Goal: Information Seeking & Learning: Learn about a topic

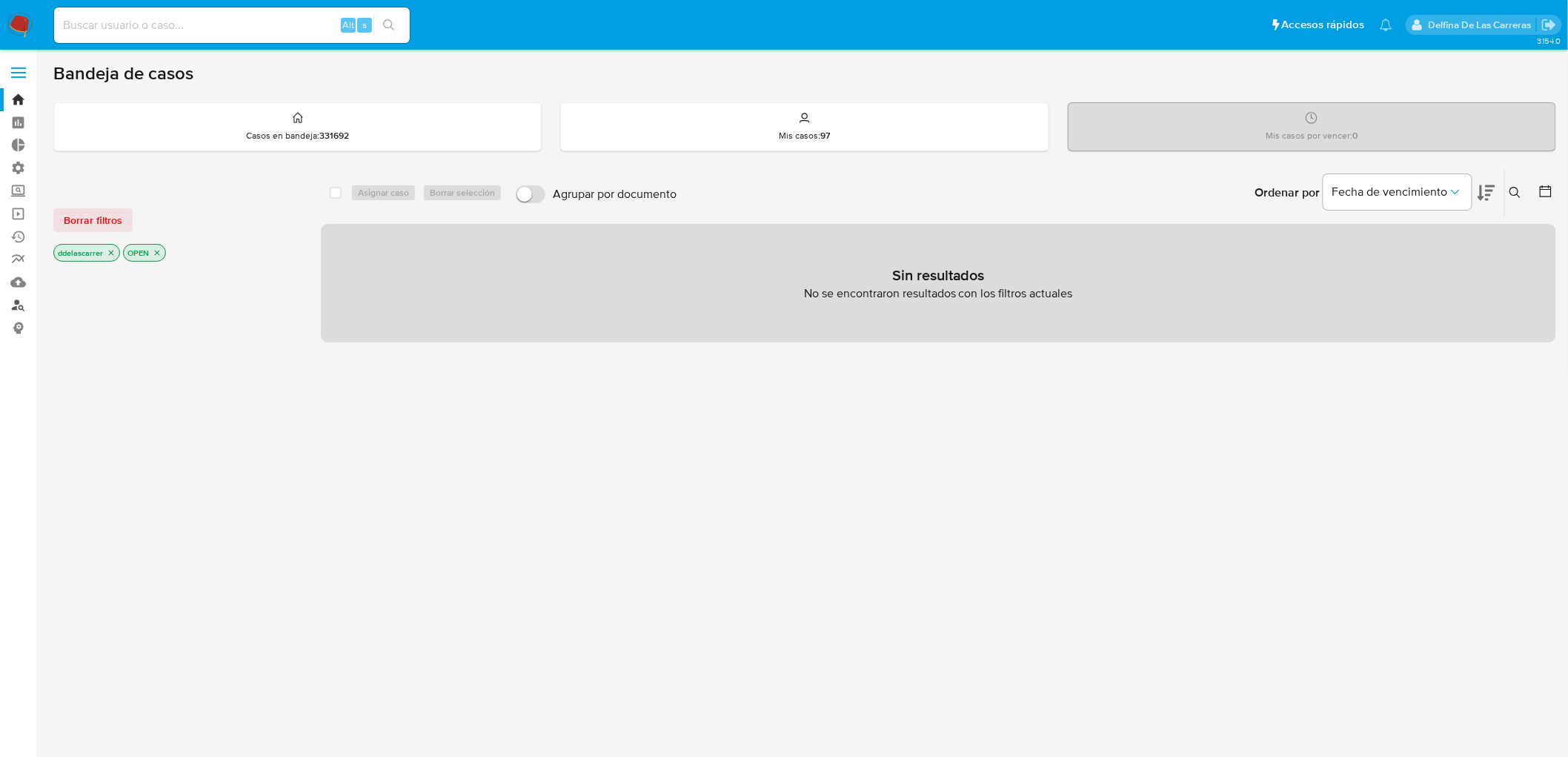
click at [19, 306] on link "Buscador de personas" at bounding box center [88, 305] width 176 height 23
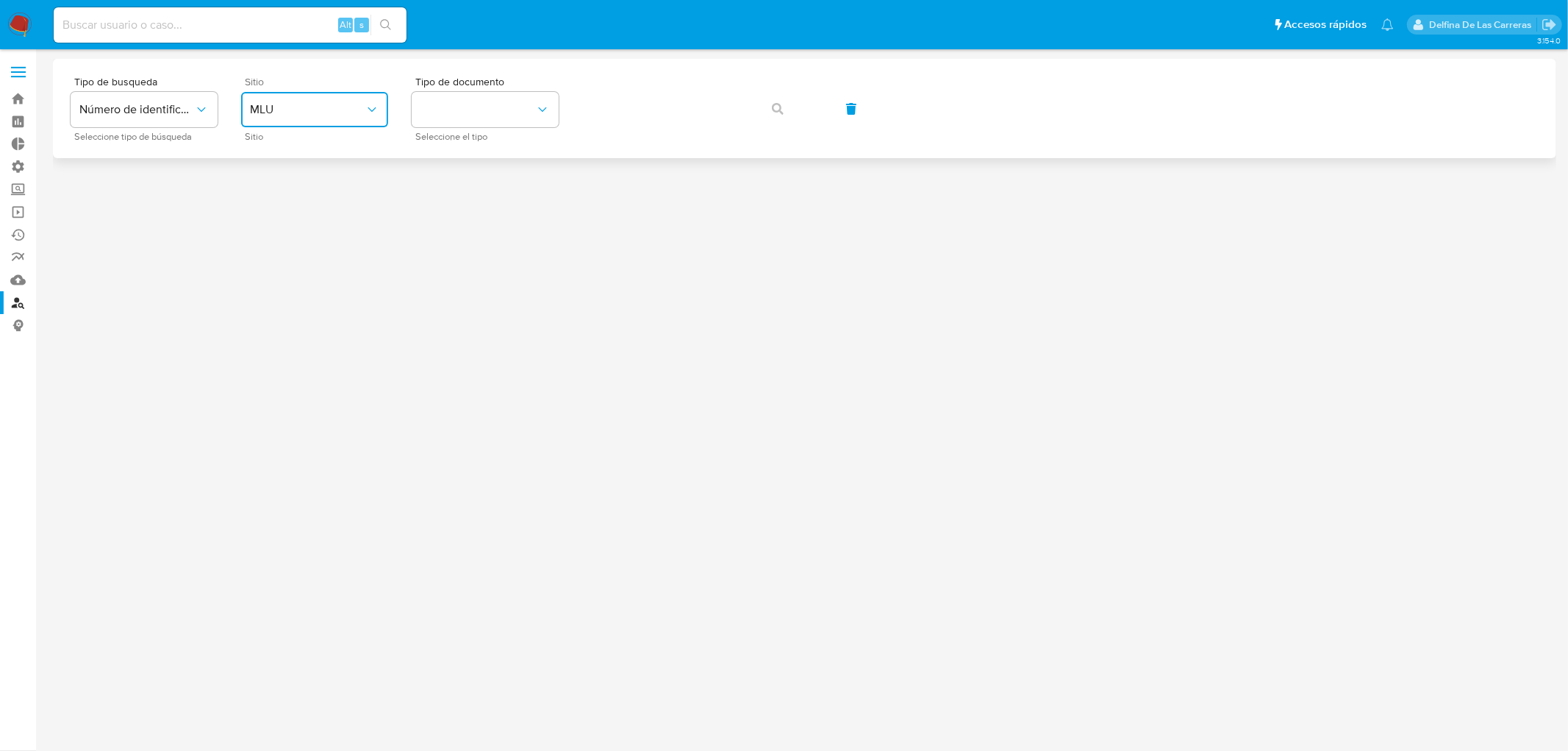
click at [311, 103] on button "MLU" at bounding box center [314, 110] width 147 height 35
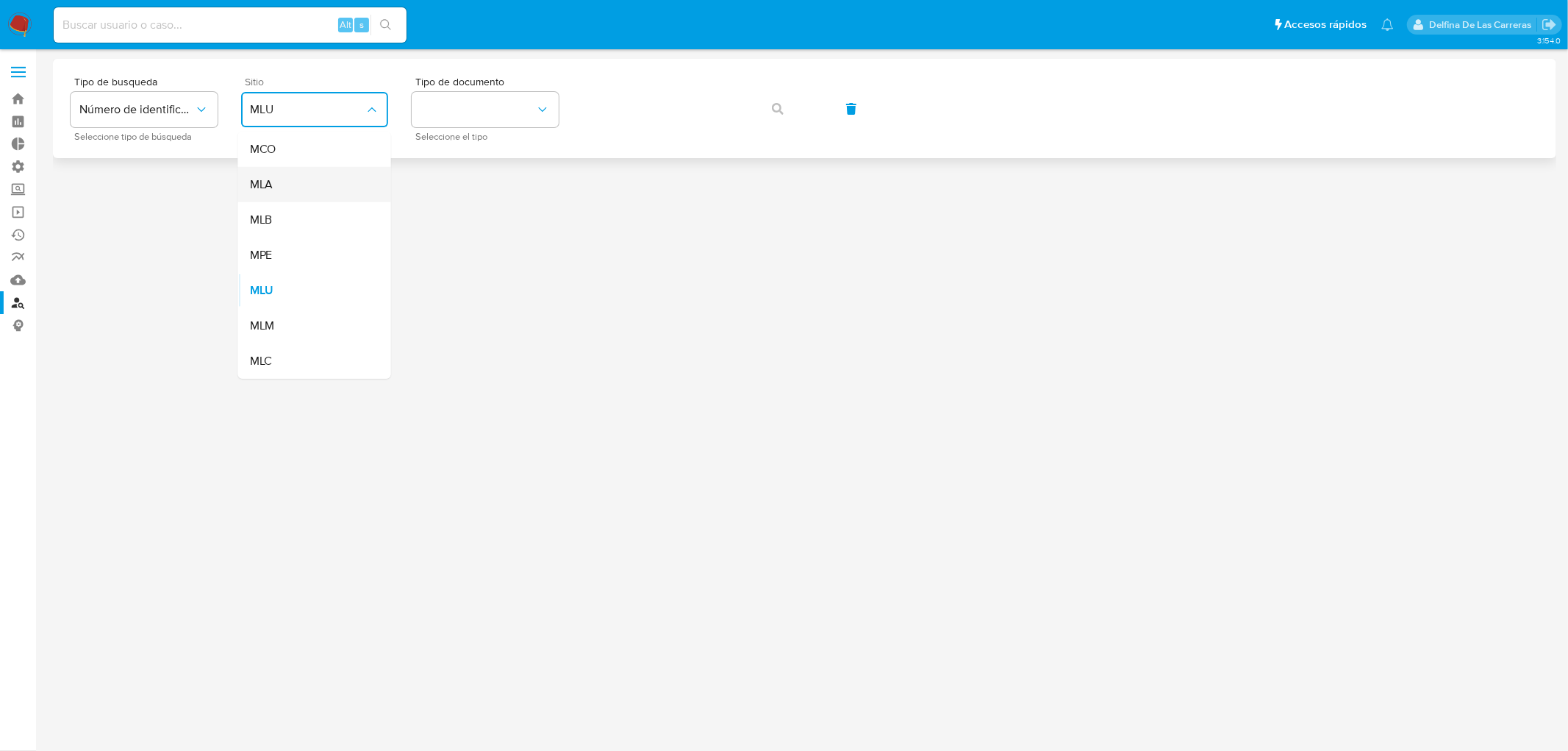
click at [278, 184] on div "MLA" at bounding box center [310, 184] width 121 height 35
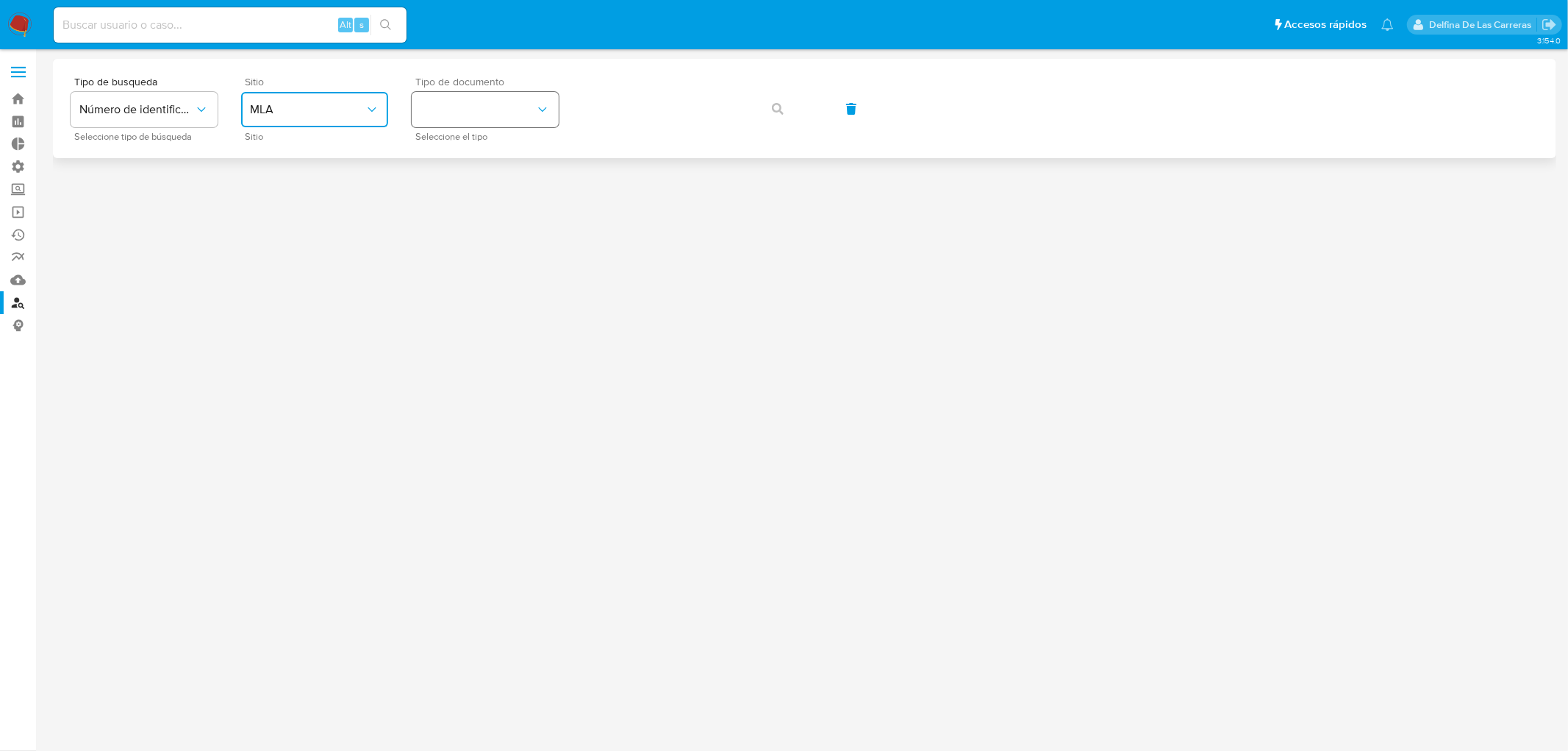
click at [482, 123] on button "identificationType" at bounding box center [485, 110] width 147 height 35
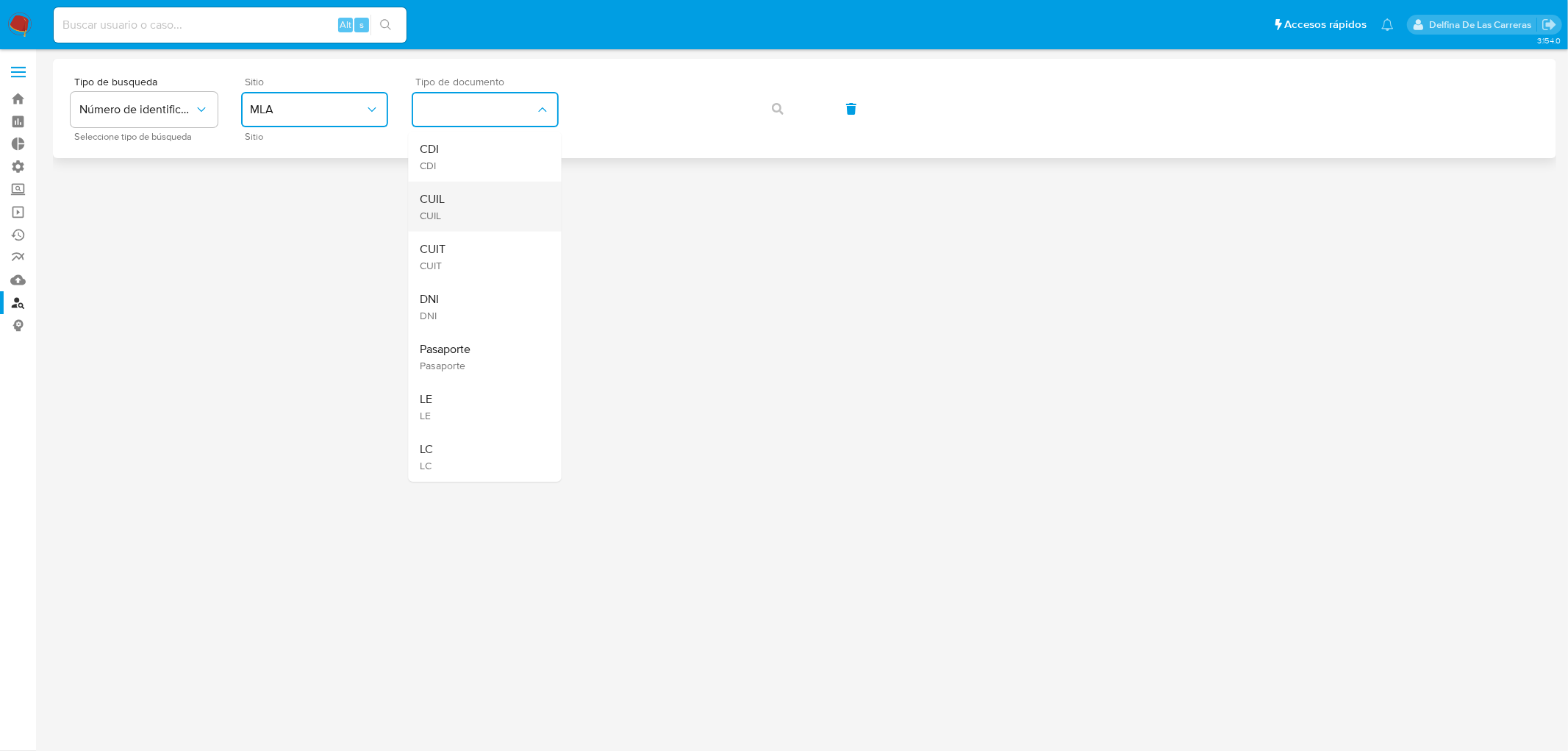
click at [464, 210] on div "CUIL CUIL" at bounding box center [481, 206] width 121 height 50
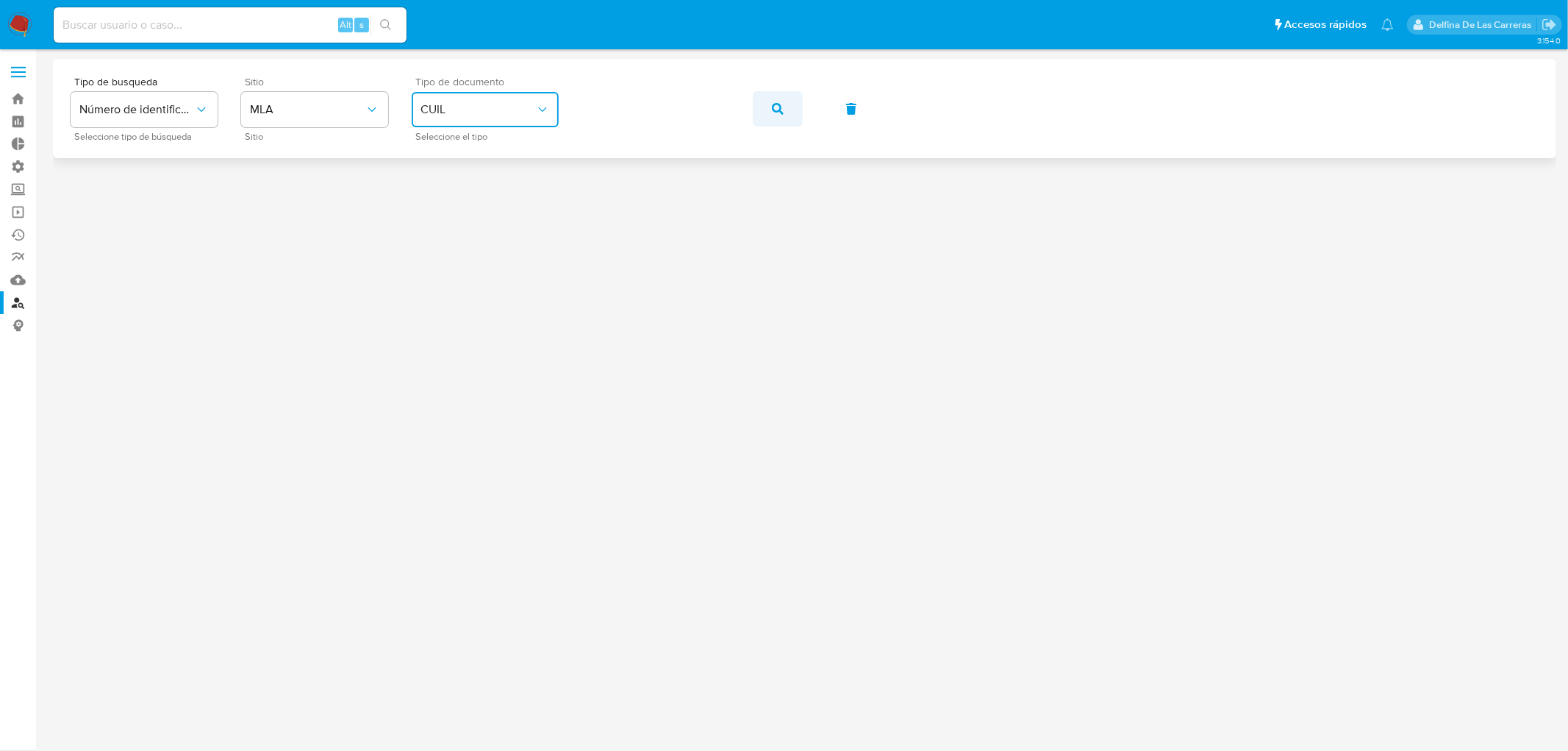
click at [784, 110] on button "button" at bounding box center [777, 109] width 50 height 35
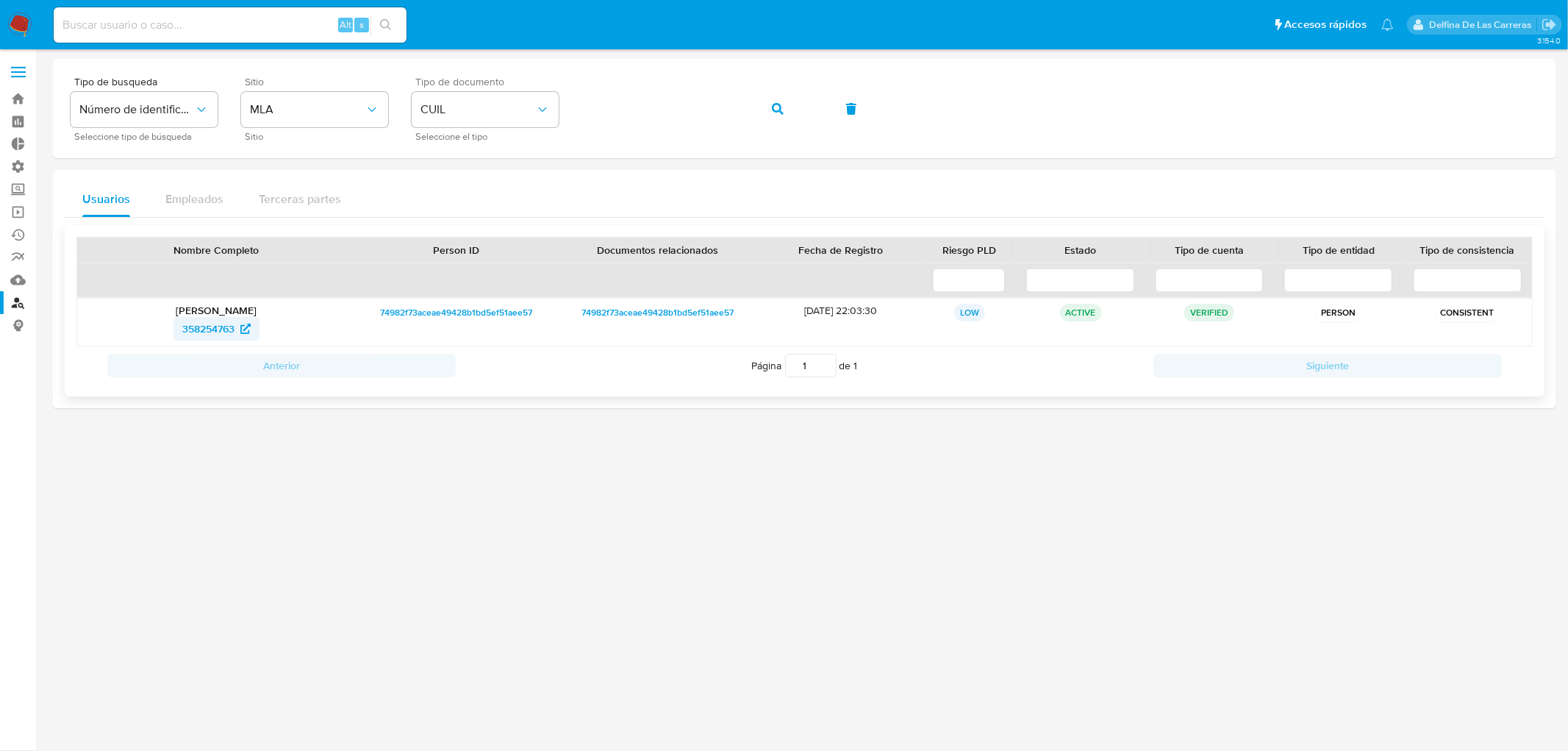
click at [226, 328] on span "358254763" at bounding box center [209, 329] width 52 height 24
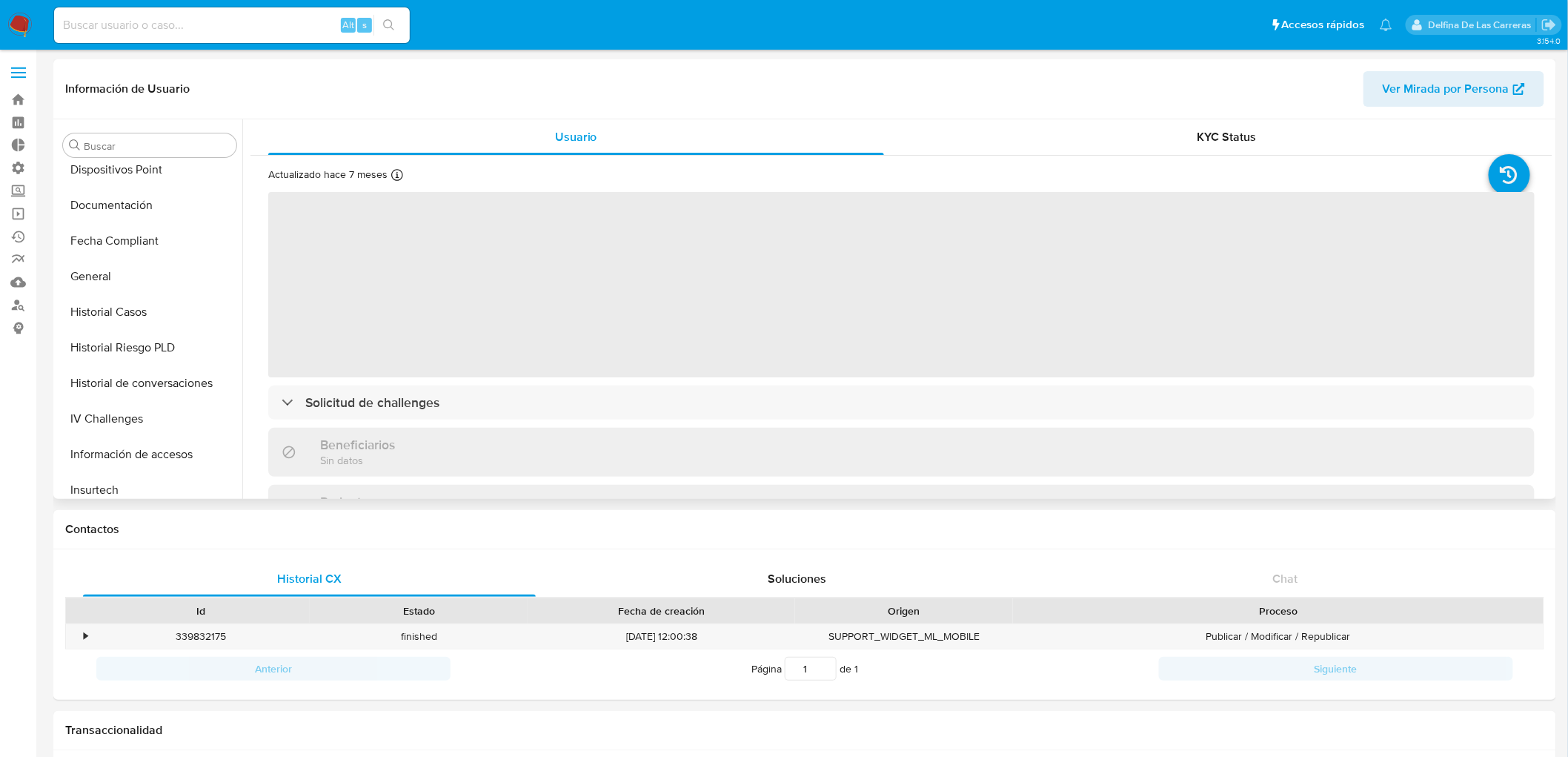
scroll to position [285, 0]
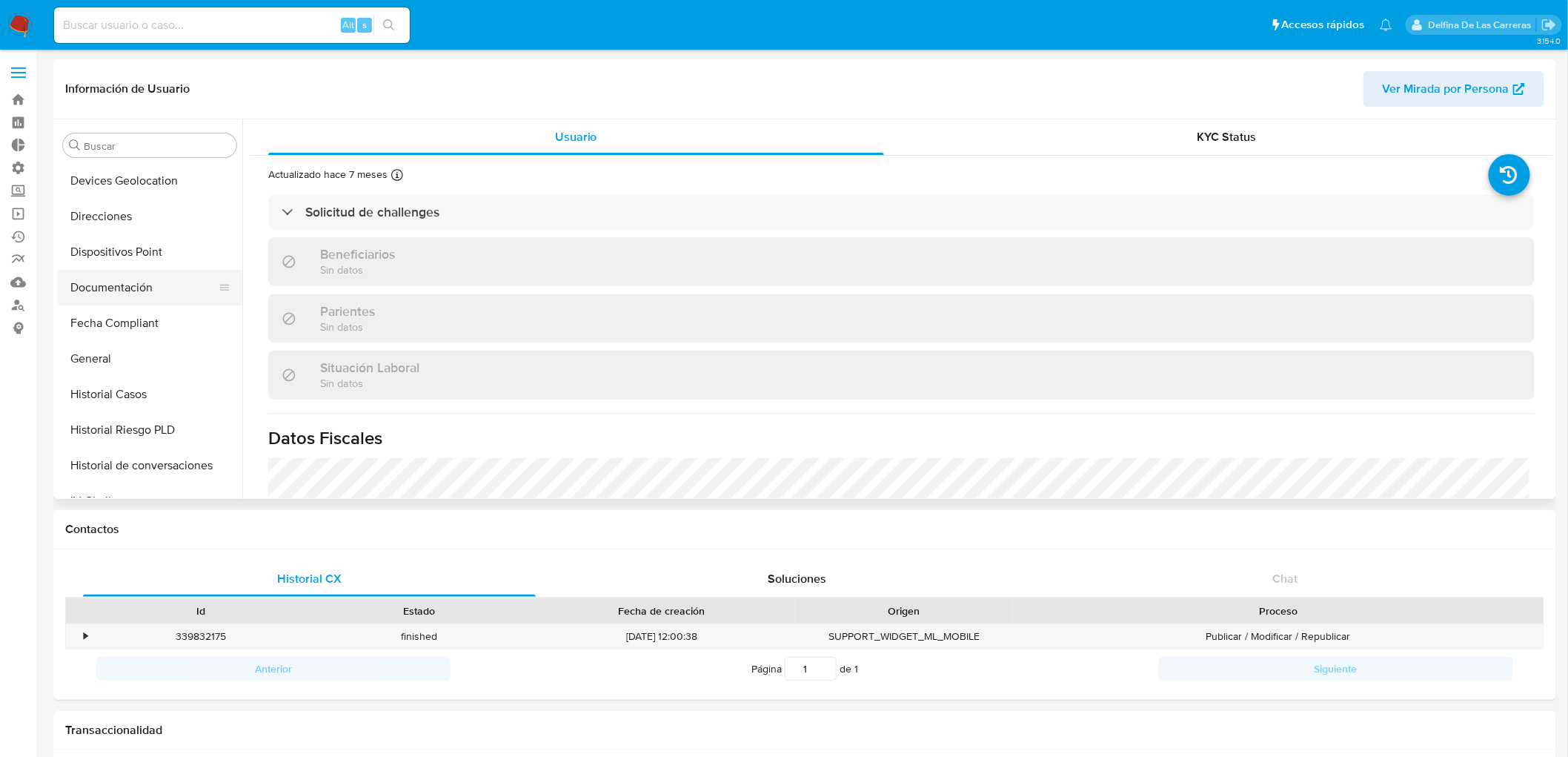
click at [127, 286] on button "Documentación" at bounding box center [143, 287] width 174 height 35
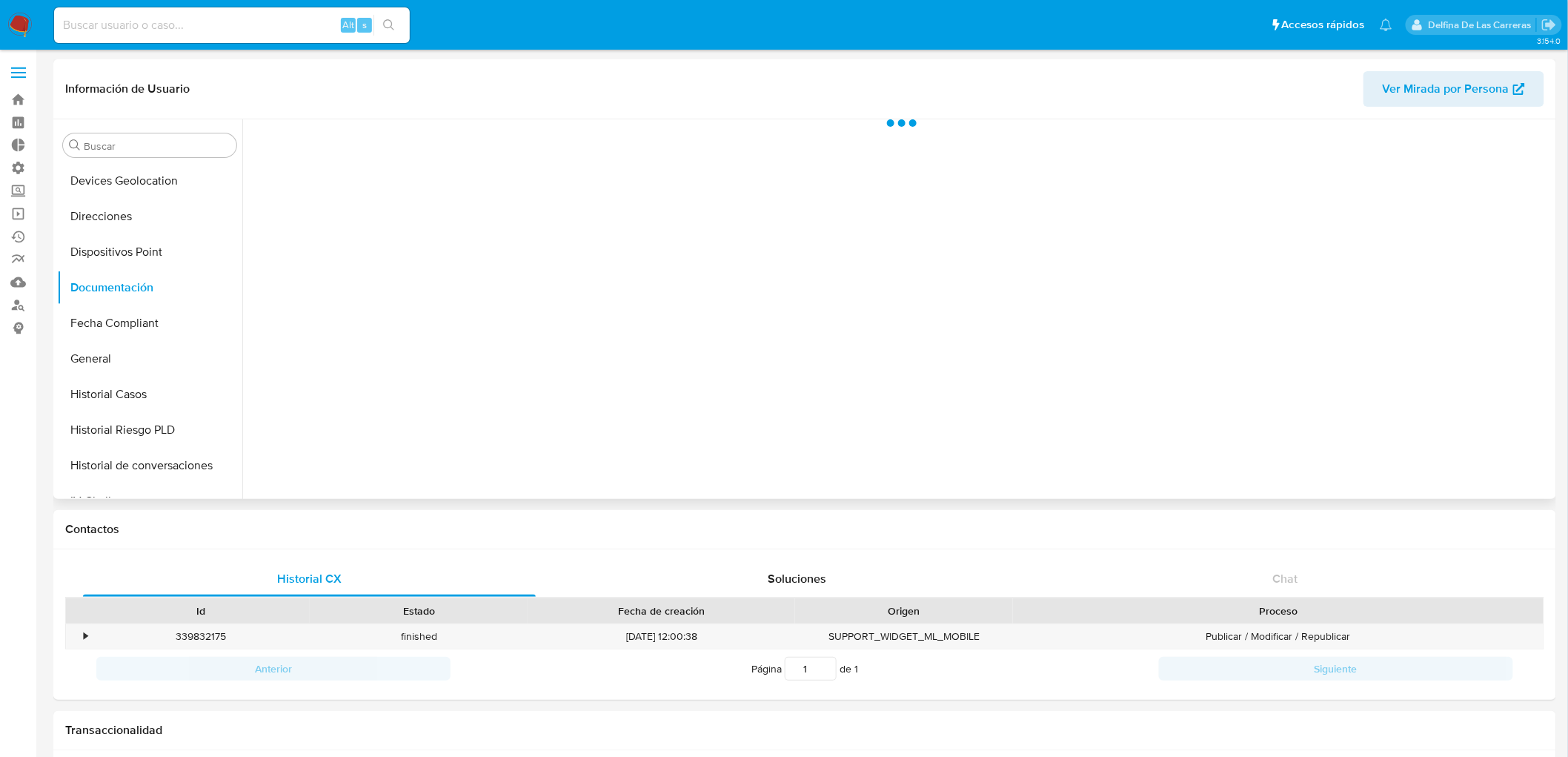
select select "10"
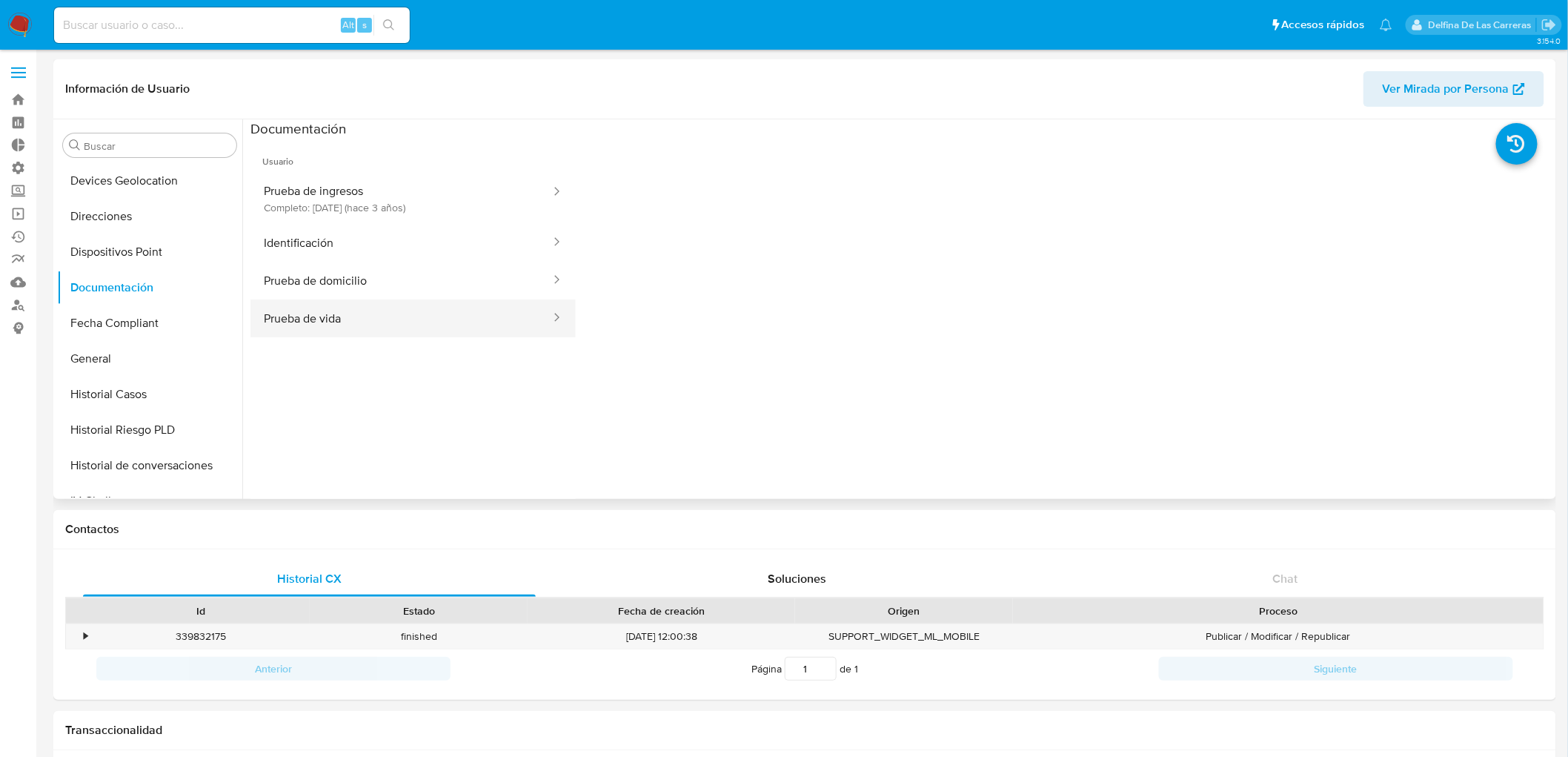
click at [292, 321] on button "Prueba de vida" at bounding box center [401, 318] width 302 height 38
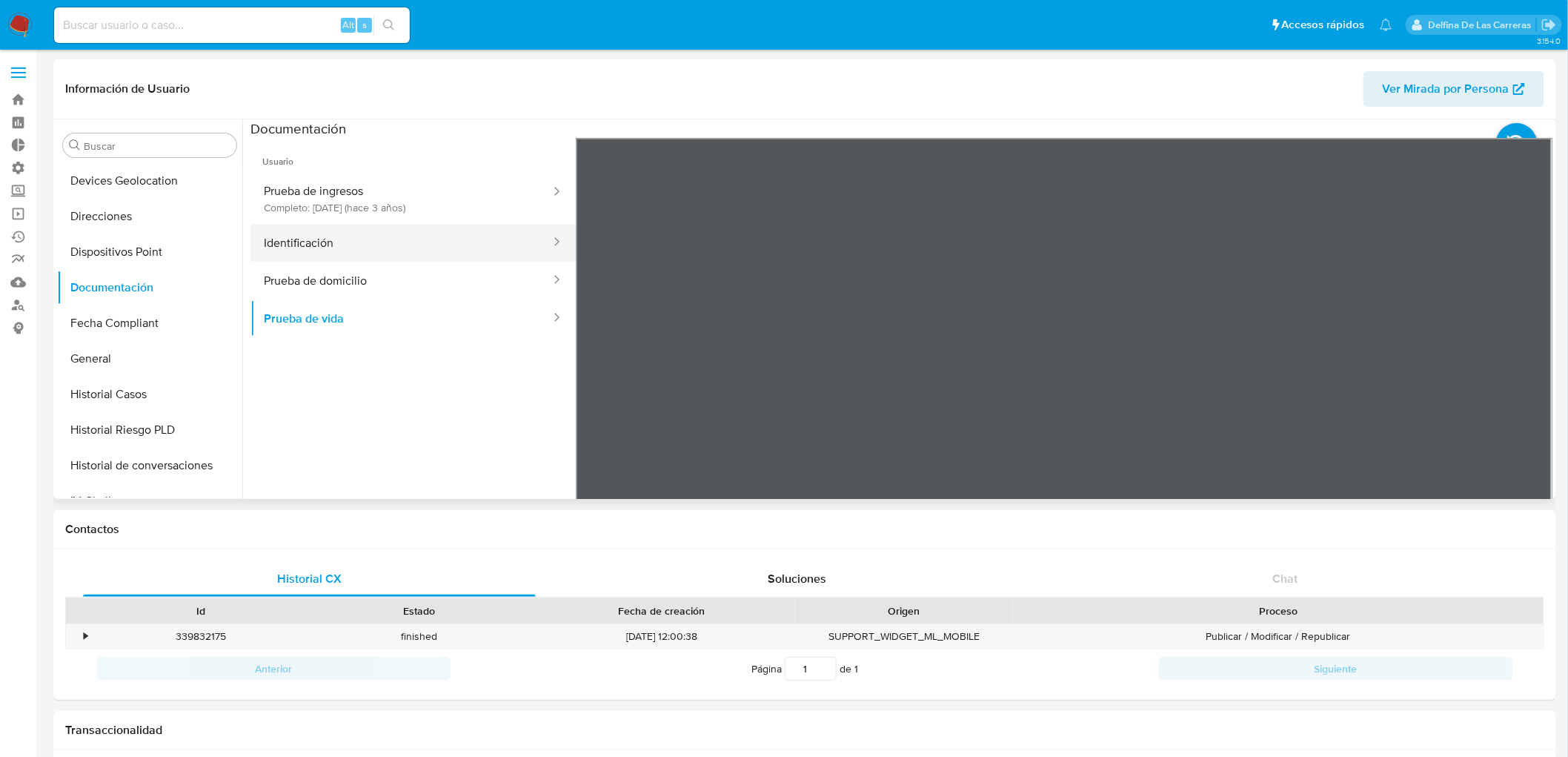
click at [328, 245] on button "Identificación" at bounding box center [401, 242] width 302 height 38
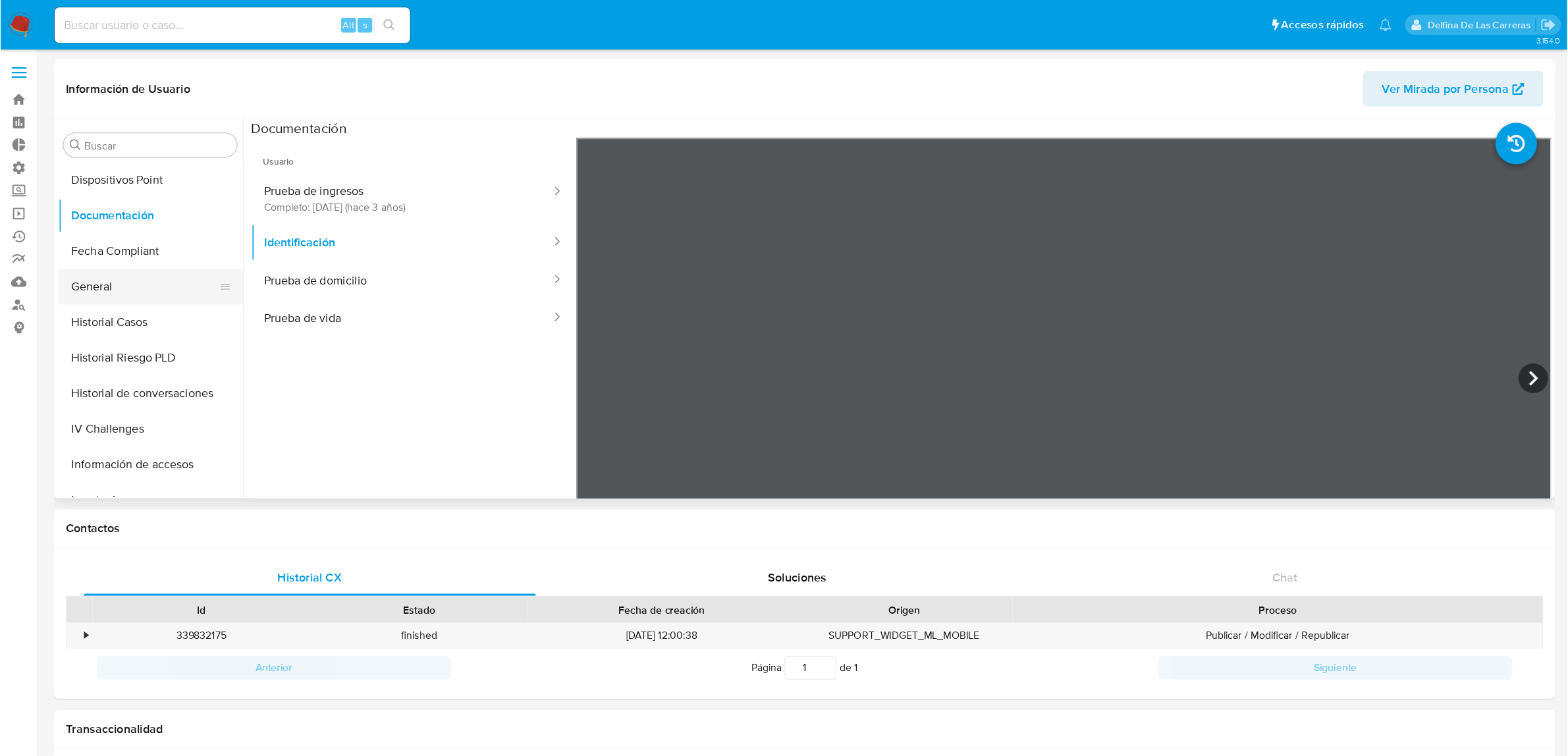
scroll to position [399, 0]
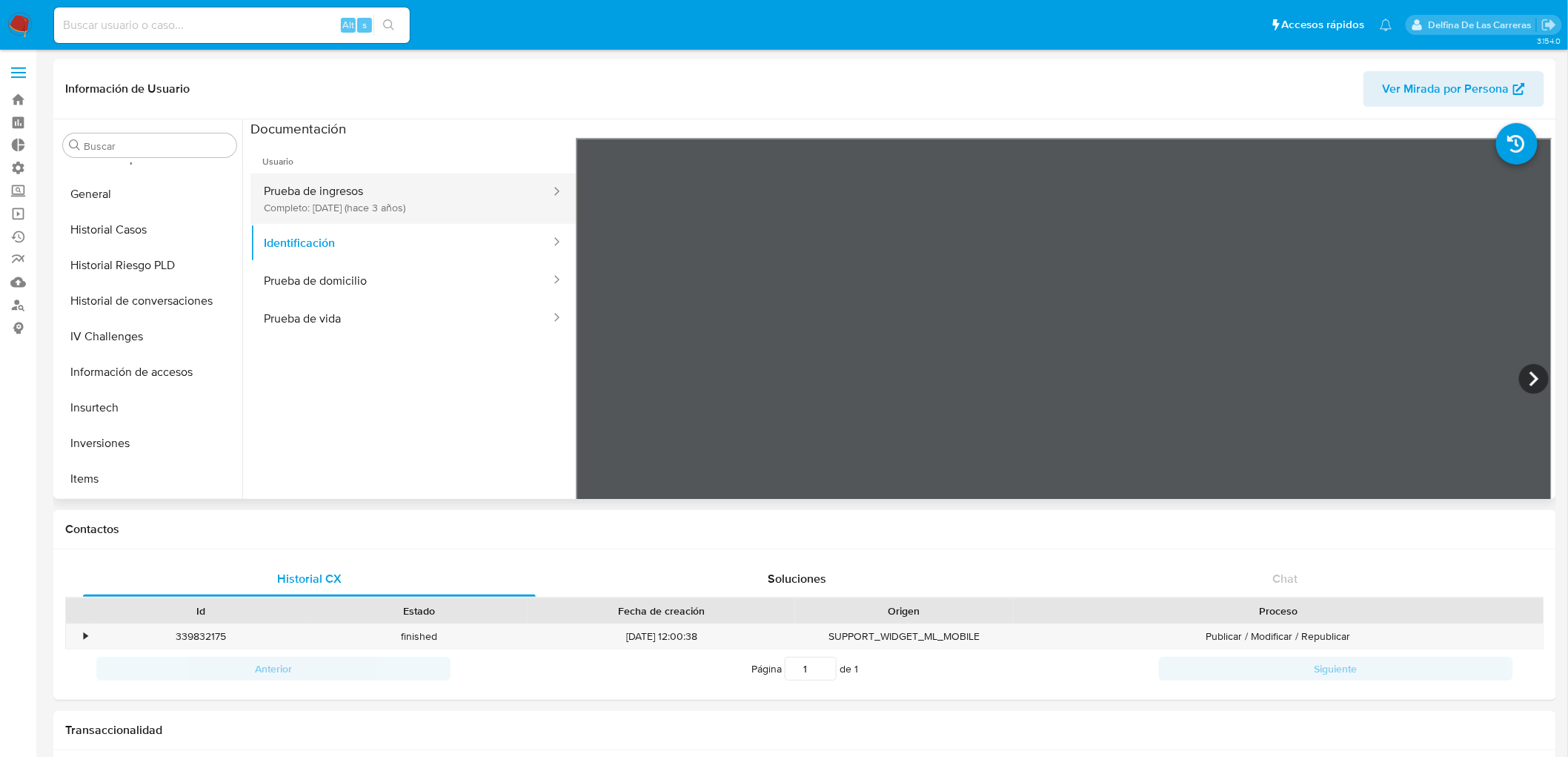
click at [294, 204] on button "Prueba de ingresos Completo: 19/10/2022 (hace 3 años)" at bounding box center [401, 198] width 302 height 50
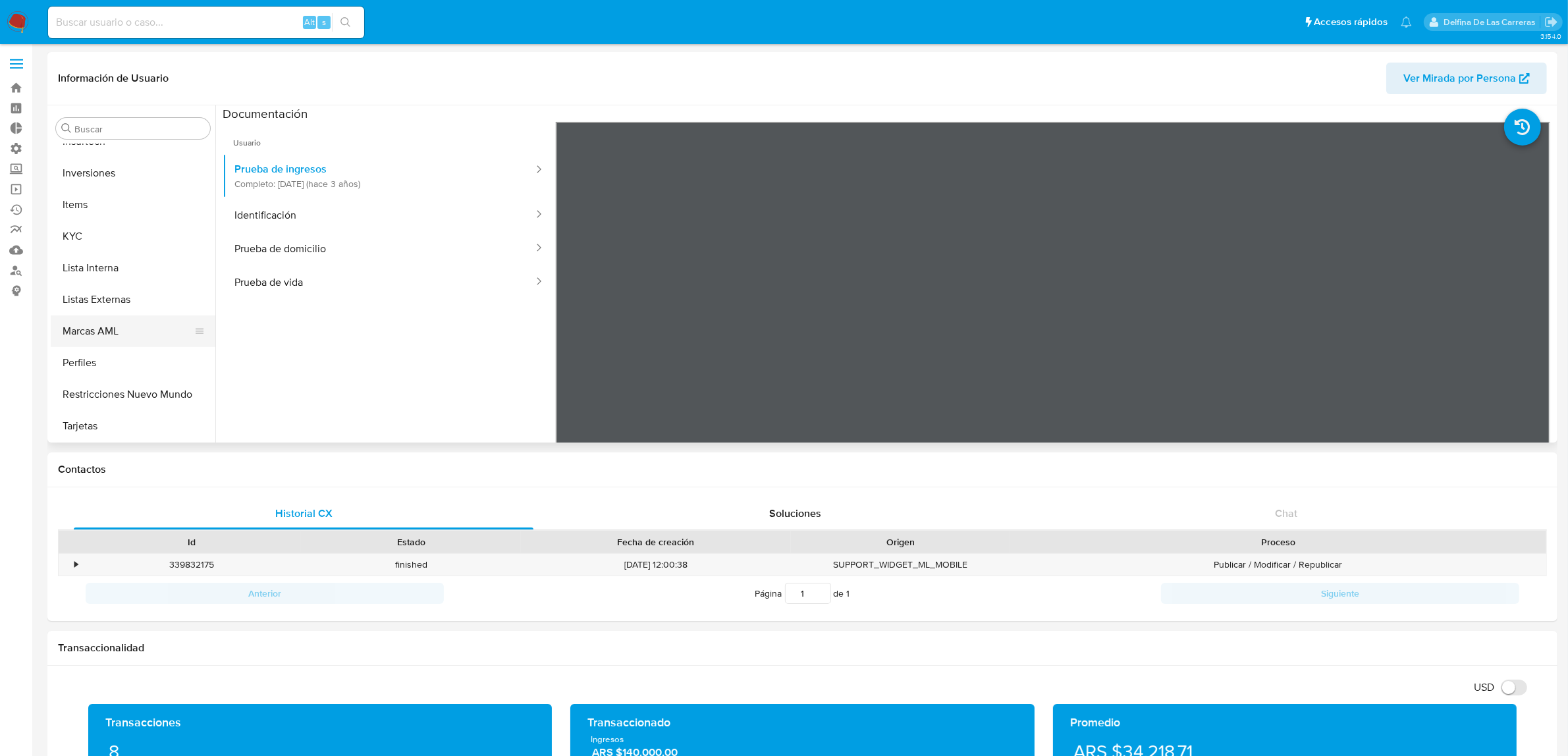
scroll to position [0, 0]
click at [96, 299] on button "Listas Externas" at bounding box center [127, 300] width 154 height 31
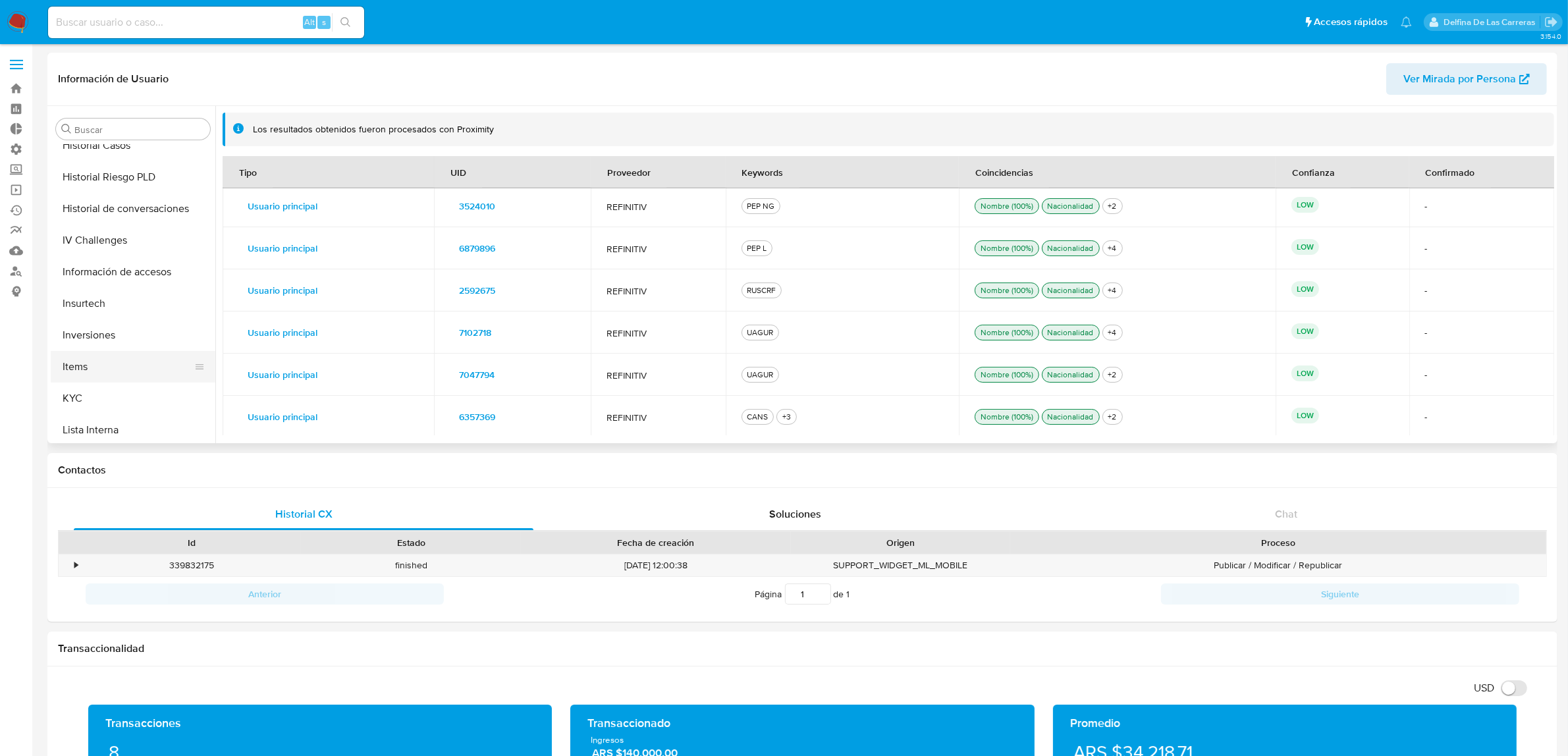
scroll to position [454, 0]
click at [110, 430] on button "Lista Interna" at bounding box center [127, 433] width 154 height 31
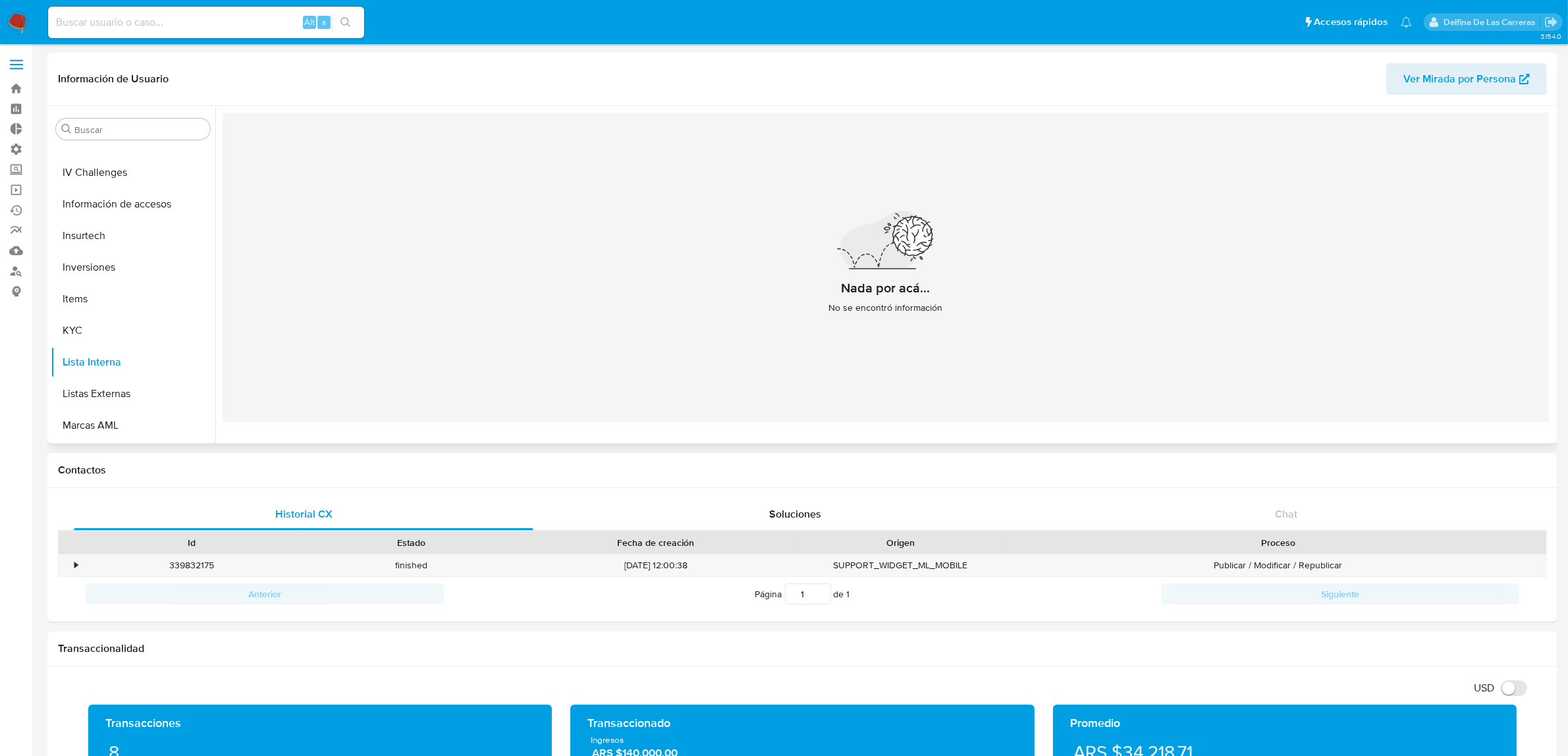
scroll to position [619, 0]
click at [117, 305] on button "Listas Externas" at bounding box center [127, 300] width 154 height 31
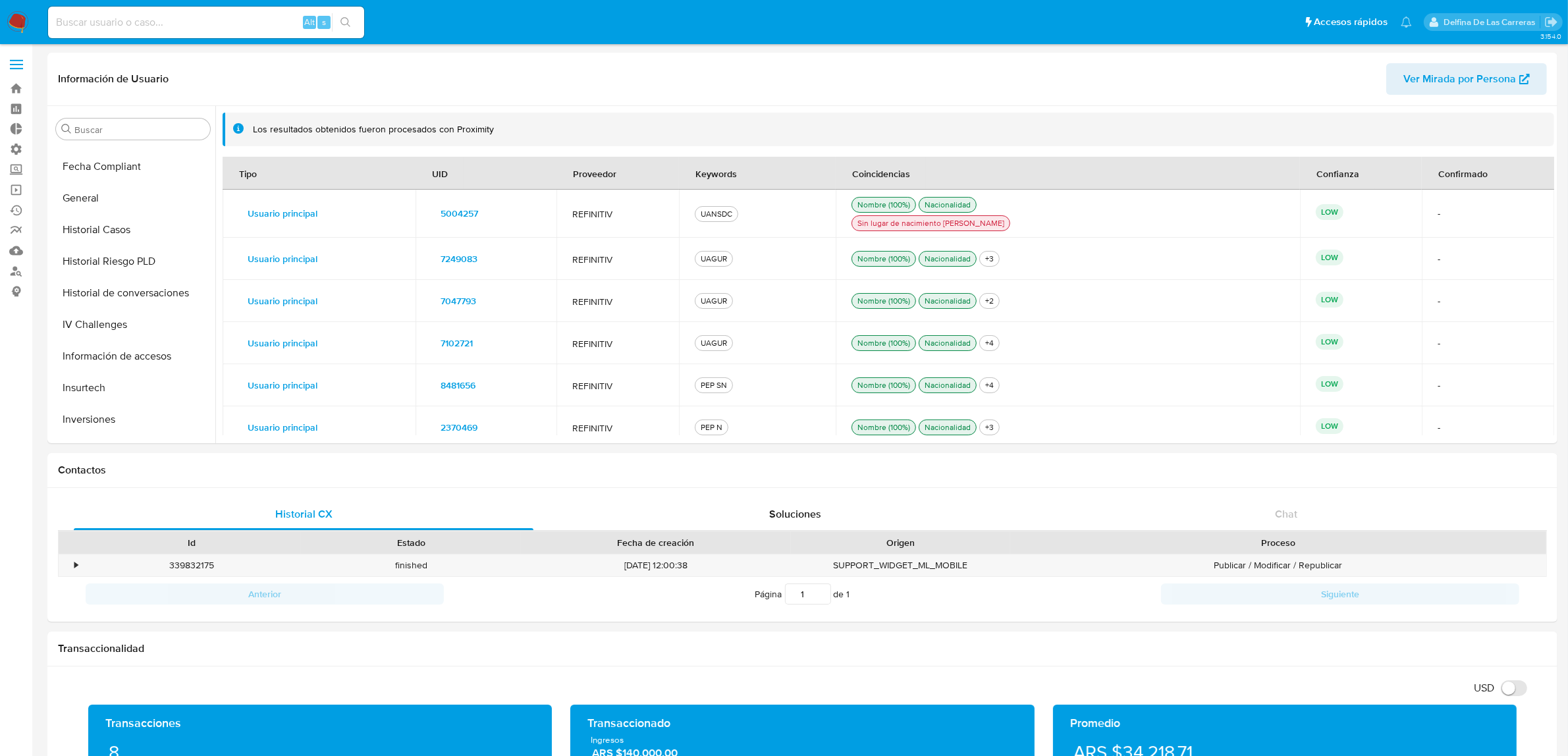
scroll to position [372, 0]
click at [97, 233] on button "Historial Casos" at bounding box center [127, 231] width 154 height 31
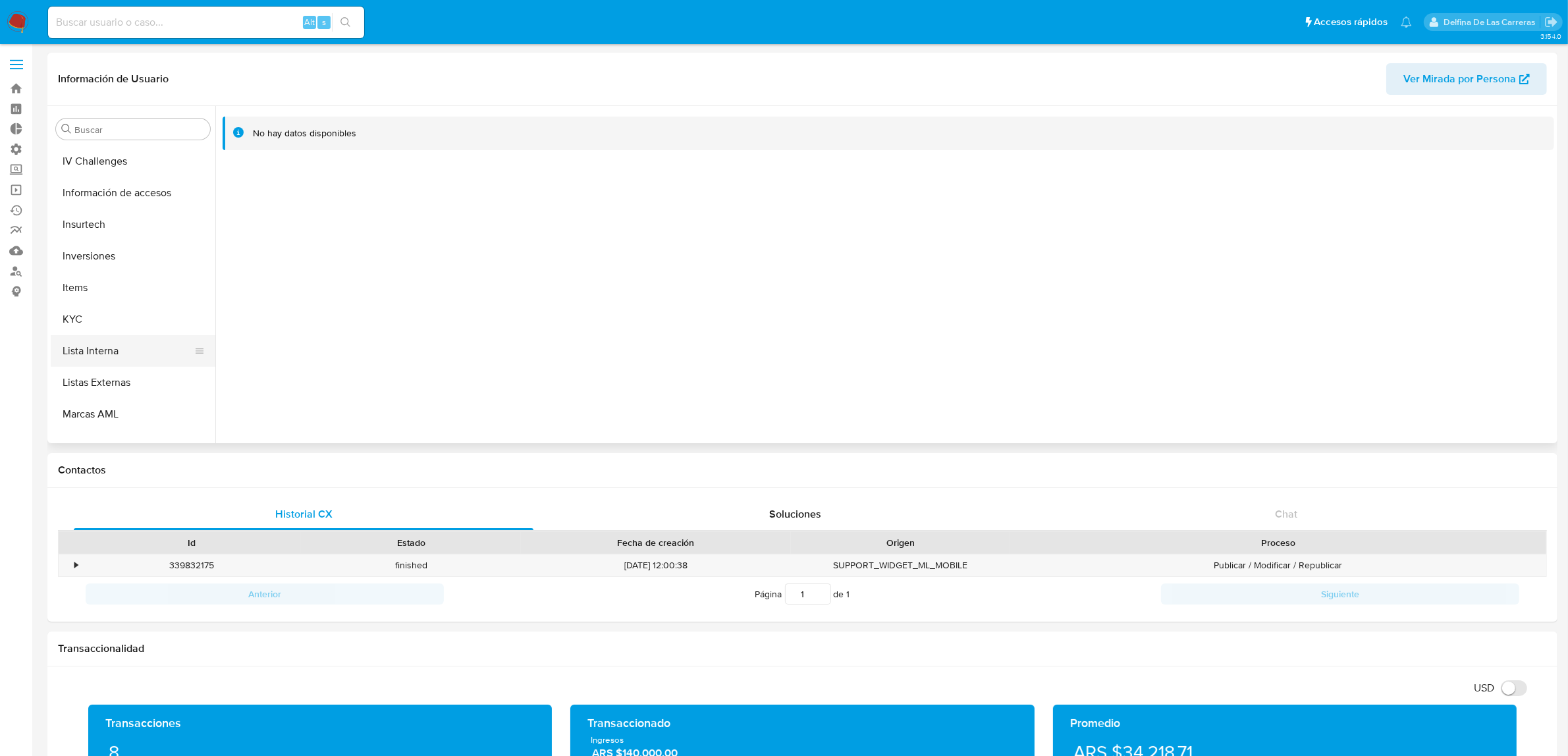
scroll to position [619, 0]
click at [90, 304] on button "Listas Externas" at bounding box center [127, 300] width 154 height 31
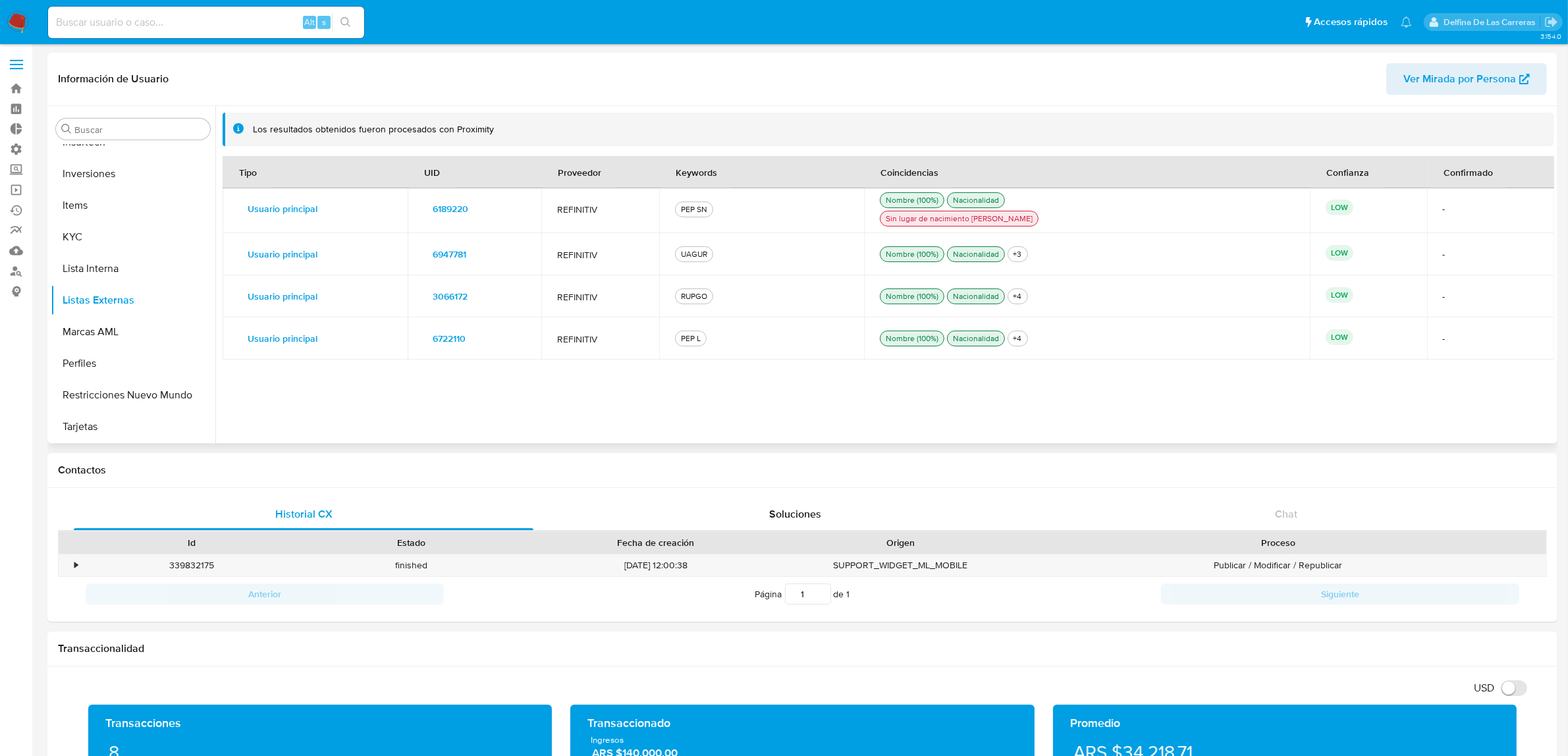
scroll to position [1894, 0]
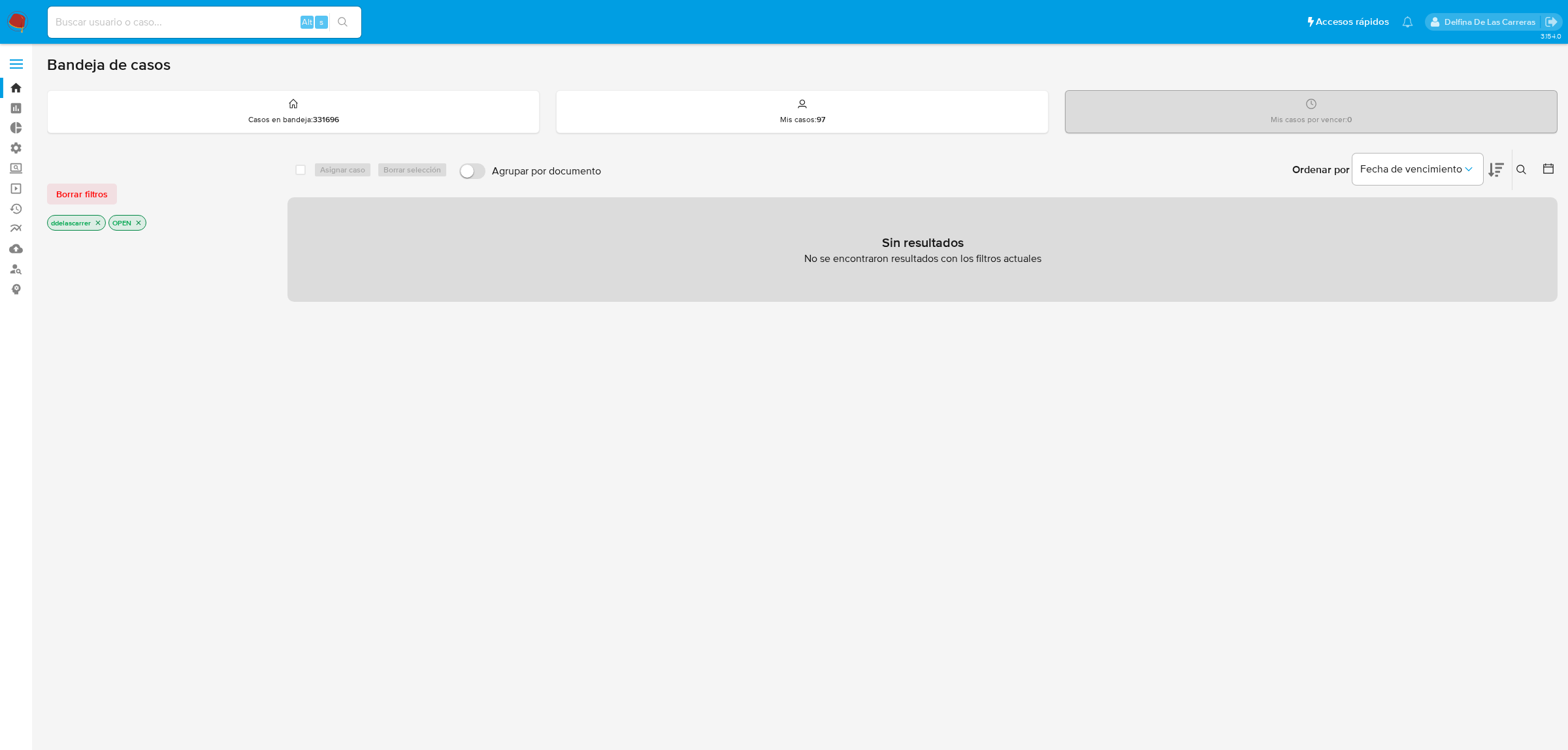
click at [118, 6] on div "Alt s" at bounding box center [205, 22] width 314 height 31
click at [116, 18] on input at bounding box center [205, 22] width 314 height 17
paste input "50879219"
type input "50879219"
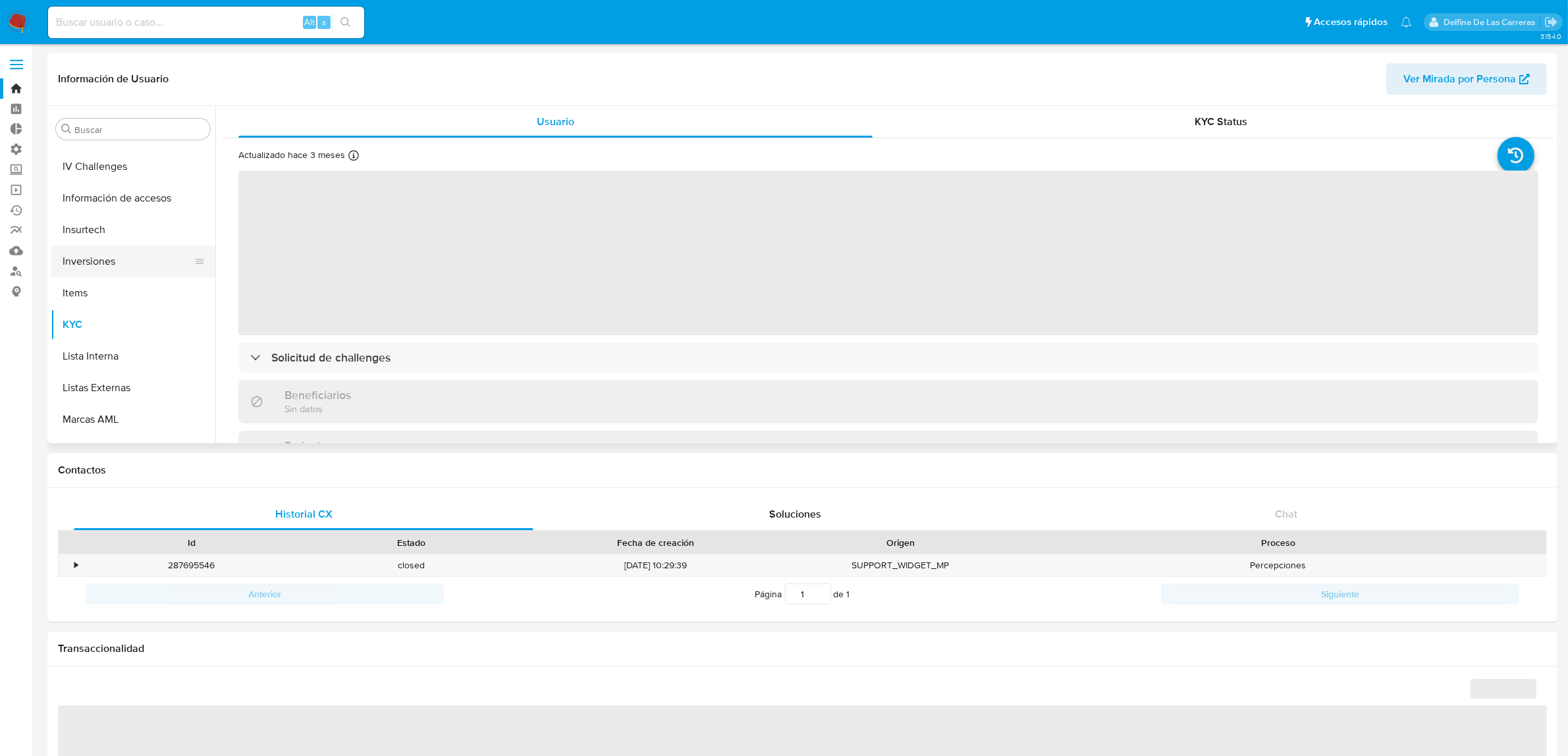
scroll to position [486, 0]
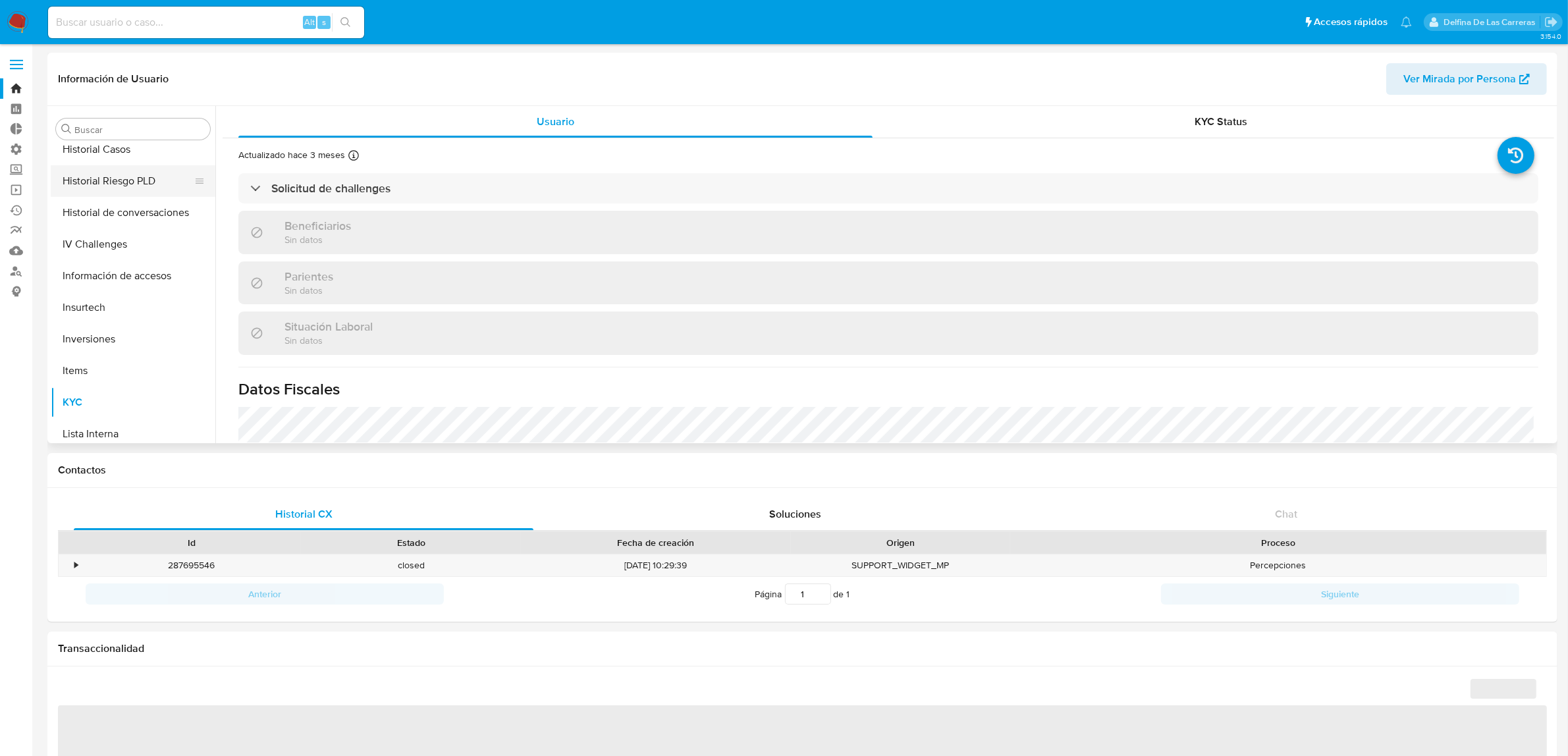
click at [119, 176] on button "Historial Riesgo PLD" at bounding box center [127, 181] width 154 height 31
select select "10"
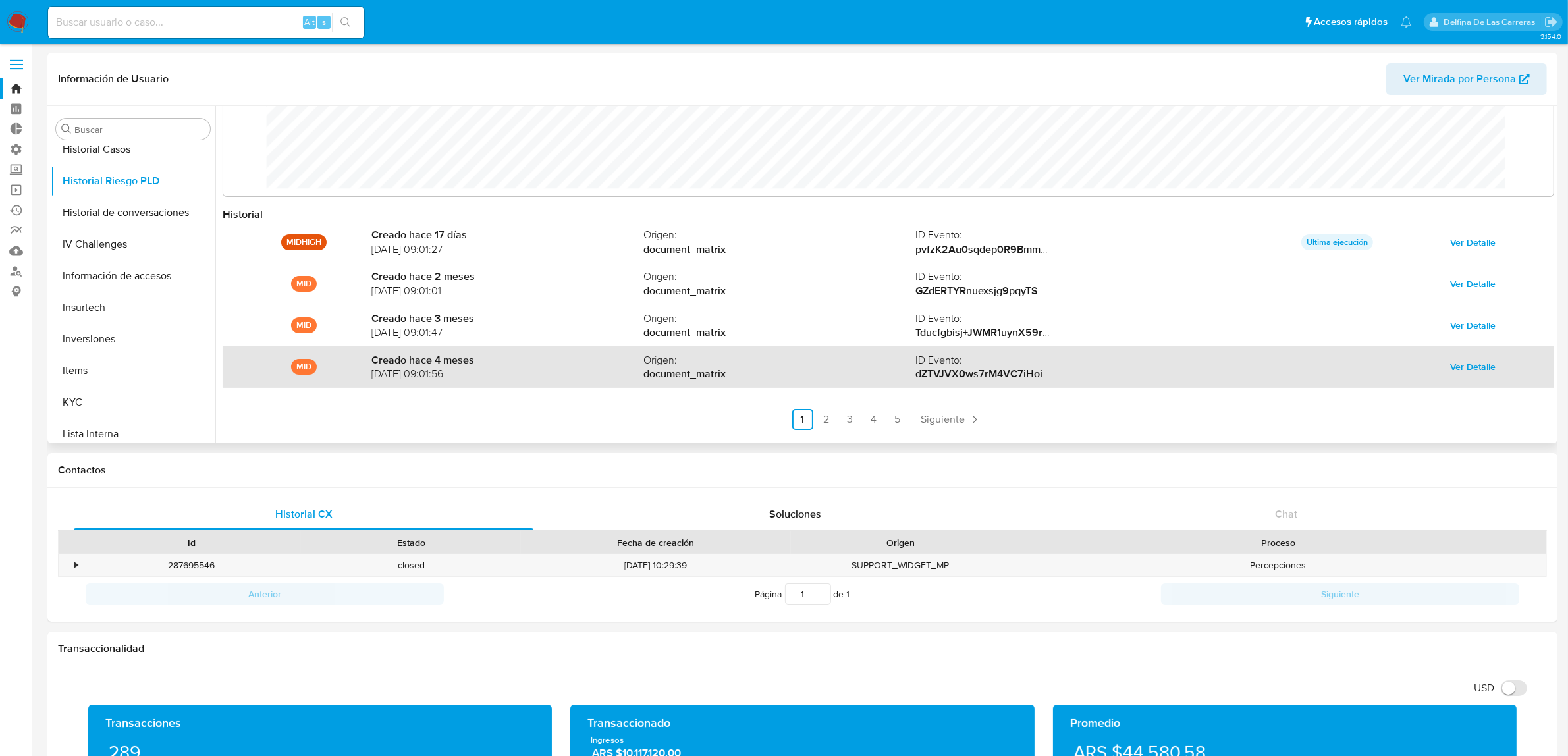
scroll to position [70, 0]
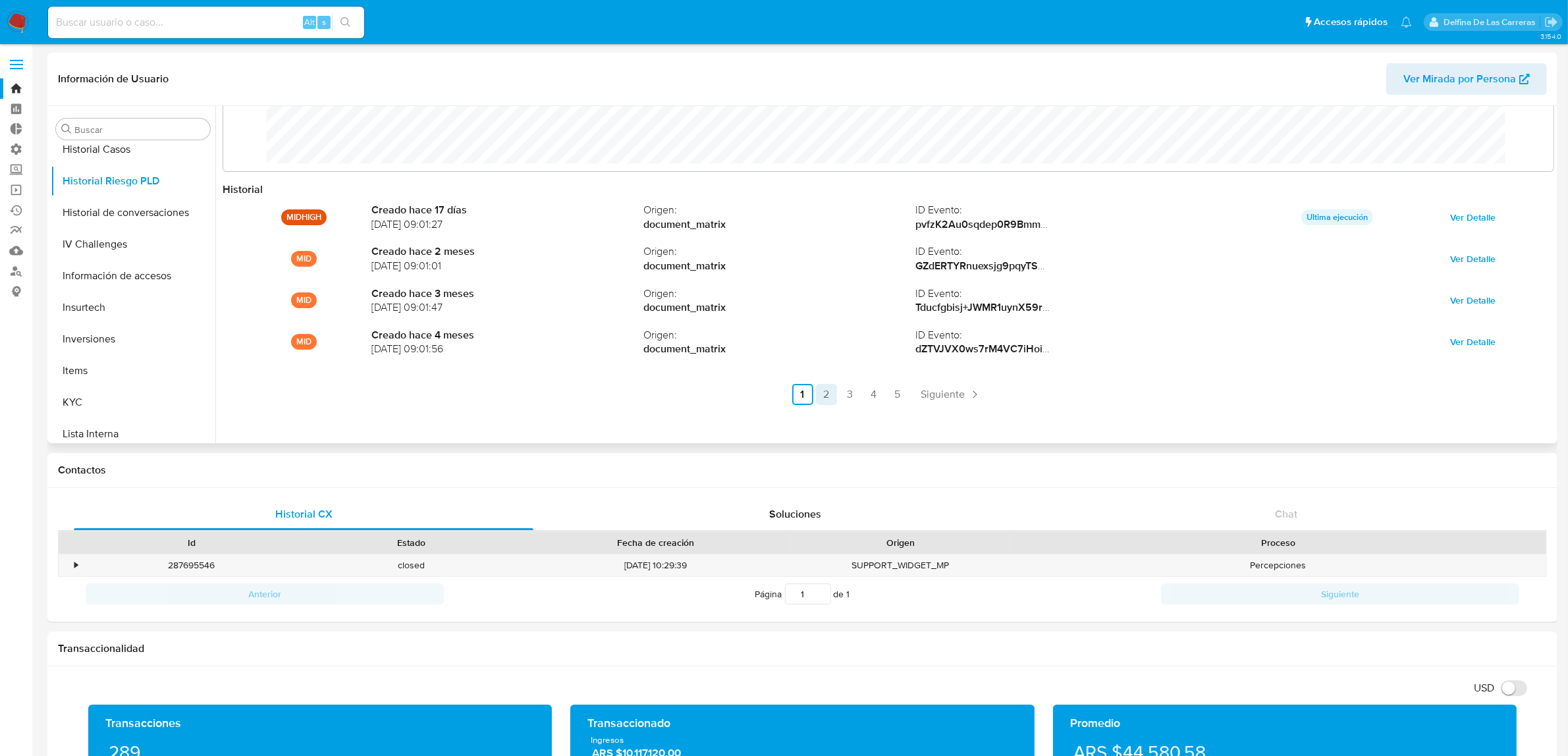
click at [821, 392] on link "2" at bounding box center [826, 395] width 21 height 21
click at [877, 390] on link "3" at bounding box center [885, 395] width 21 height 21
click at [905, 394] on link "4" at bounding box center [909, 395] width 21 height 21
click at [932, 394] on link "5" at bounding box center [932, 395] width 21 height 21
click at [870, 393] on link "1" at bounding box center [877, 395] width 21 height 21
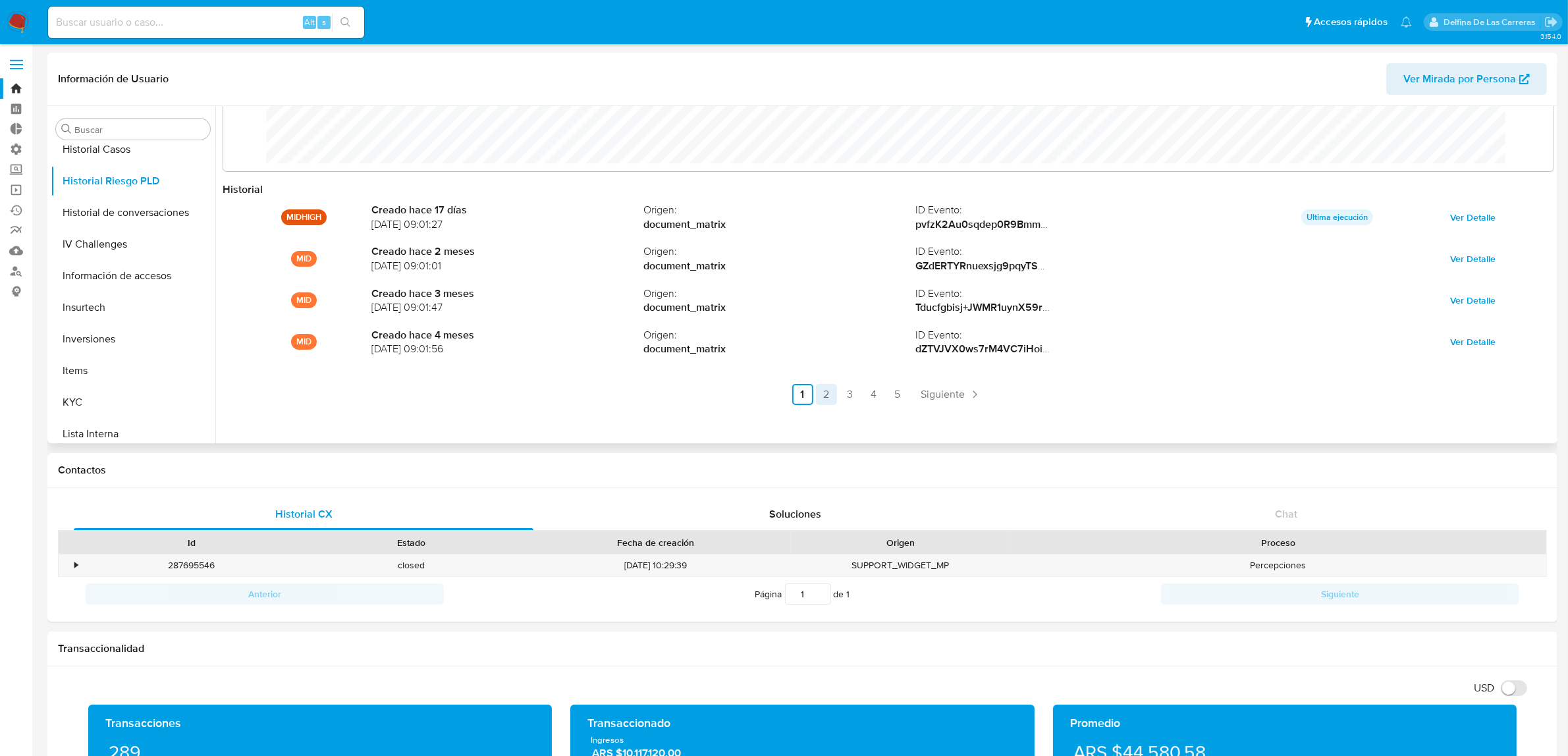
click at [818, 395] on link "2" at bounding box center [826, 395] width 21 height 21
click at [880, 392] on link "3" at bounding box center [885, 395] width 21 height 21
click at [913, 396] on link "4" at bounding box center [909, 395] width 21 height 21
click at [937, 393] on link "5" at bounding box center [932, 395] width 21 height 21
click at [949, 390] on link "4" at bounding box center [948, 395] width 21 height 21
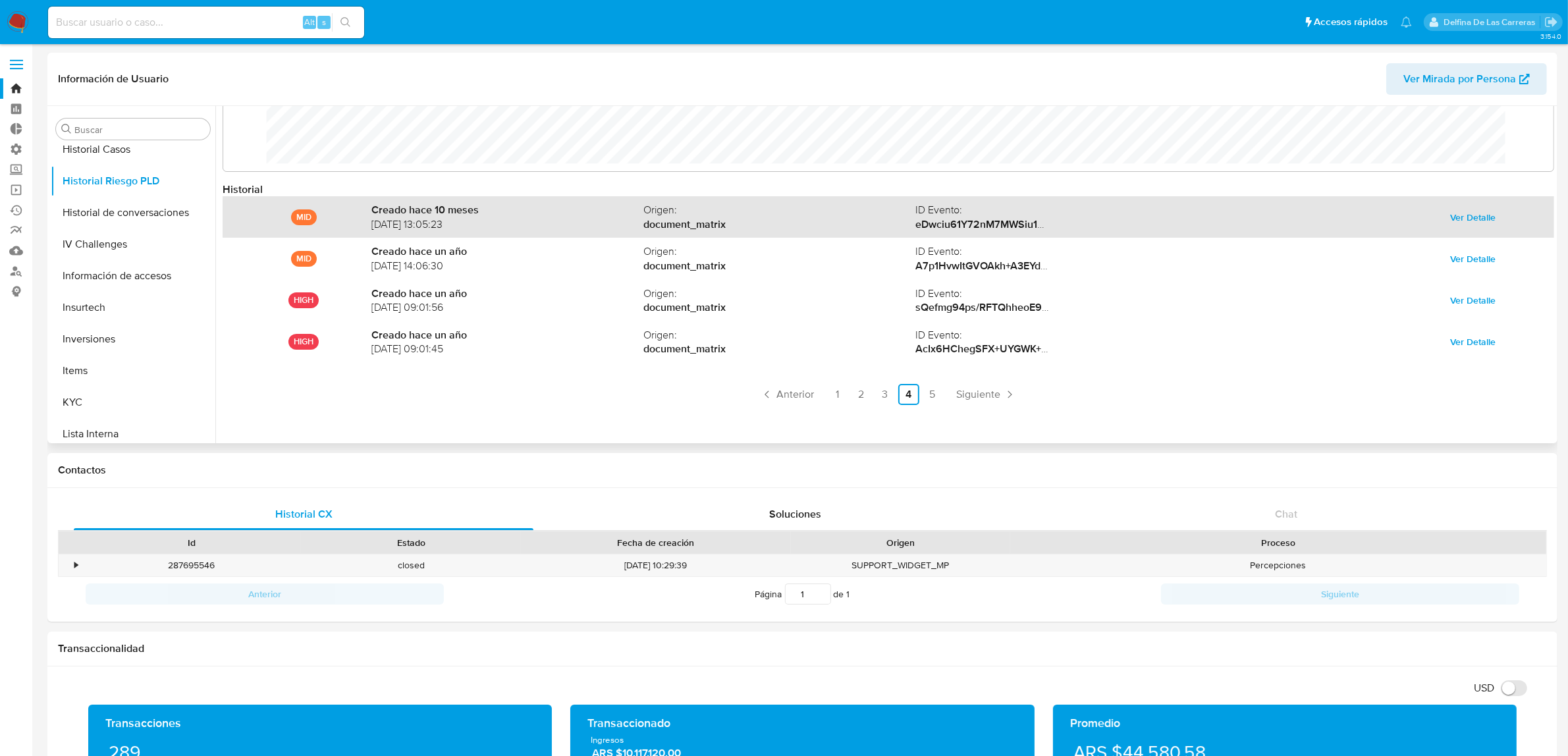
scroll to position [0, 0]
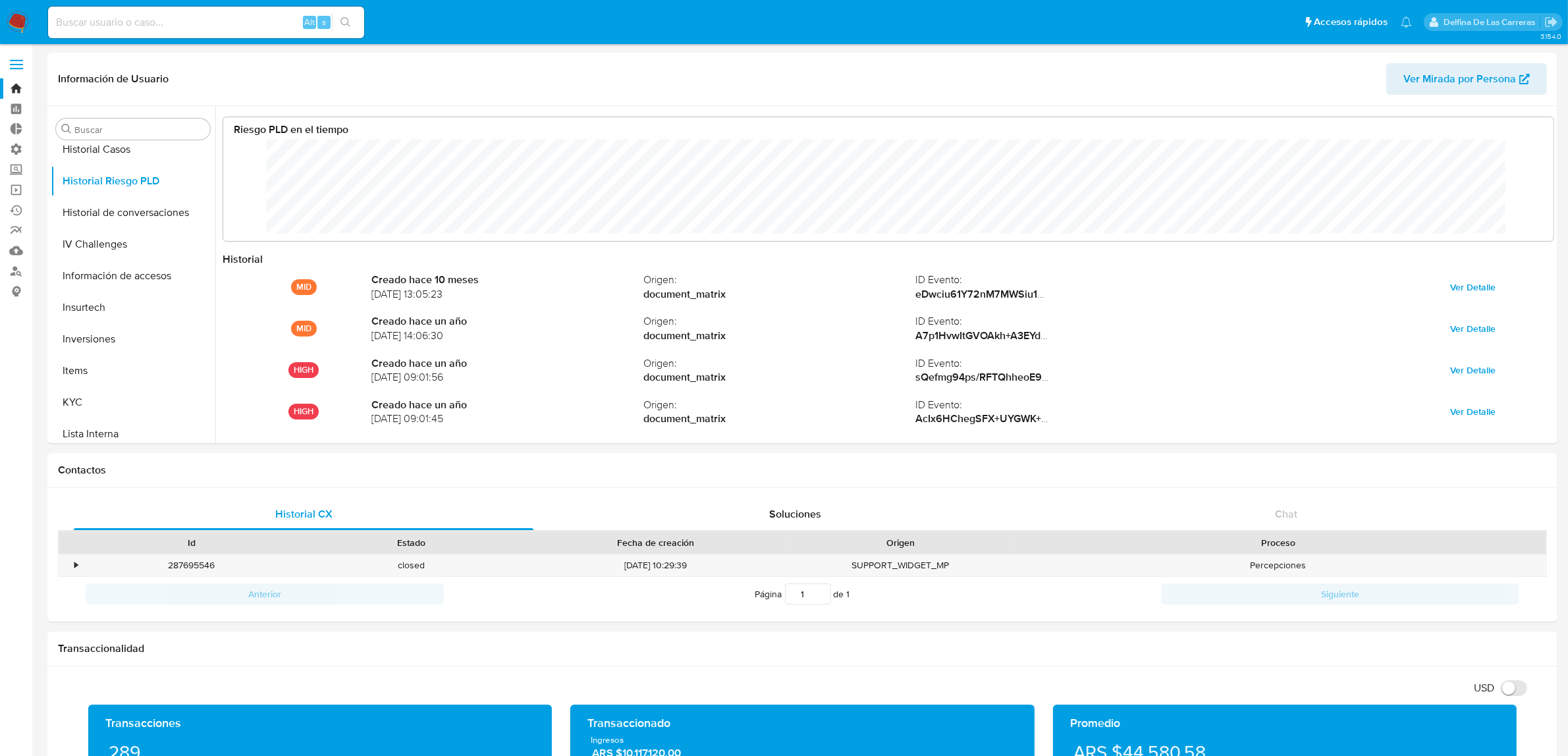
click at [174, 4] on div "Alt s" at bounding box center [206, 23] width 316 height 37
click at [171, 16] on input at bounding box center [206, 22] width 316 height 17
paste input "50879219"
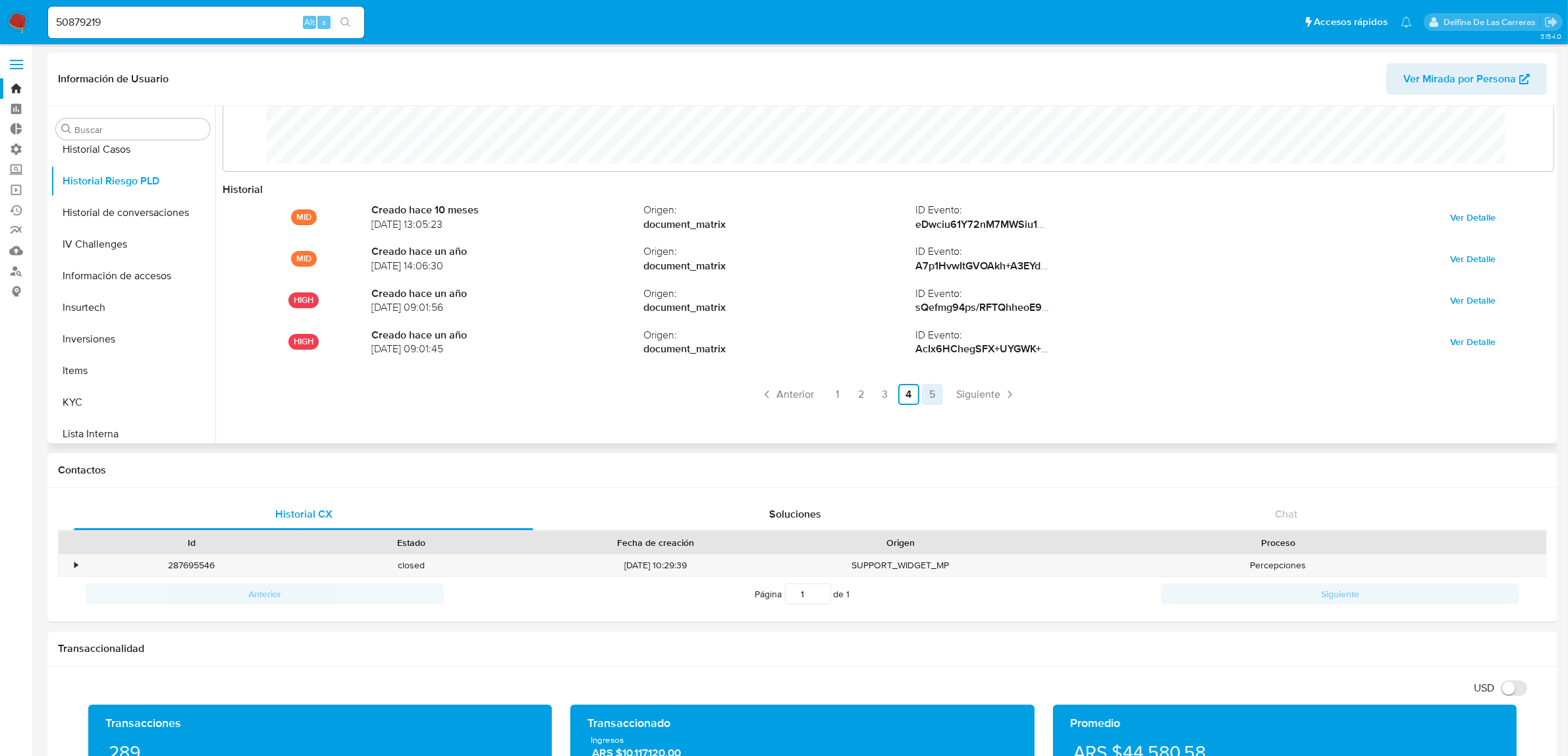
click at [939, 392] on link "5" at bounding box center [932, 395] width 21 height 21
click at [870, 388] on link "1" at bounding box center [877, 395] width 21 height 21
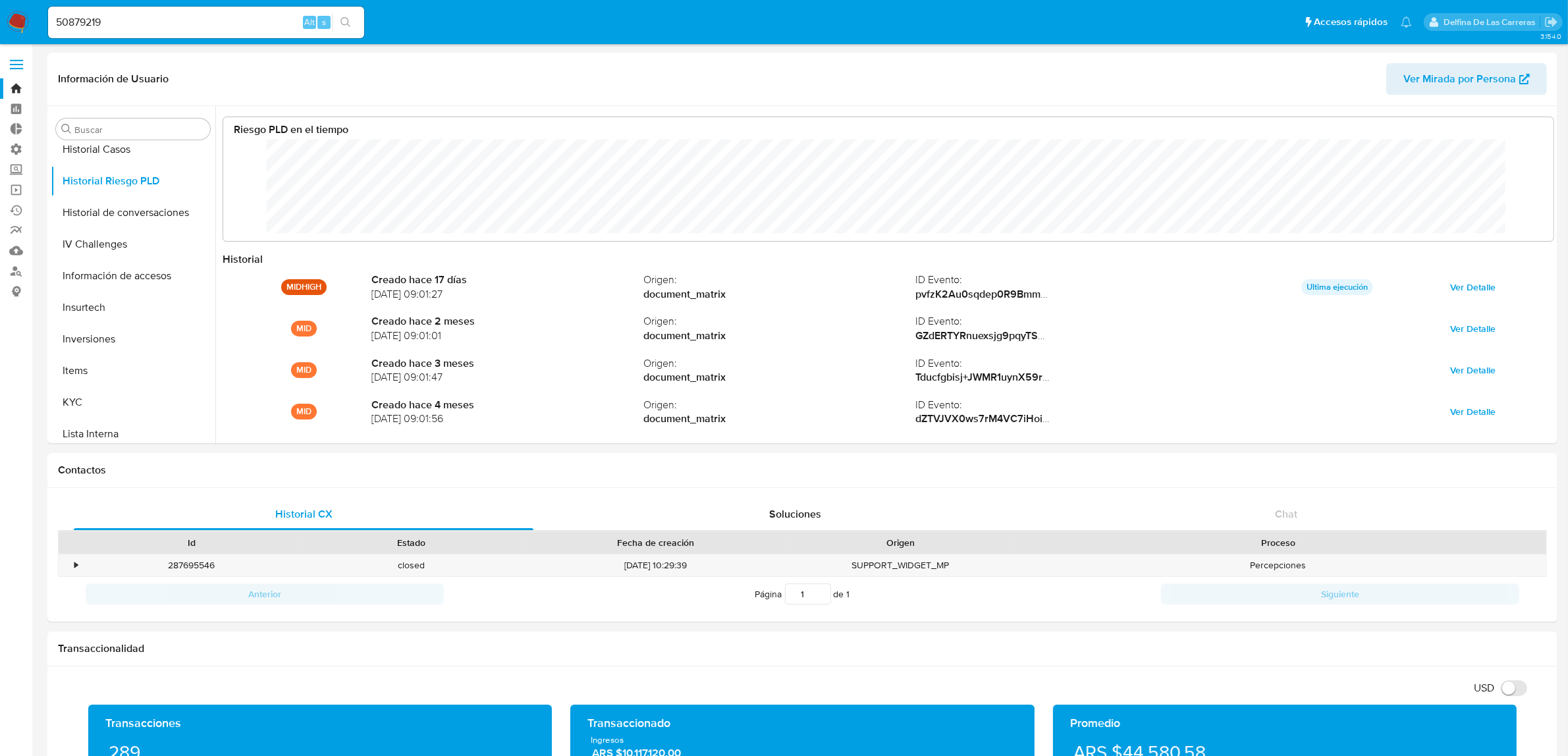
drag, startPoint x: 103, startPoint y: 22, endPoint x: 0, endPoint y: 18, distance: 103.1
click at [0, 18] on nav "Pausado Ver notificaciones 50879219 Alt s Accesos rápidos Presiona las siguient…" at bounding box center [784, 22] width 1568 height 44
paste input "15571545"
type input "15571545"
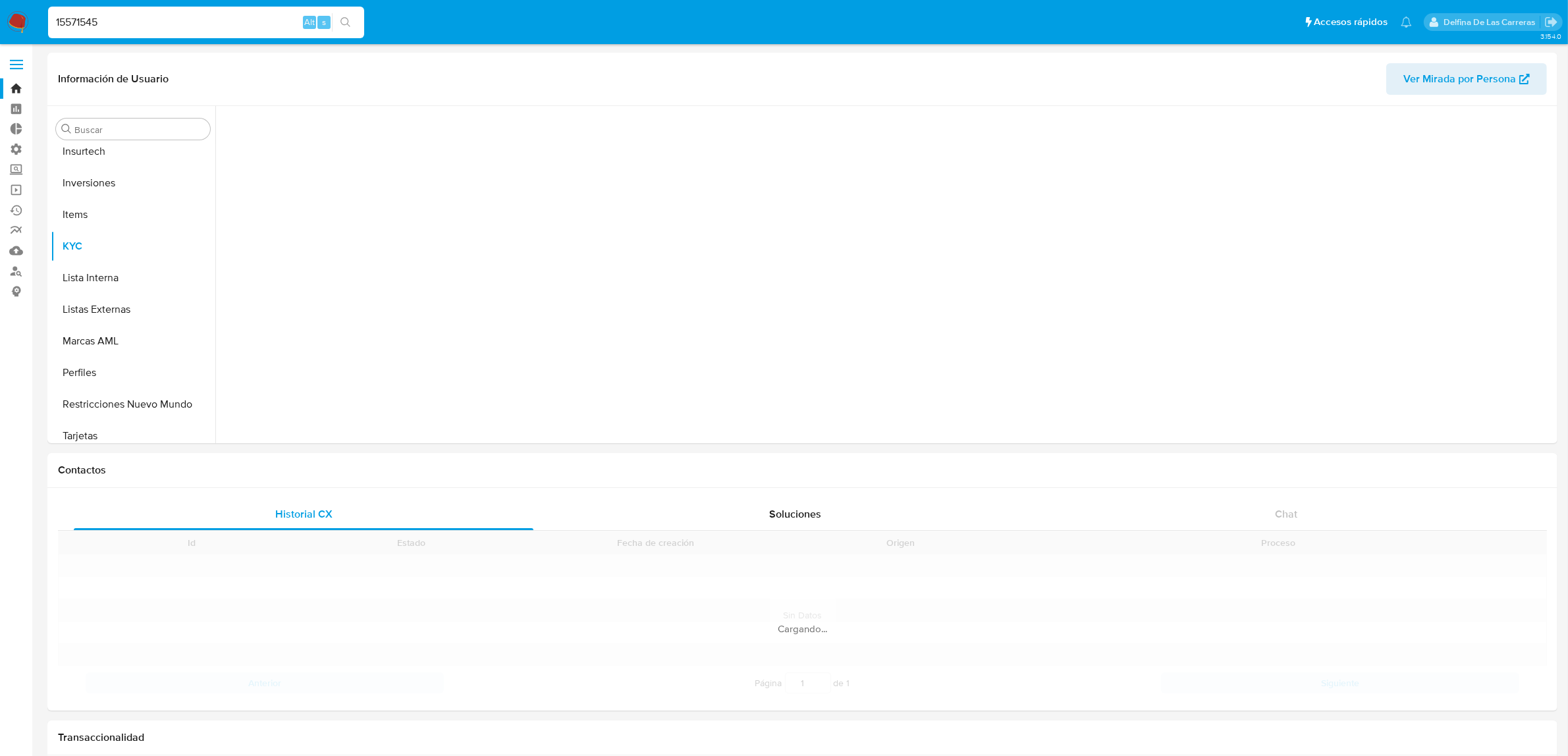
scroll to position [619, 0]
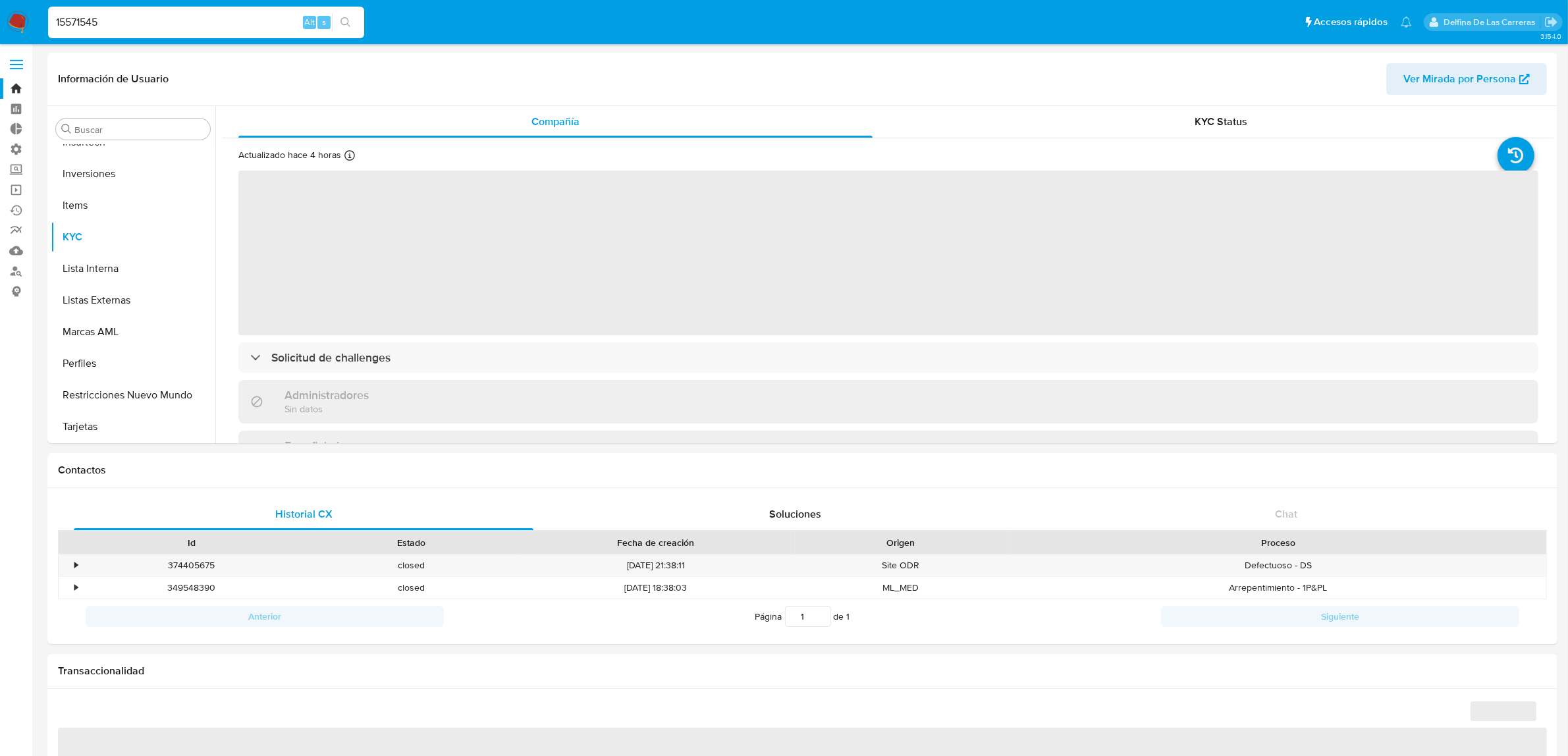
select select "10"
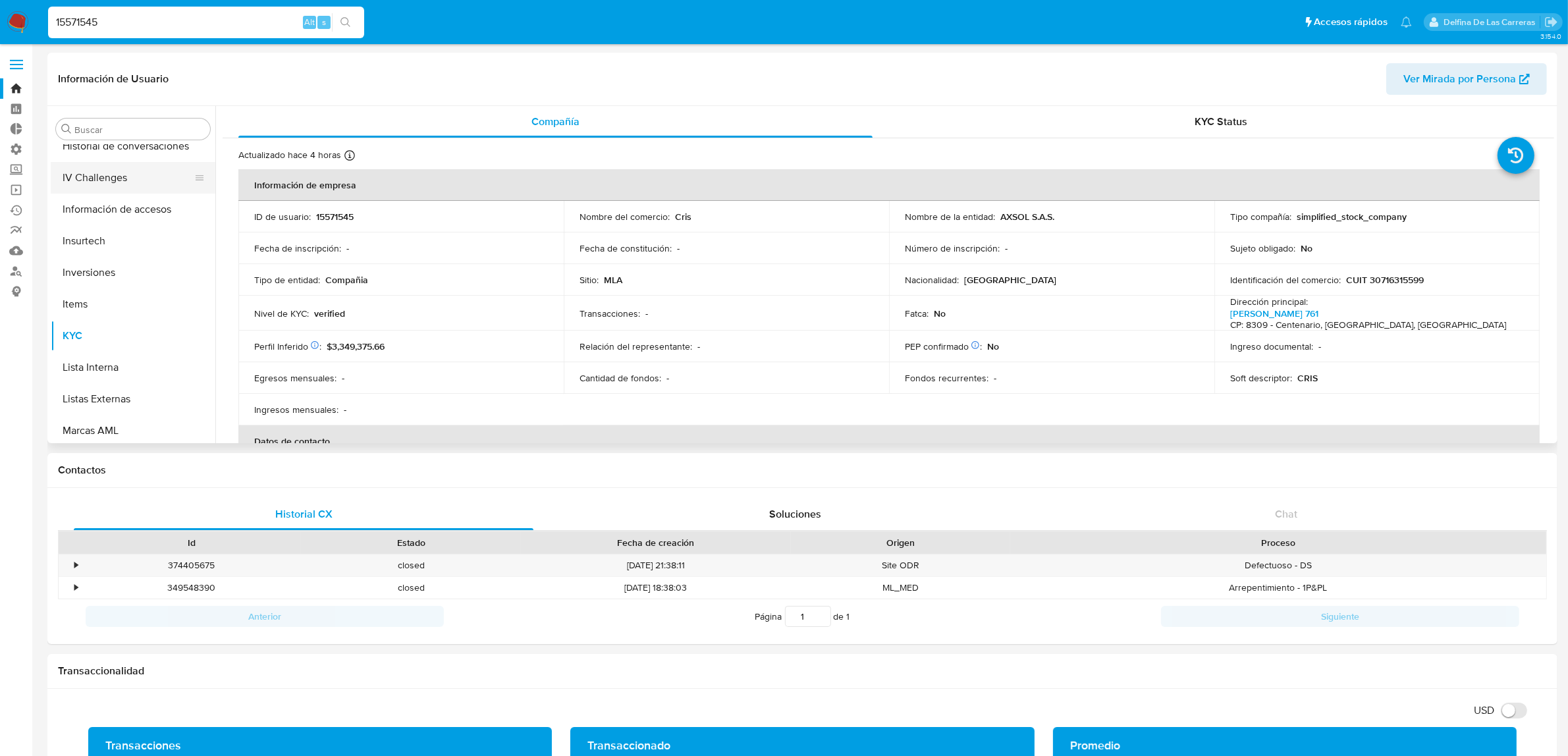
scroll to position [537, 0]
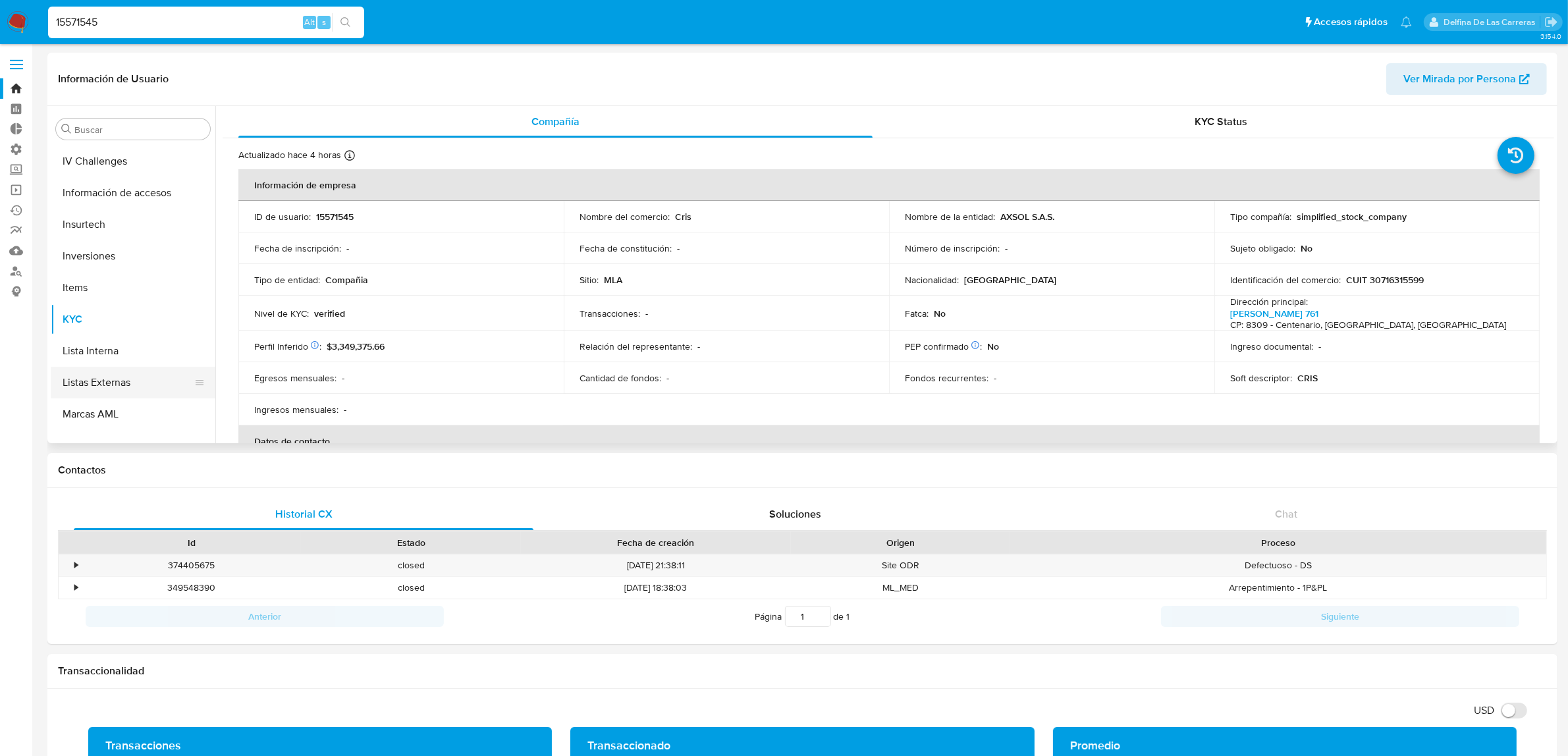
click at [84, 374] on button "Listas Externas" at bounding box center [127, 383] width 154 height 31
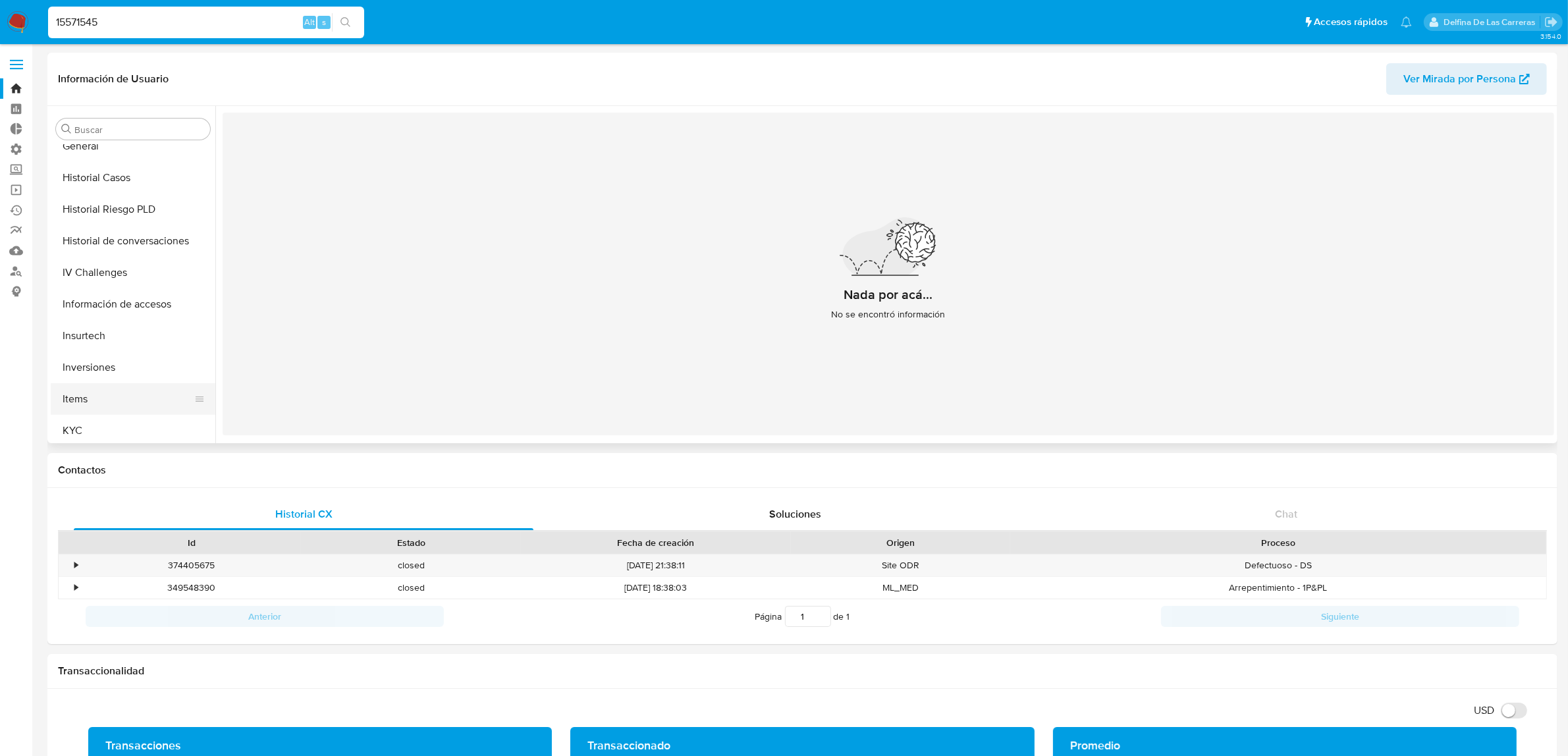
scroll to position [454, 0]
click at [120, 393] on button "KYC" at bounding box center [127, 402] width 154 height 31
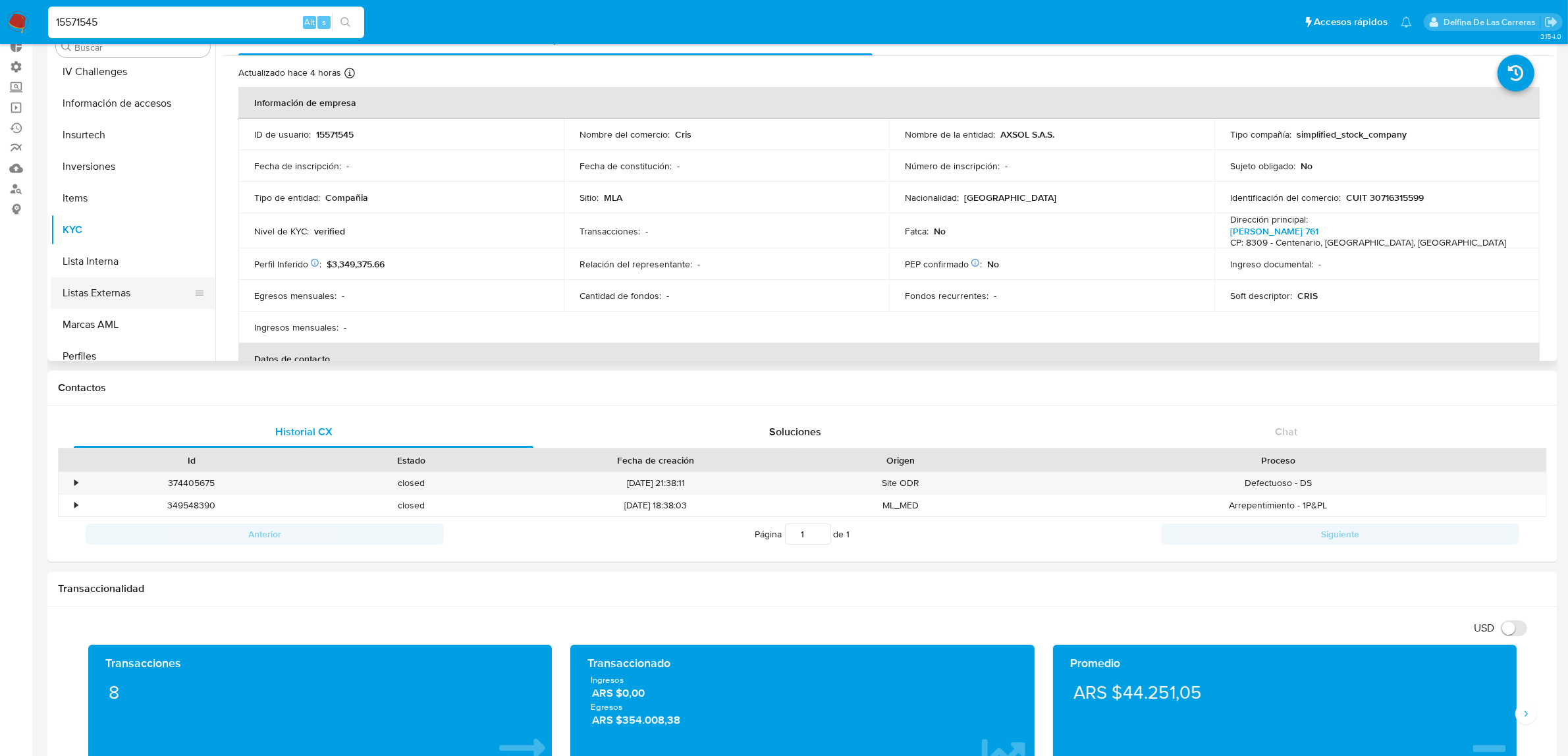
scroll to position [372, 0]
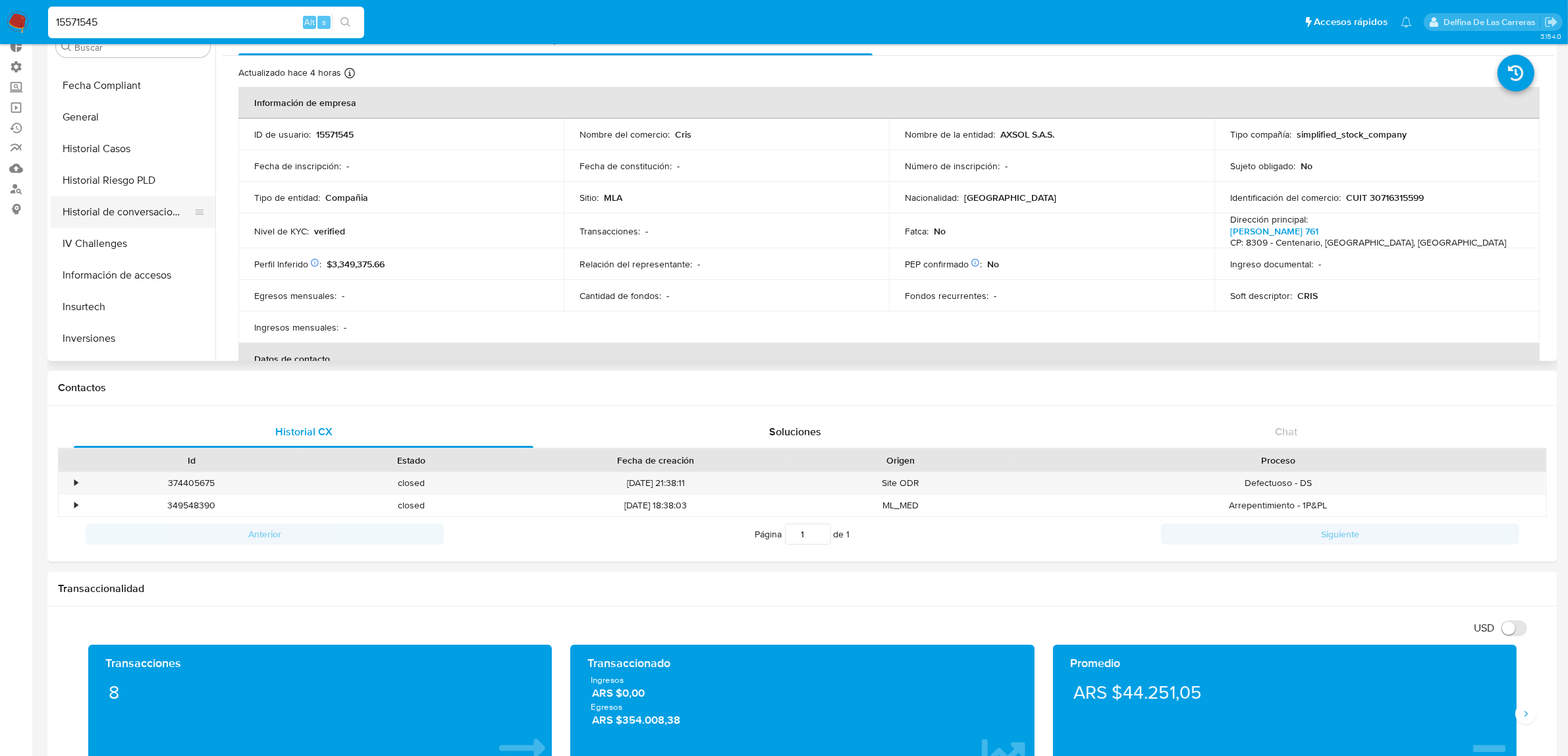
click at [123, 201] on button "Historial de conversaciones" at bounding box center [127, 212] width 154 height 31
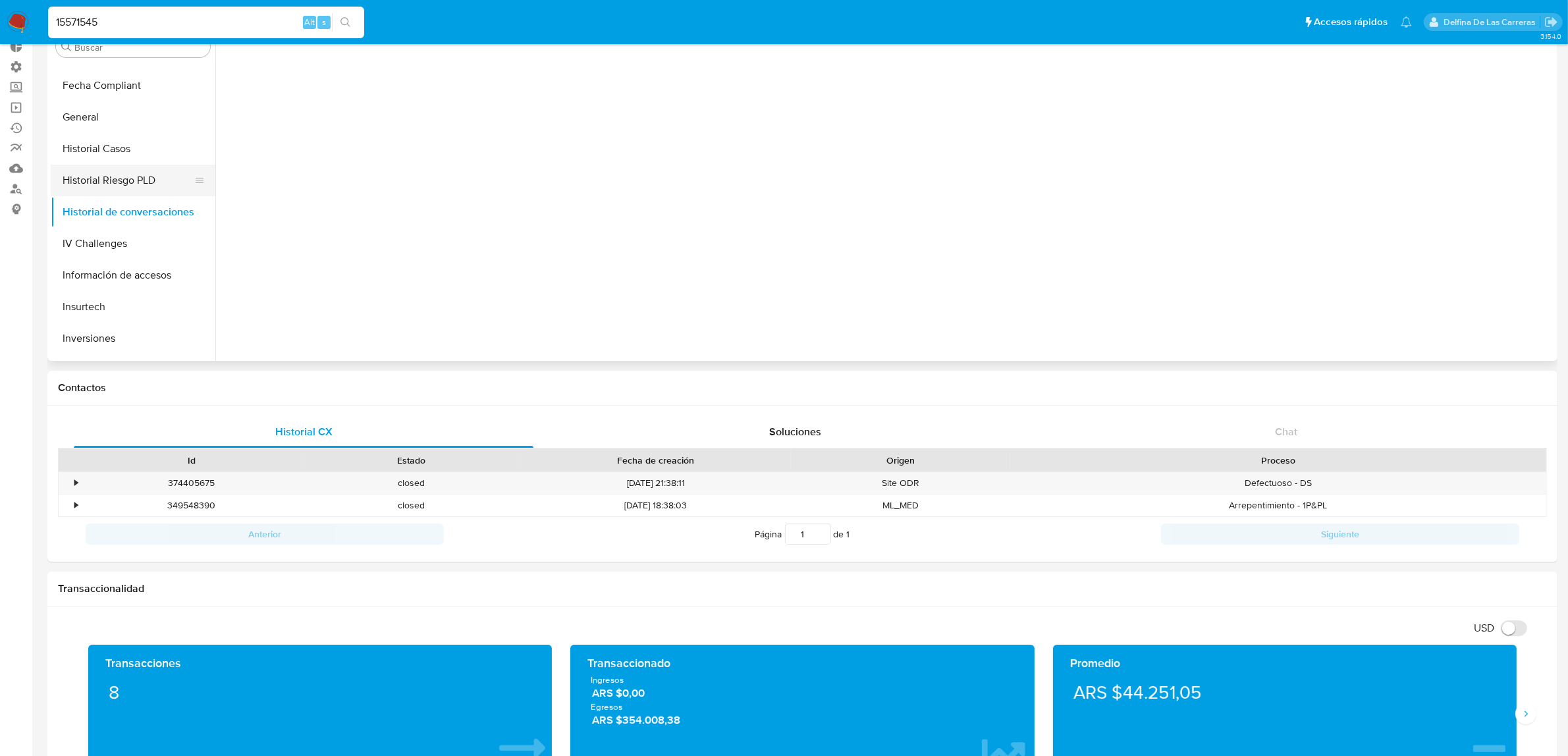
click at [125, 184] on button "Historial Riesgo PLD" at bounding box center [127, 181] width 154 height 31
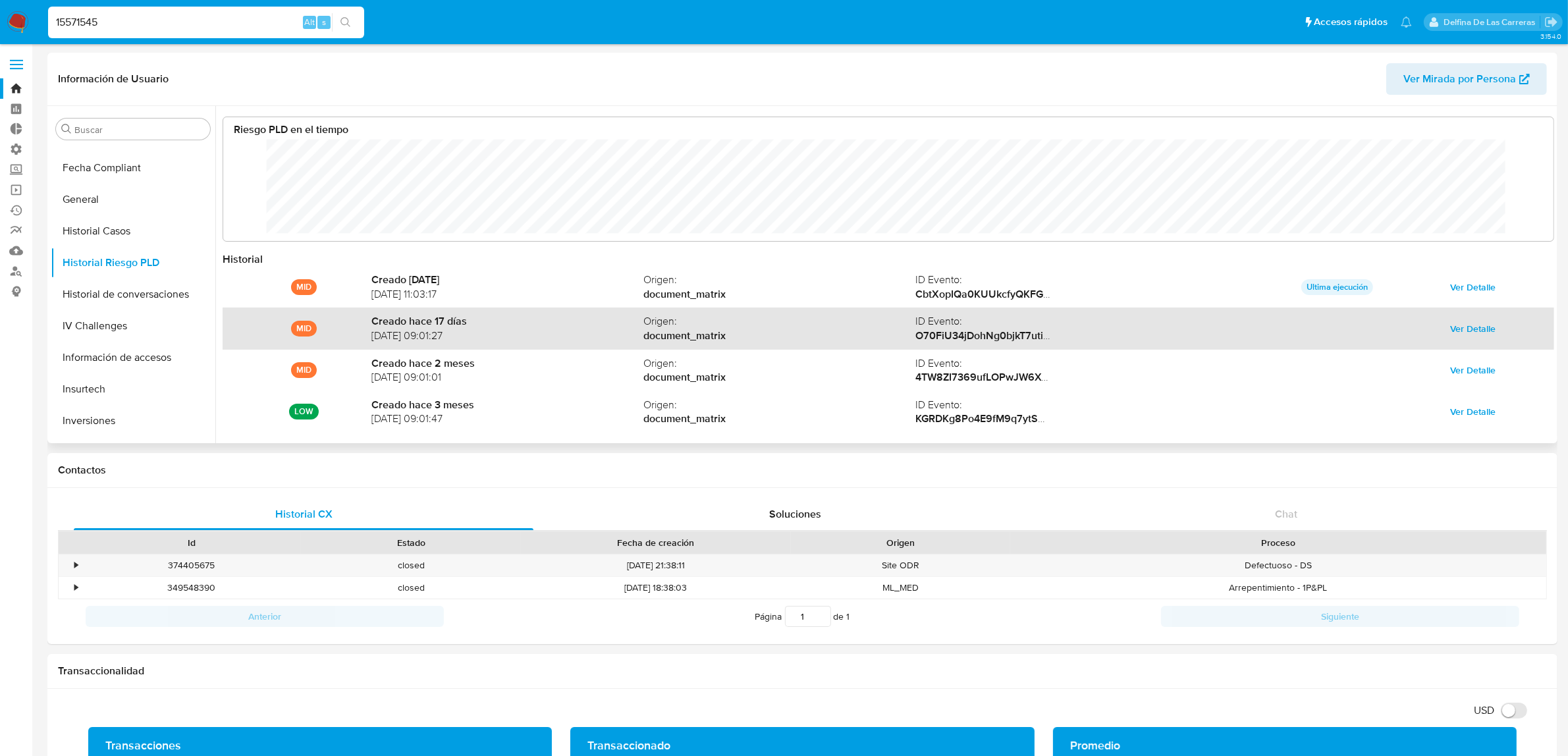
scroll to position [70, 0]
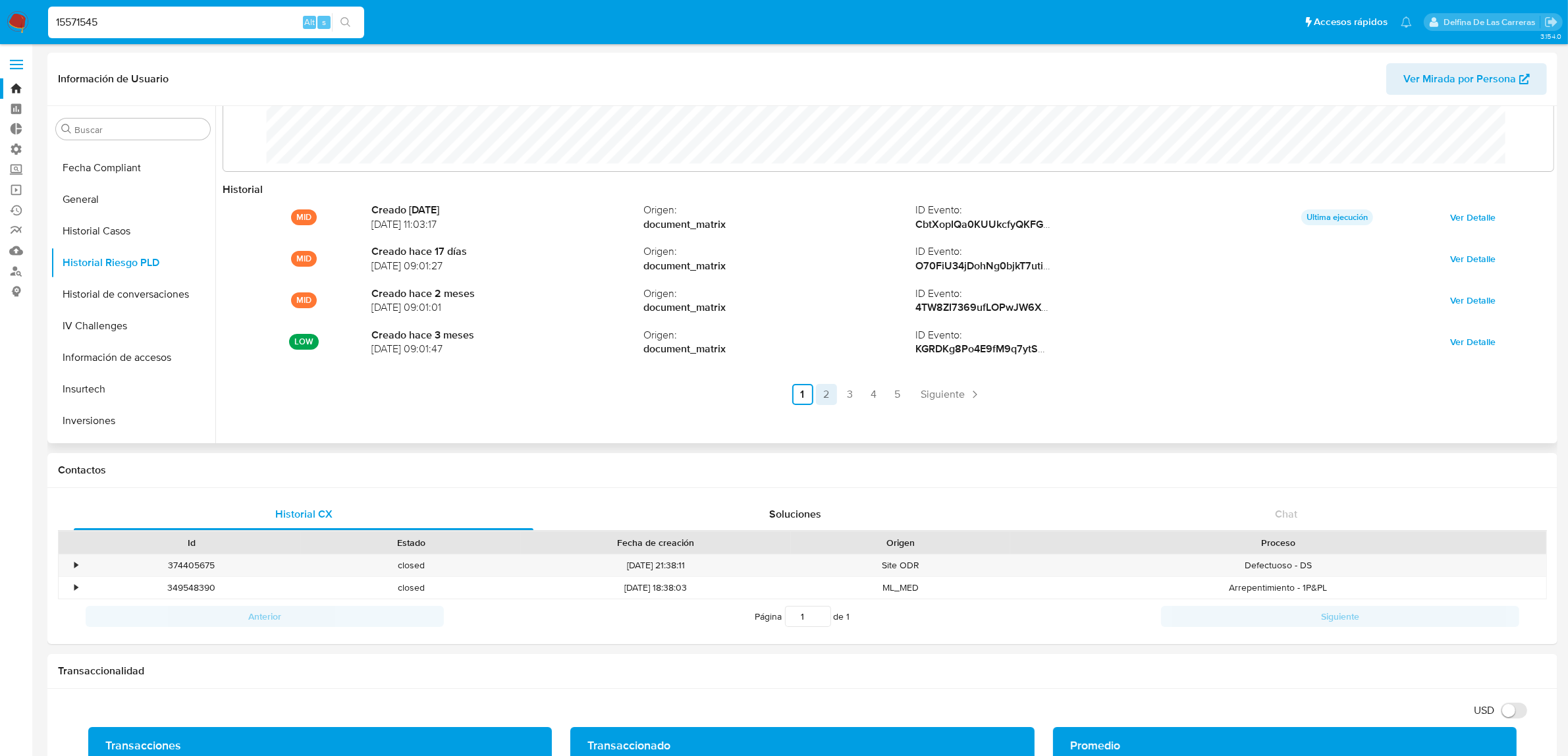
click at [830, 396] on link "2" at bounding box center [826, 395] width 21 height 21
click at [880, 393] on link "3" at bounding box center [885, 395] width 21 height 21
click at [902, 400] on link "4" at bounding box center [909, 395] width 21 height 21
click at [933, 400] on link "5" at bounding box center [932, 395] width 21 height 21
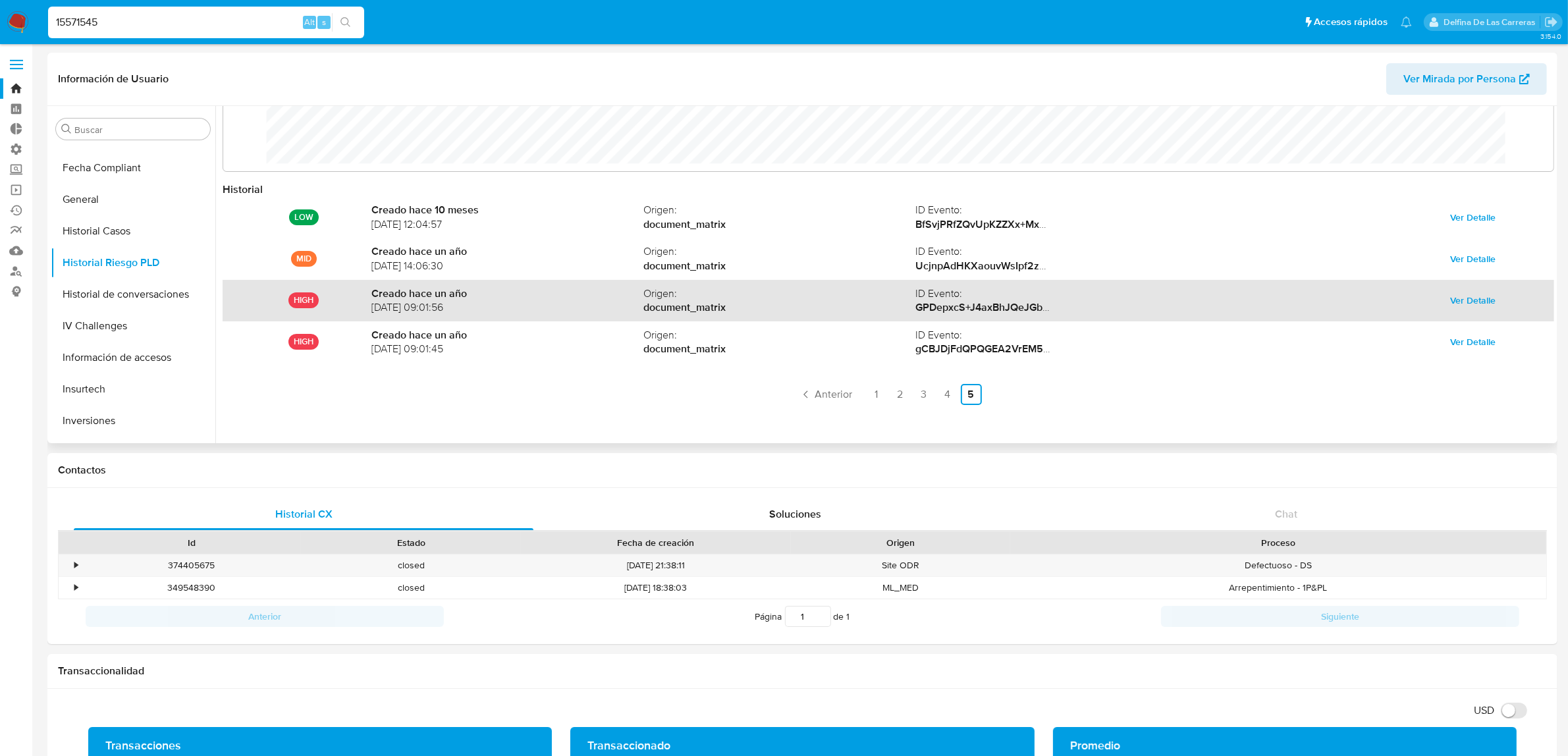
click at [1473, 299] on span "Ver Detalle" at bounding box center [1473, 300] width 46 height 18
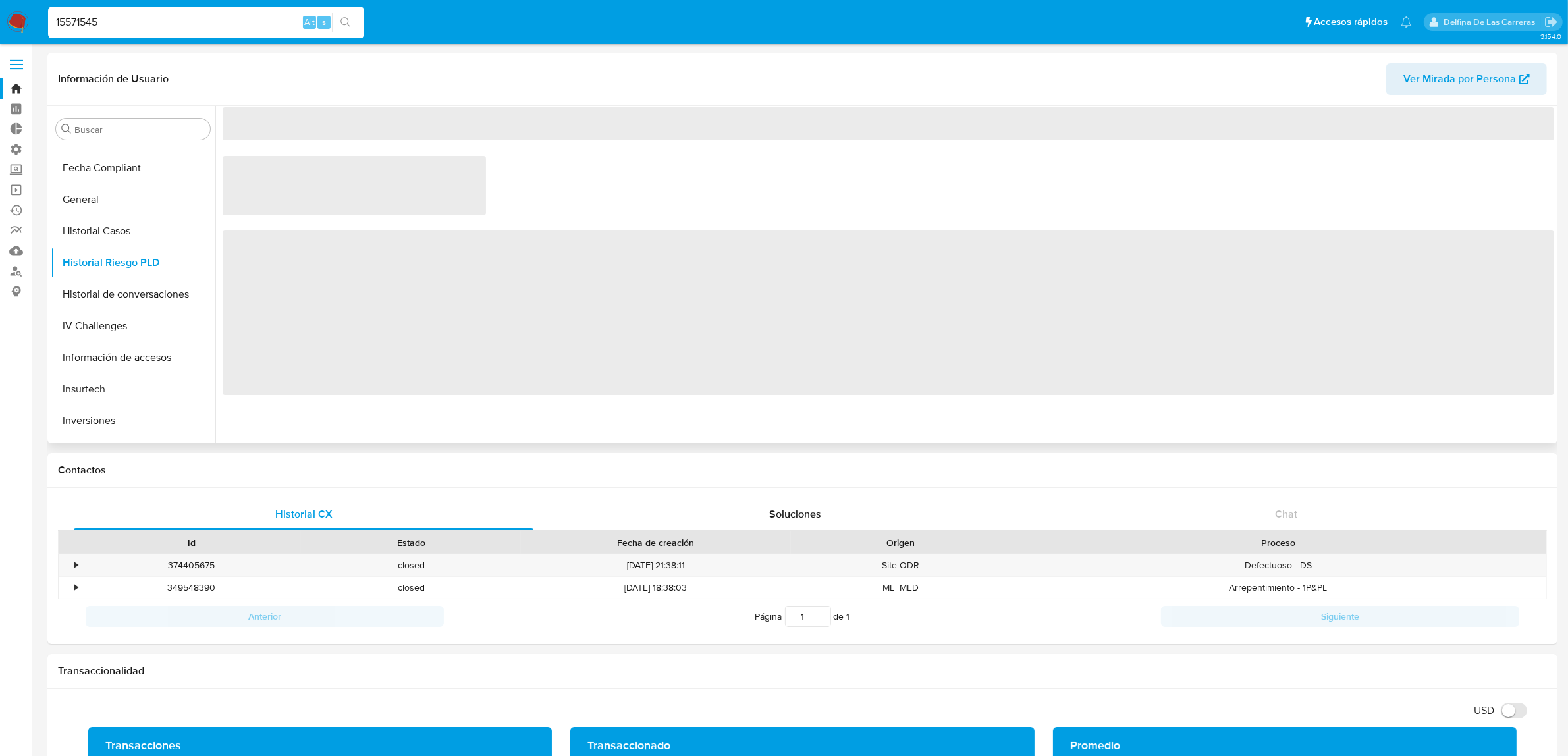
scroll to position [0, 0]
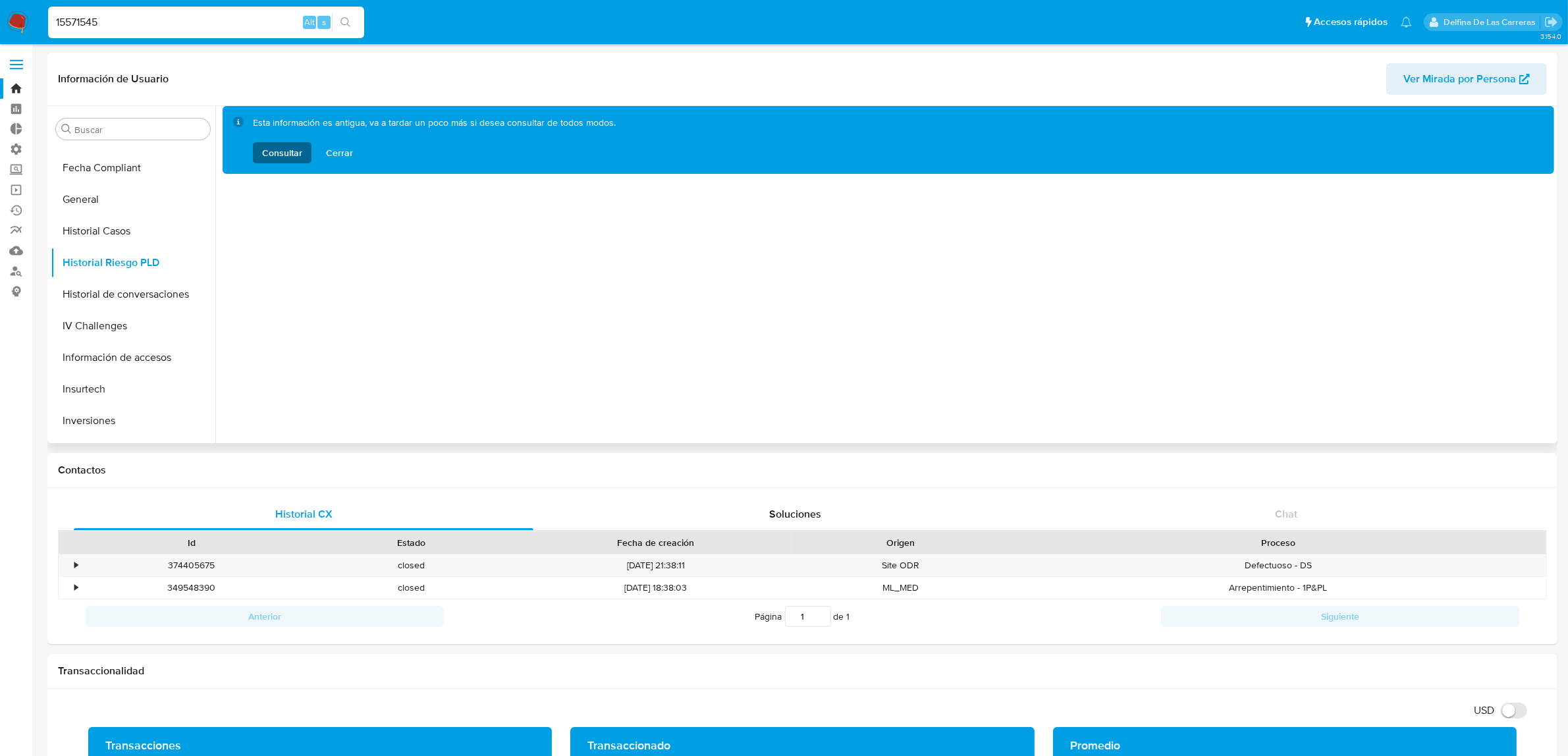
click at [284, 153] on span "Consultar" at bounding box center [282, 153] width 40 height 21
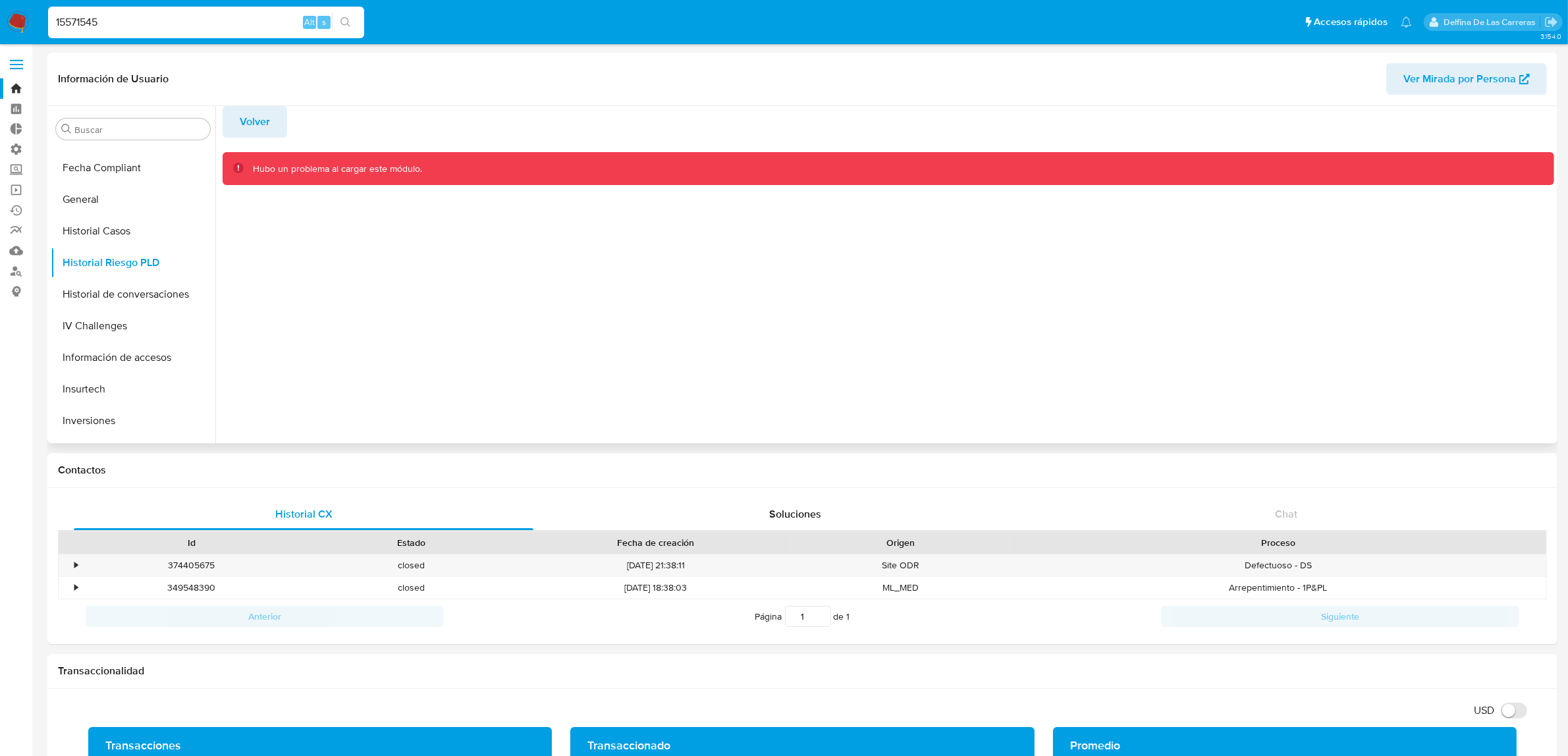
click at [304, 176] on div "Hubo un problema al cargar este módulo." at bounding box center [888, 169] width 1332 height 33
click at [242, 110] on span "Volver" at bounding box center [255, 122] width 31 height 29
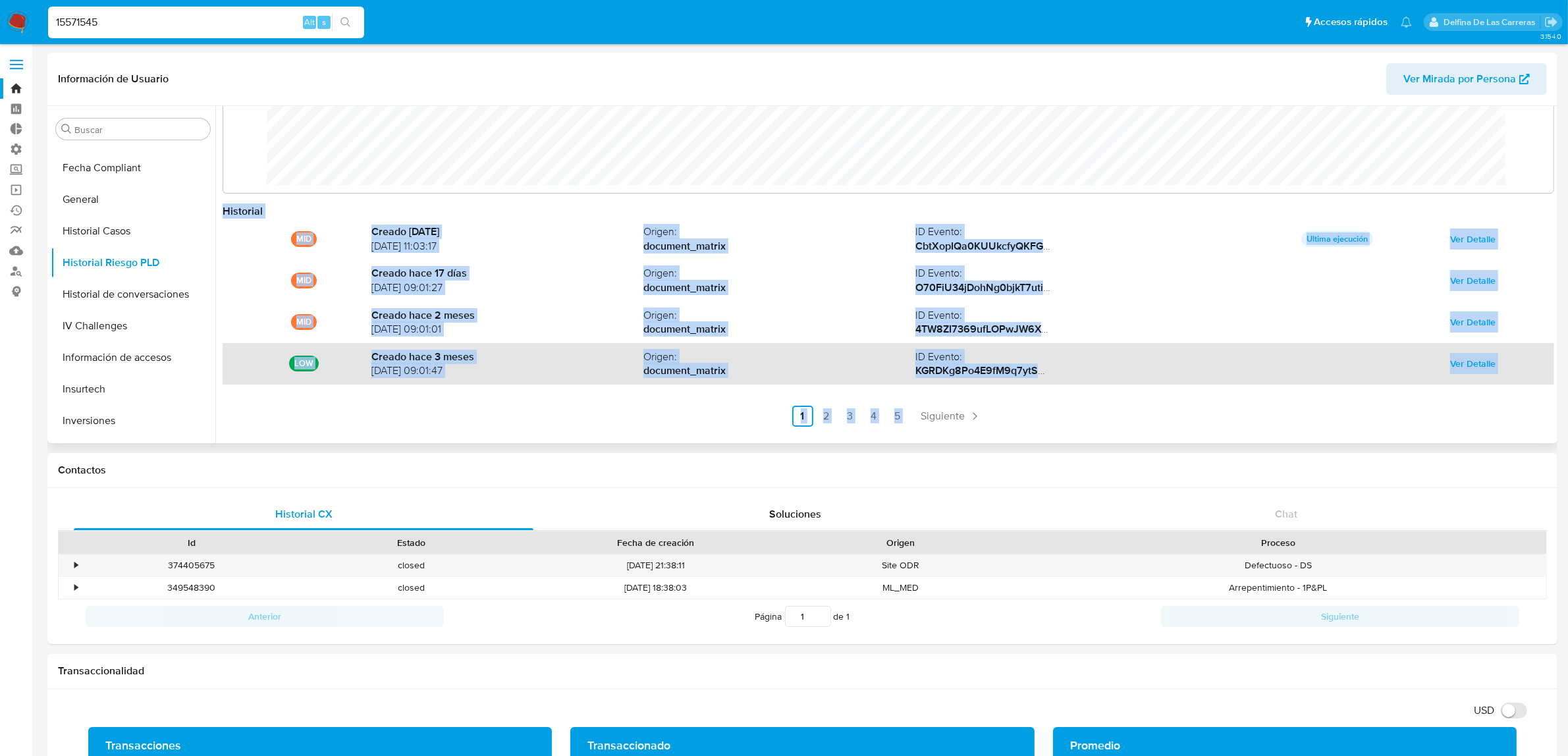
scroll to position [70, 0]
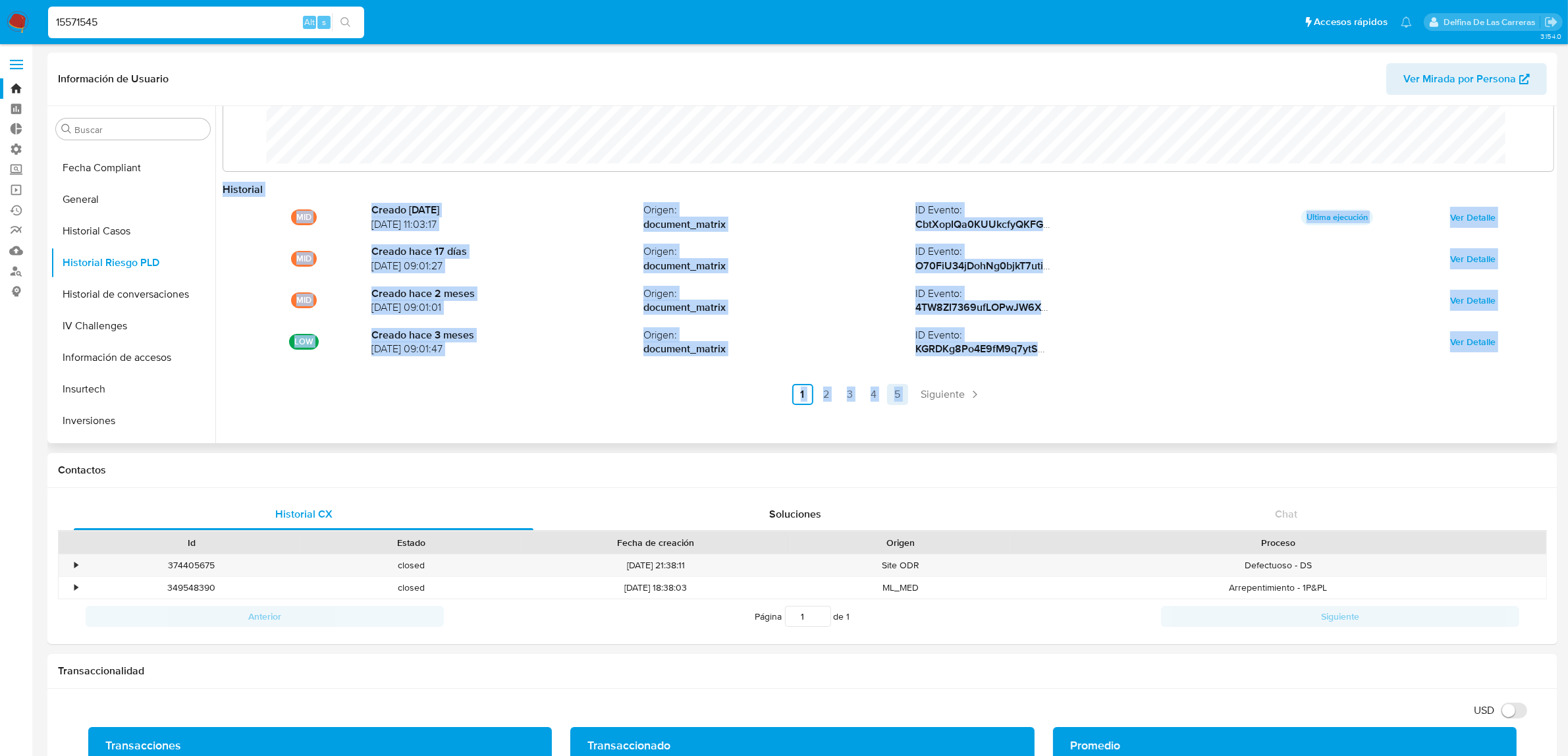
click at [895, 390] on link "5" at bounding box center [897, 395] width 21 height 21
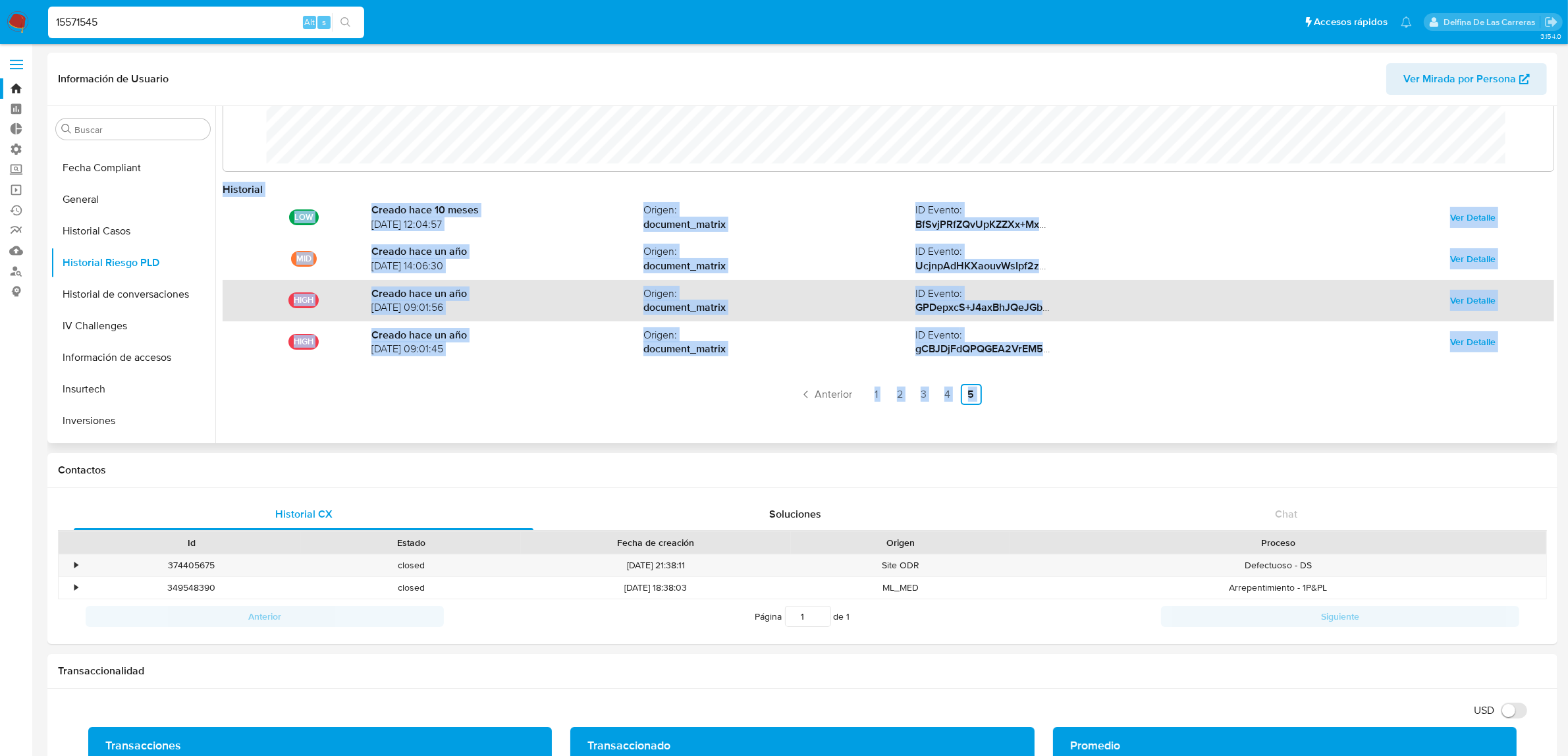
click at [1466, 307] on span "Ver Detalle" at bounding box center [1473, 300] width 46 height 18
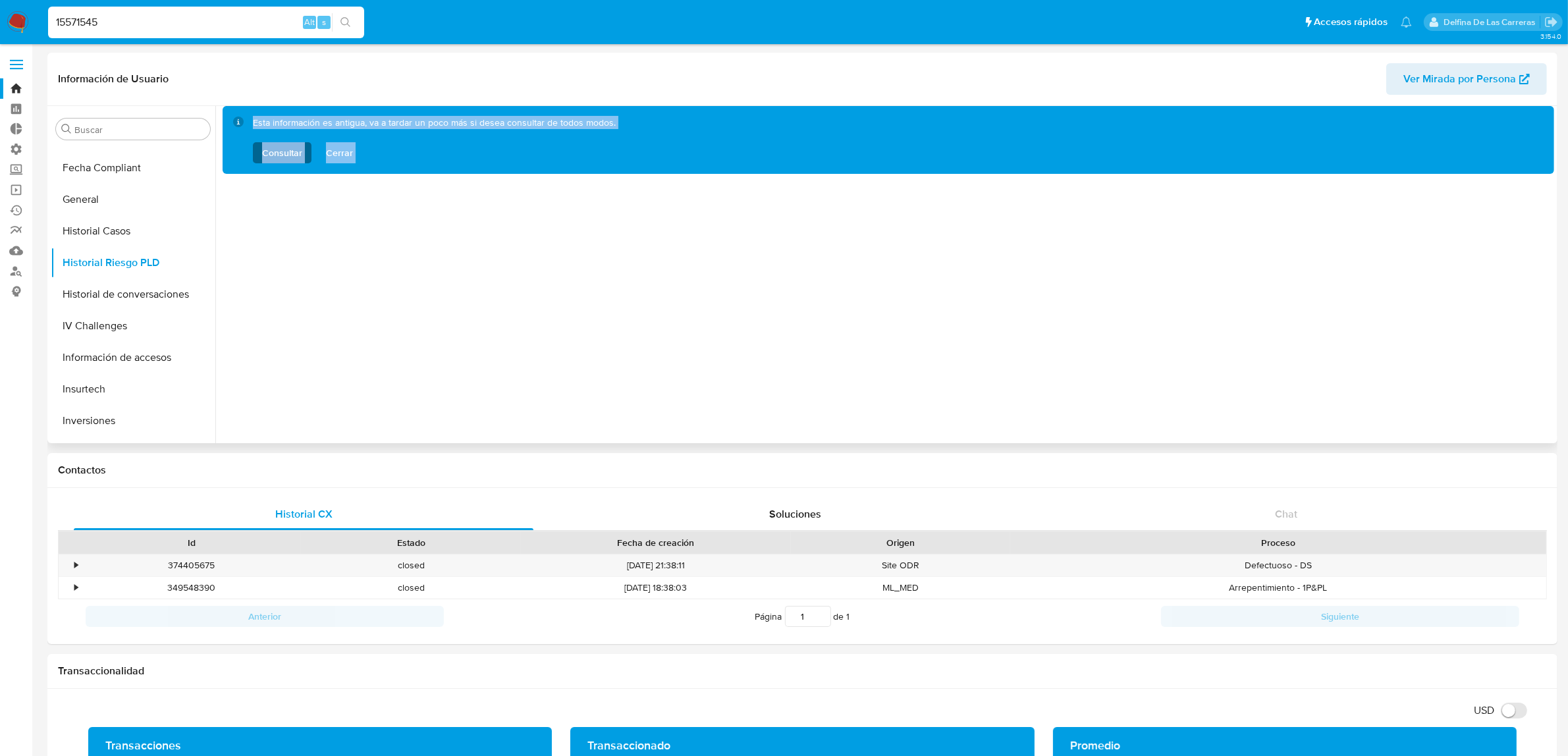
click at [269, 147] on span "Consultar" at bounding box center [282, 153] width 40 height 21
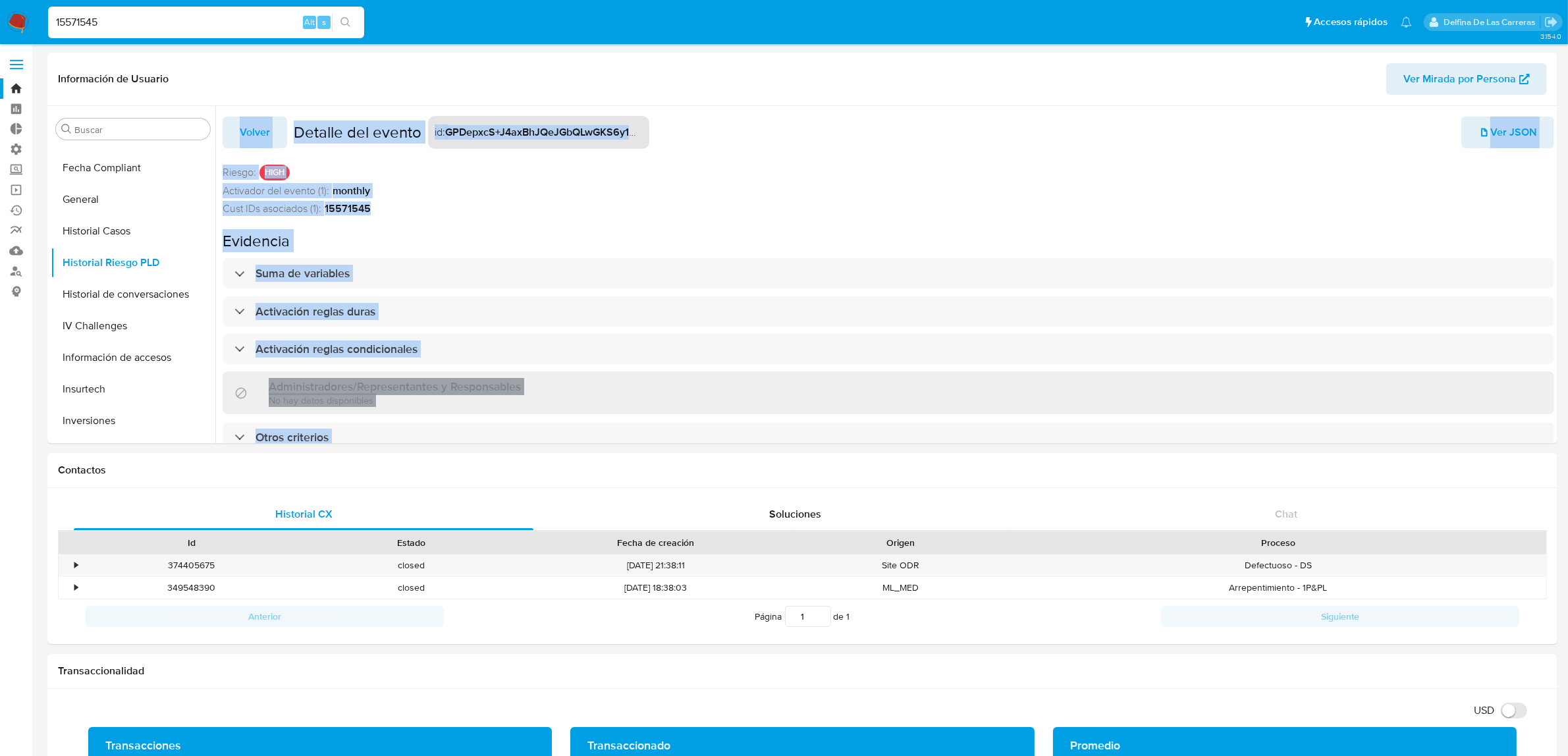
drag, startPoint x: 1490, startPoint y: 84, endPoint x: 873, endPoint y: 122, distance: 618.2
click at [886, 119] on div "Volver Detalle del evento id : GPDepxcS+J4axBhJQeJGbQLwGKS6y1DaFK1m9mAsL3P123XE…" at bounding box center [888, 132] width 1332 height 33
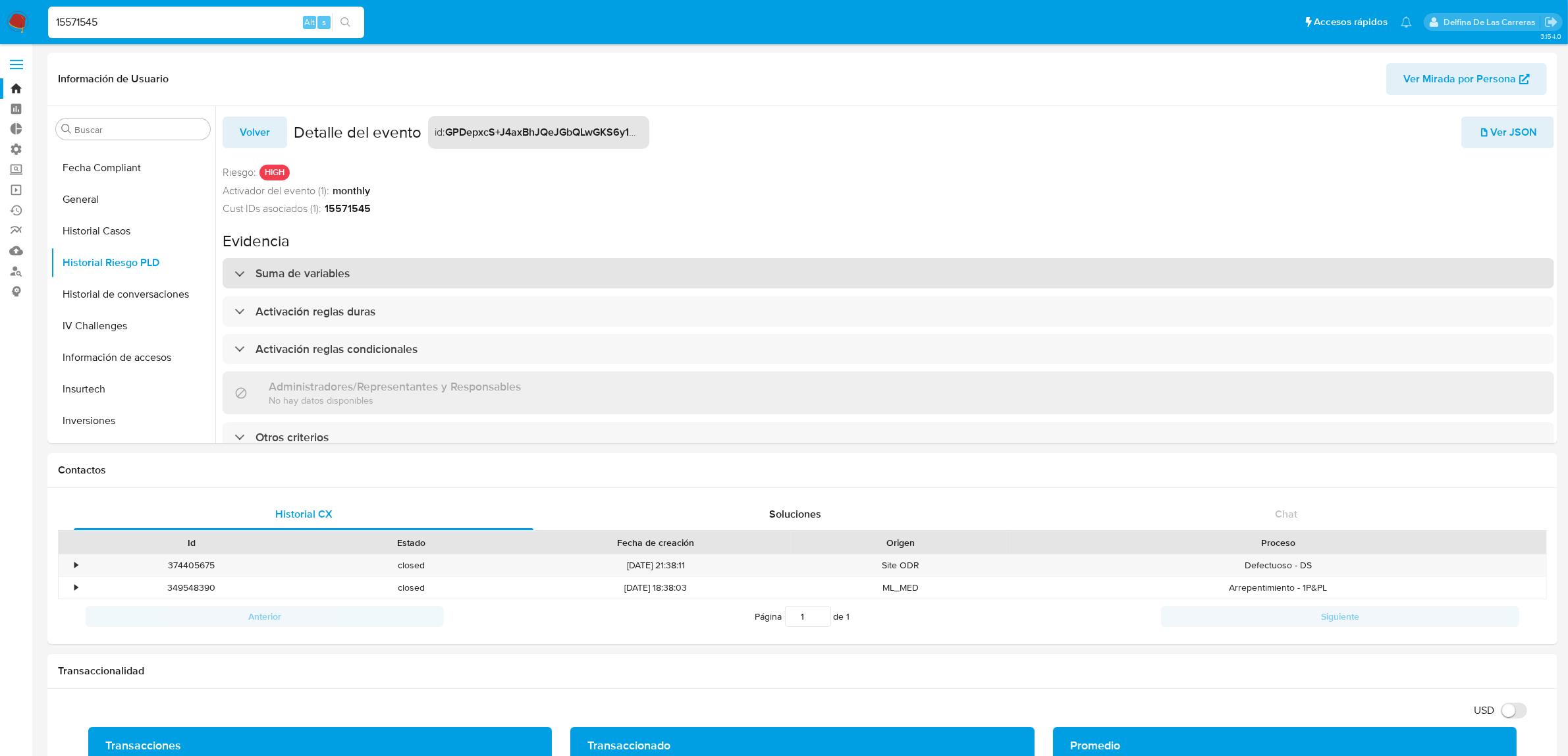
click at [269, 268] on h3 "Suma de variables" at bounding box center [302, 273] width 94 height 14
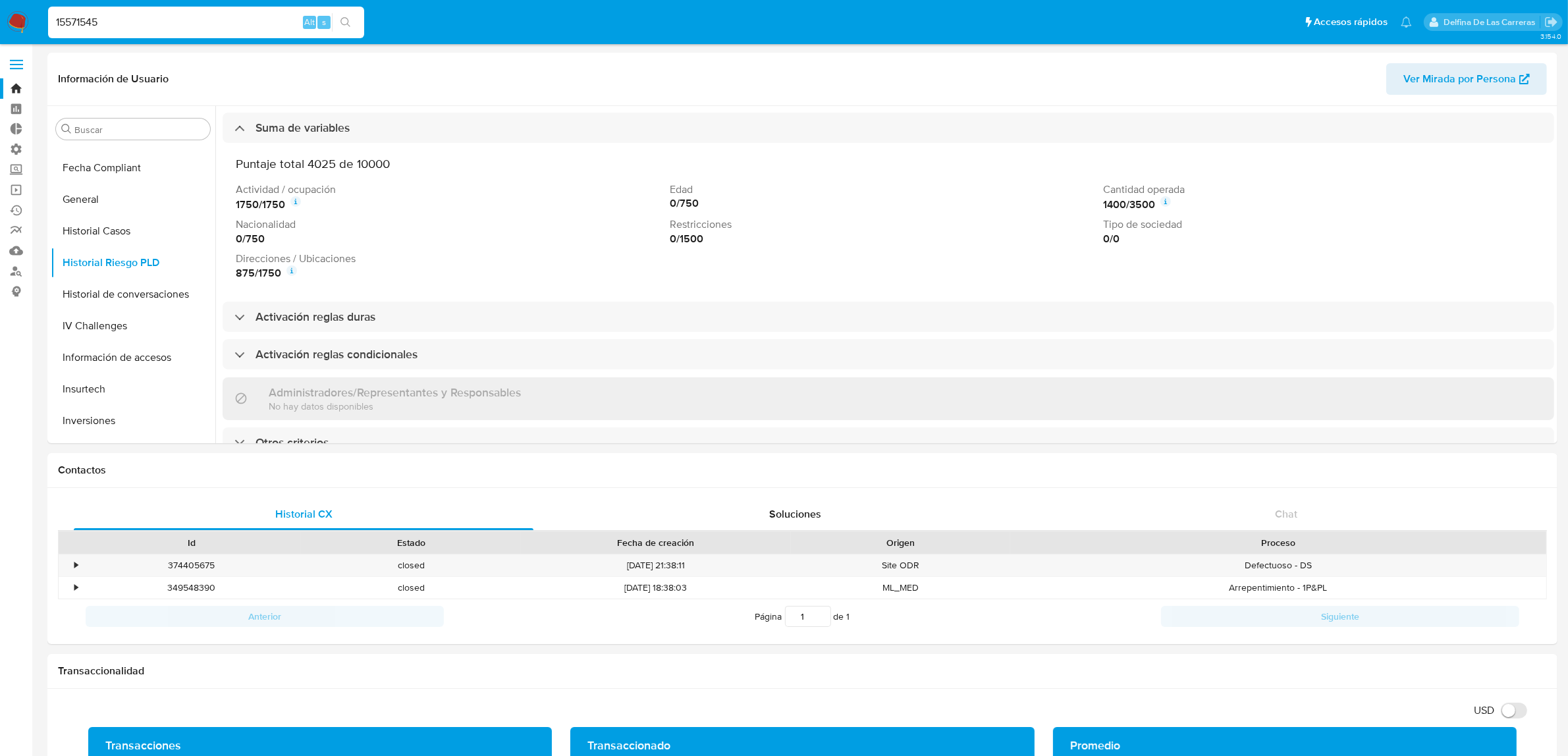
scroll to position [158, 0]
drag, startPoint x: 242, startPoint y: 188, endPoint x: 305, endPoint y: 189, distance: 63.0
click at [305, 196] on div "1750 / 1750" at bounding box center [450, 204] width 429 height 16
click at [297, 196] on icon at bounding box center [295, 201] width 11 height 11
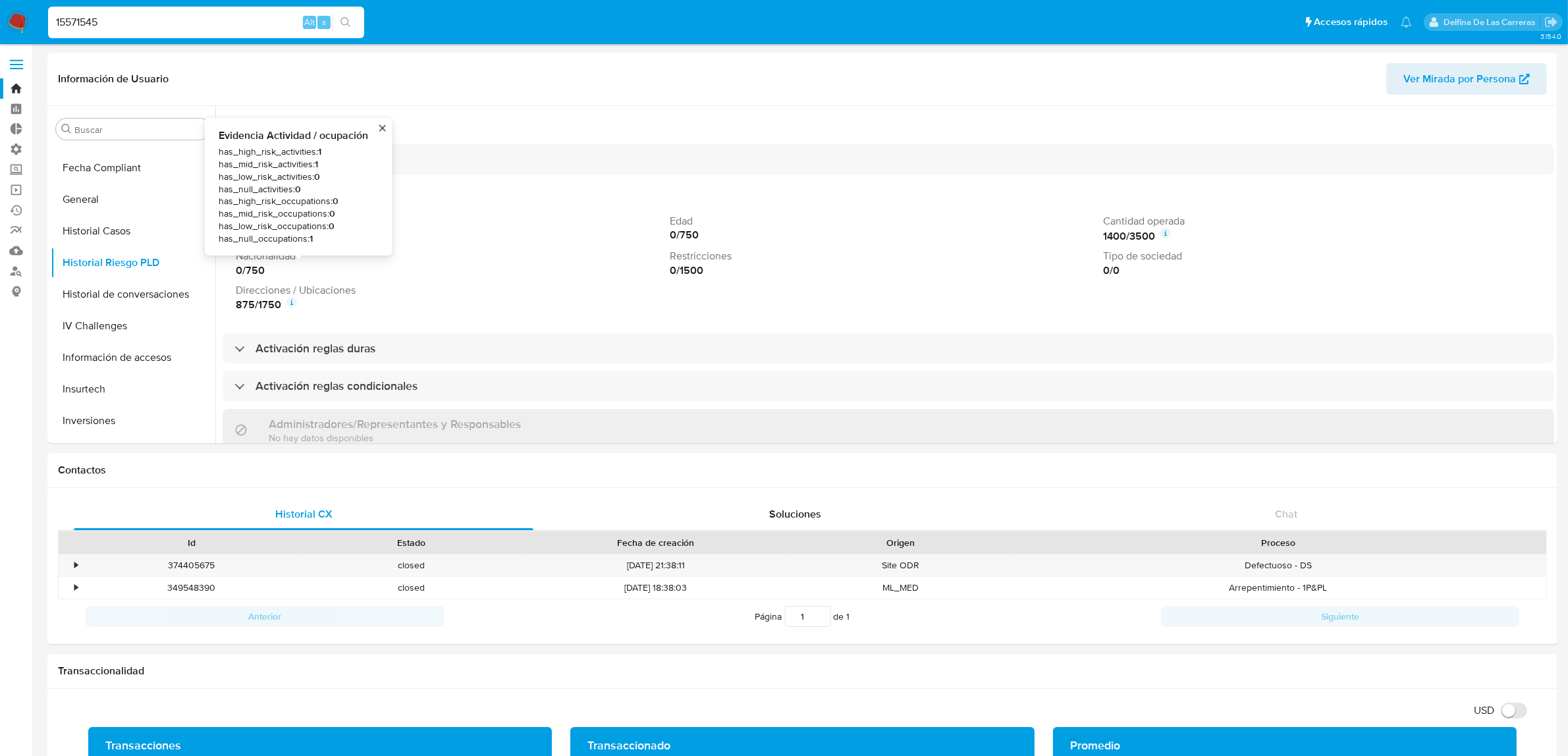
scroll to position [75, 0]
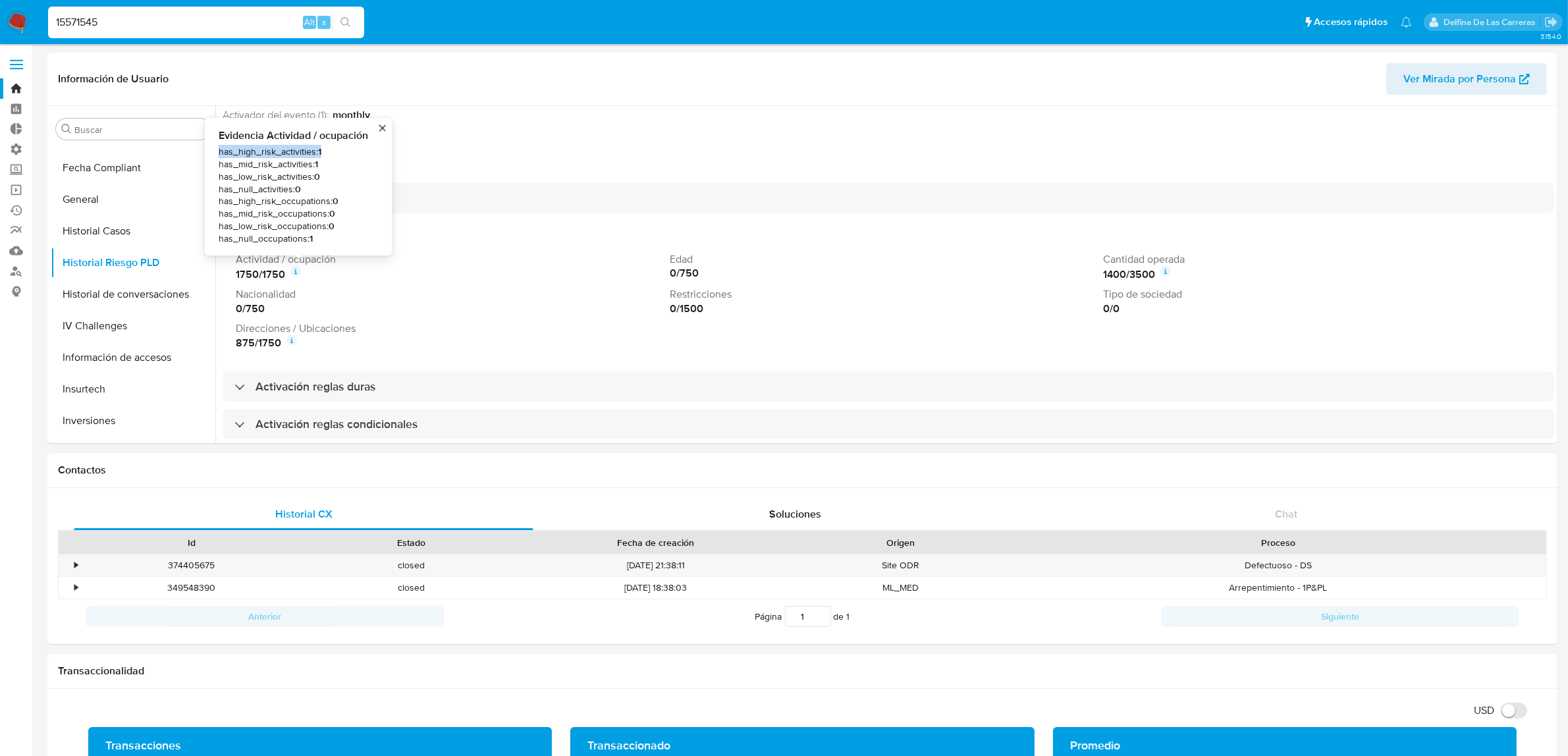
drag, startPoint x: 323, startPoint y: 154, endPoint x: 215, endPoint y: 147, distance: 108.2
click at [215, 147] on div "Evidencia Actividad / ocupación has_high_risk_activities : 1 has_mid_risk_activ…" at bounding box center [299, 187] width 166 height 117
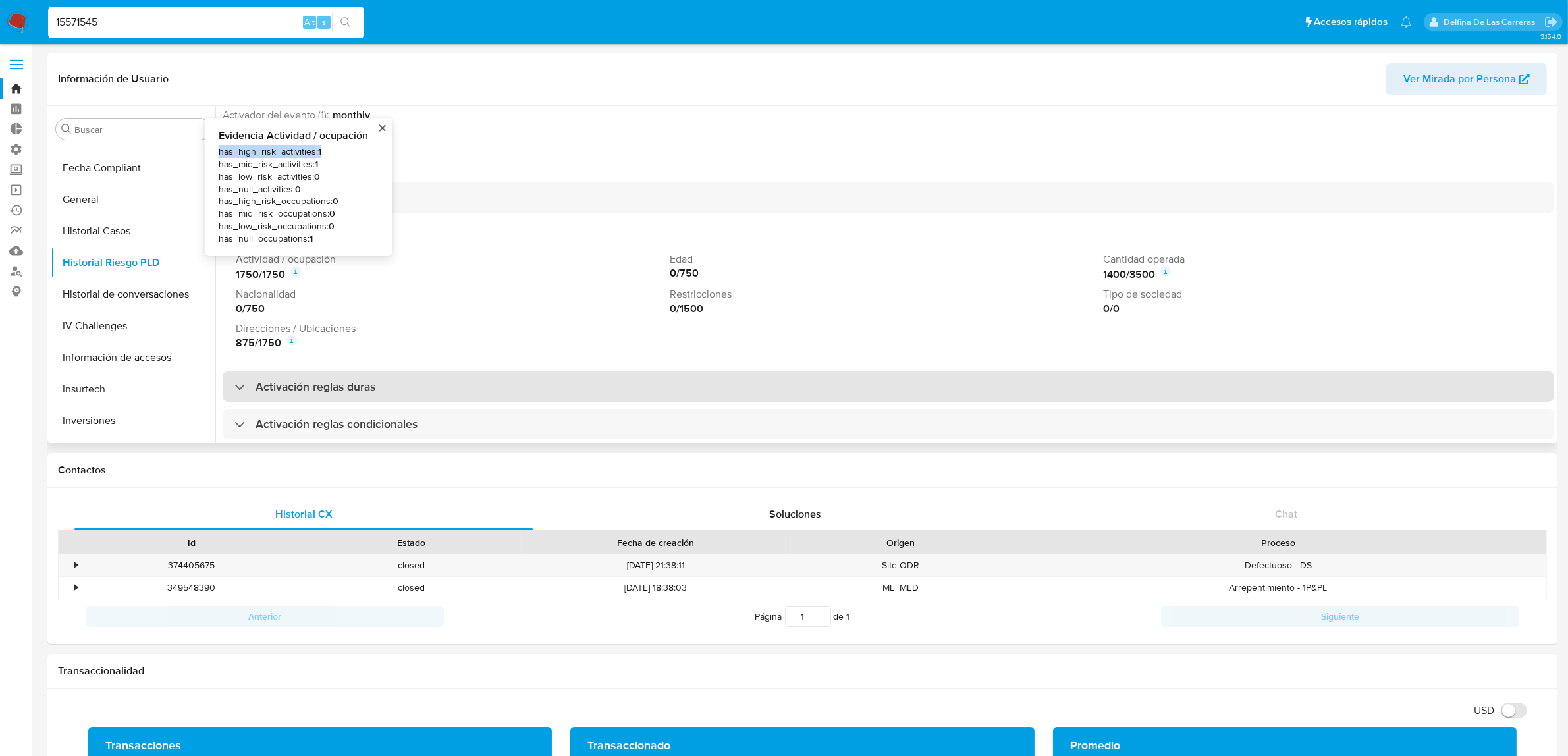
click at [343, 389] on h3 "Activación reglas duras" at bounding box center [315, 386] width 120 height 14
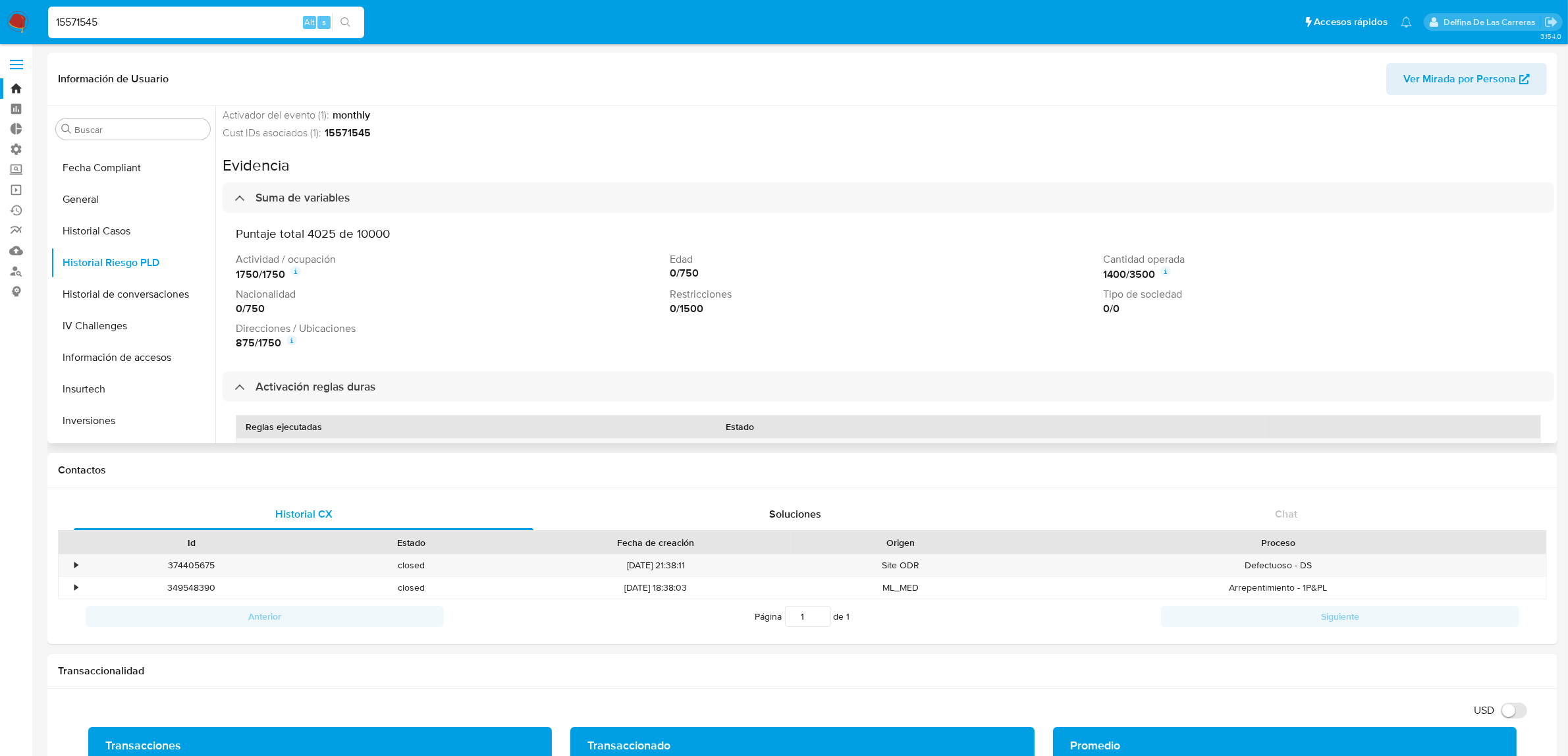
scroll to position [158, 0]
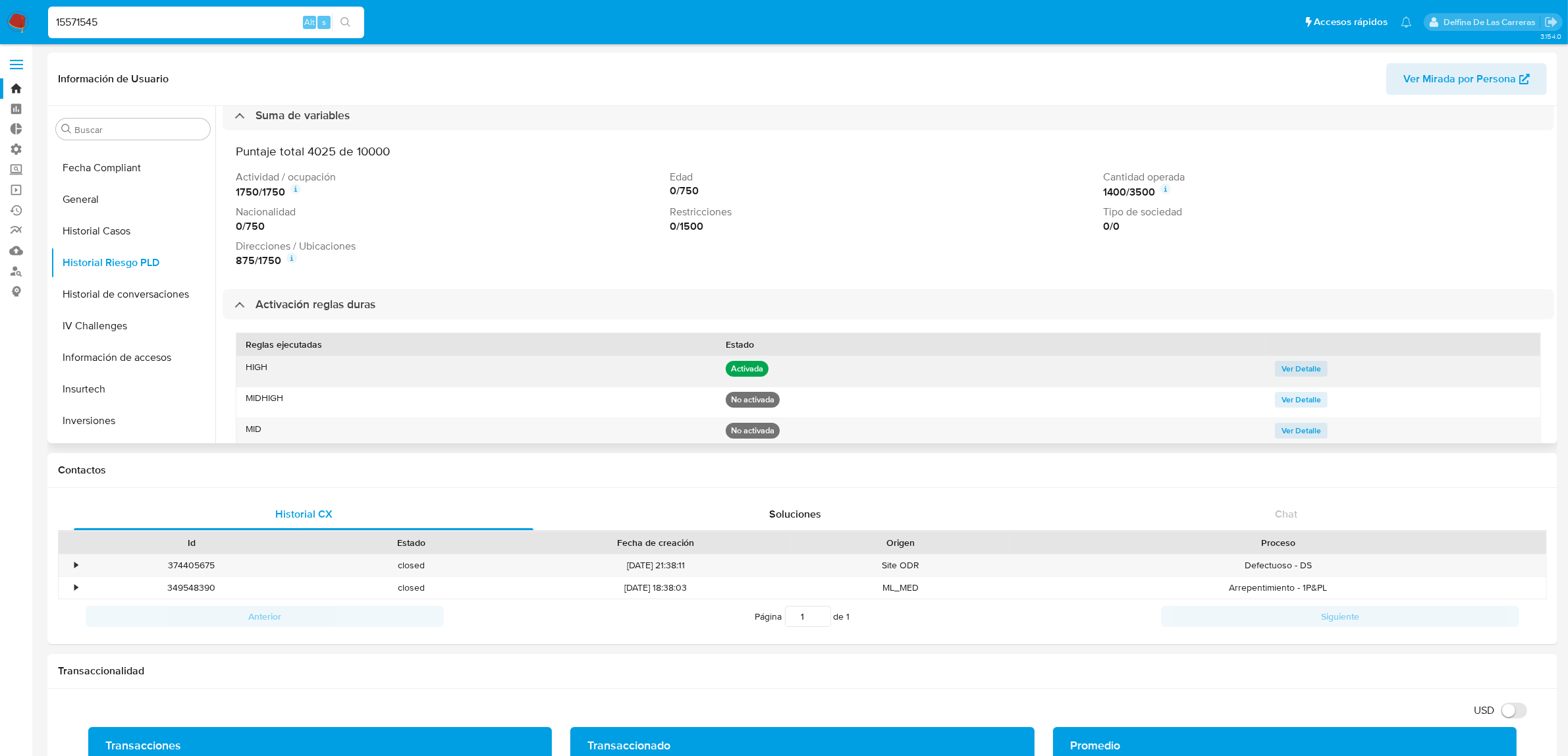
click at [1294, 363] on span "Ver Detalle" at bounding box center [1301, 368] width 40 height 14
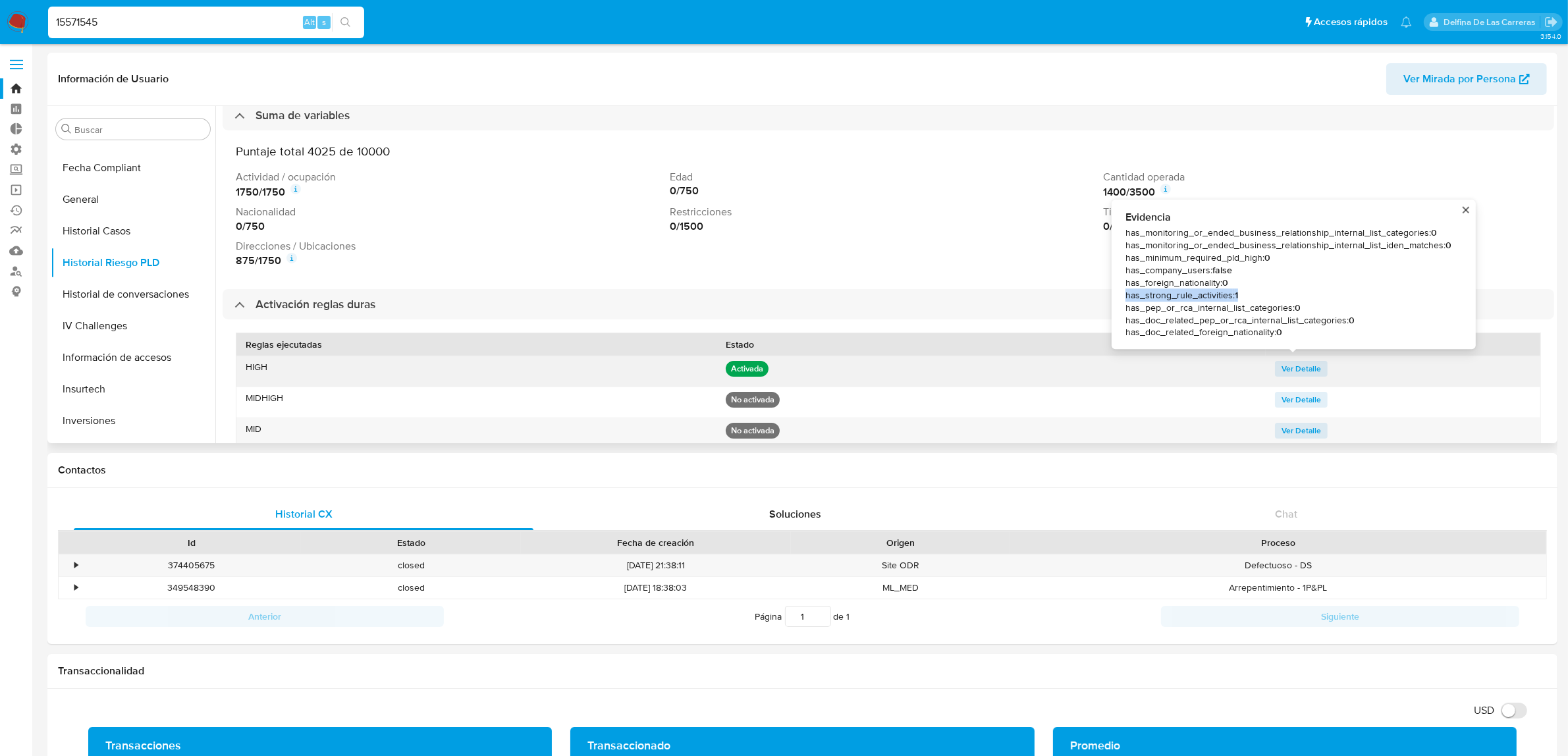
drag, startPoint x: 1247, startPoint y: 299, endPoint x: 1116, endPoint y: 297, distance: 131.0
click at [1116, 297] on div "Evidencia has_monitoring_or_ended_business_relationship_internal_list_categorie…" at bounding box center [1294, 275] width 364 height 150
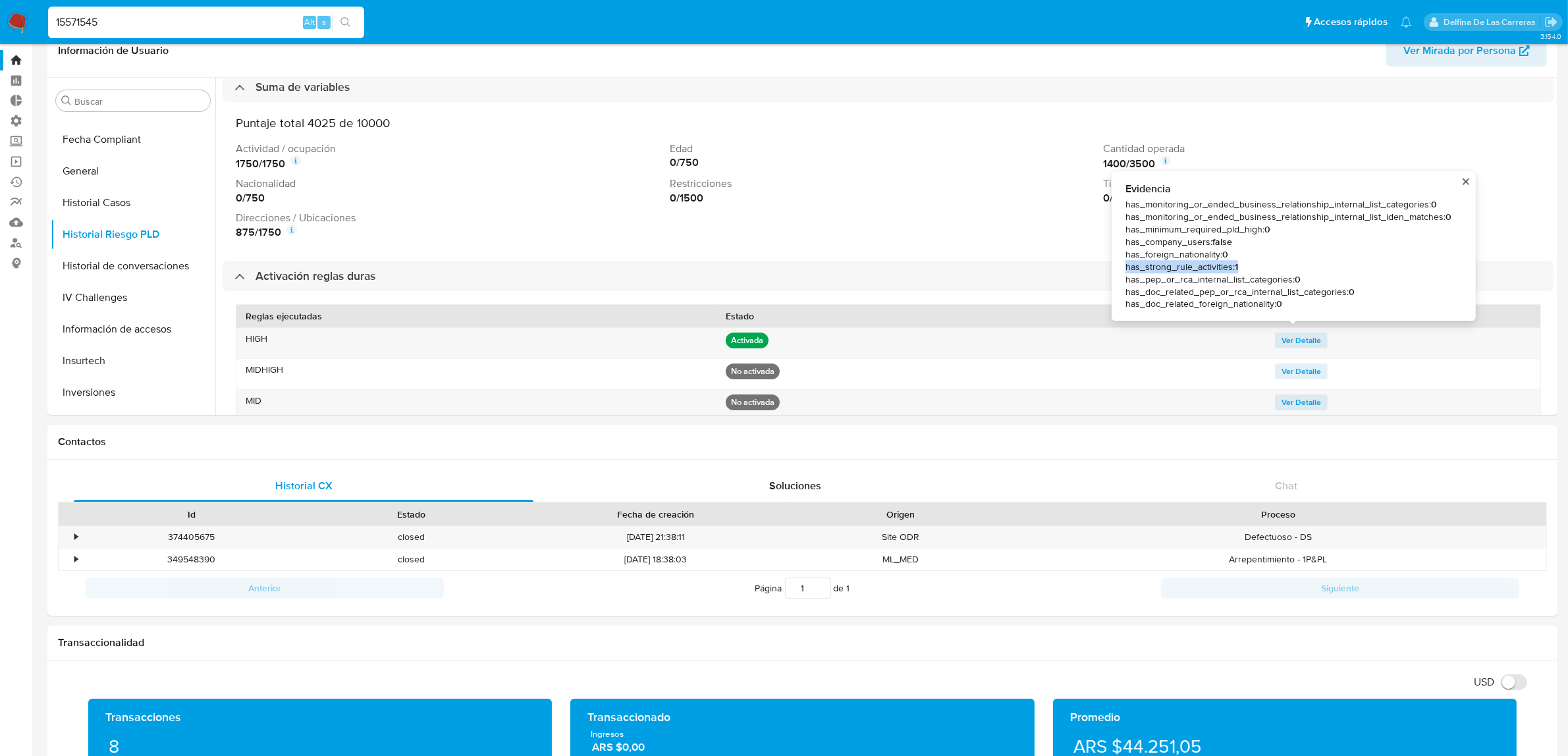
scroll to position [0, 0]
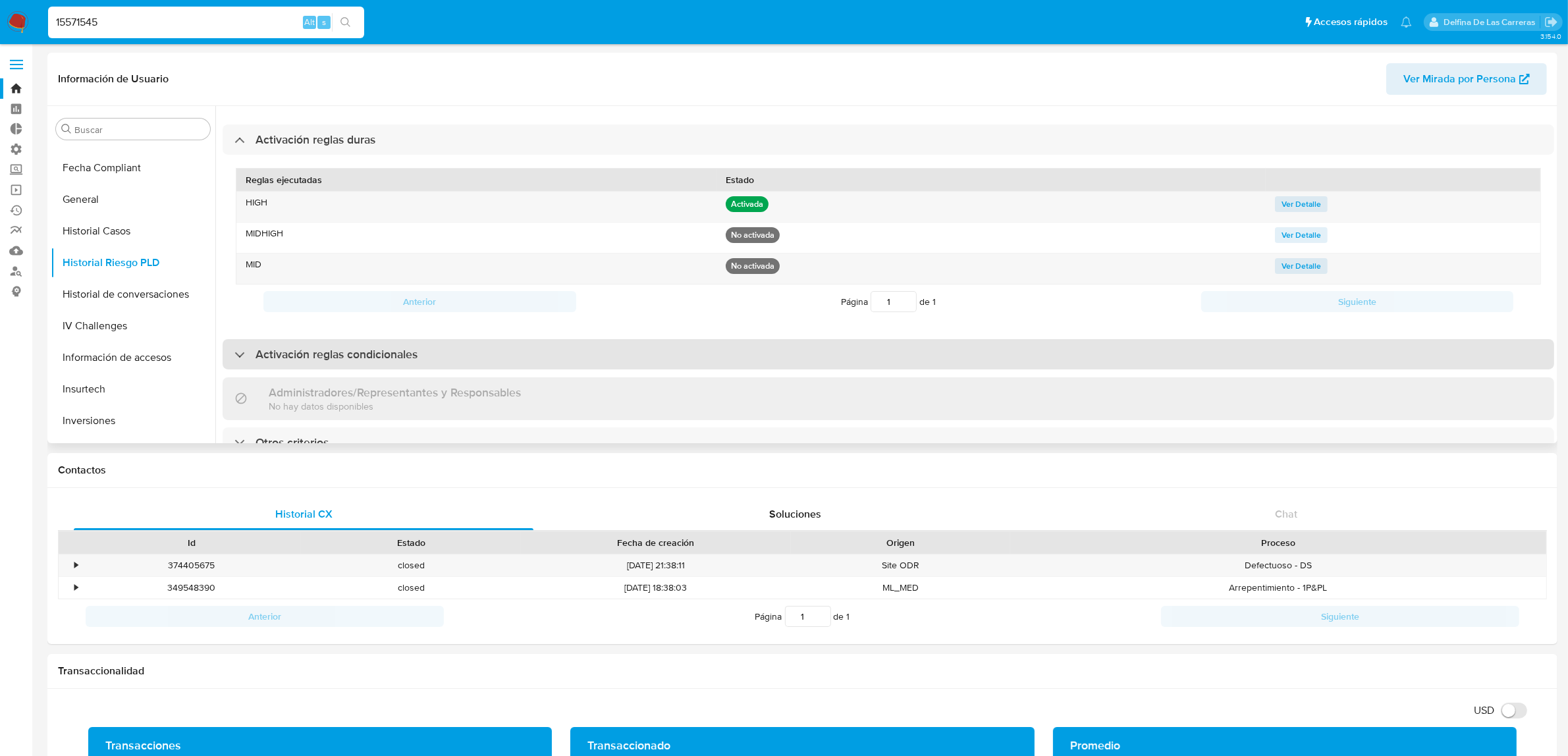
click at [420, 339] on div "Activación reglas condicionales" at bounding box center [888, 354] width 1332 height 31
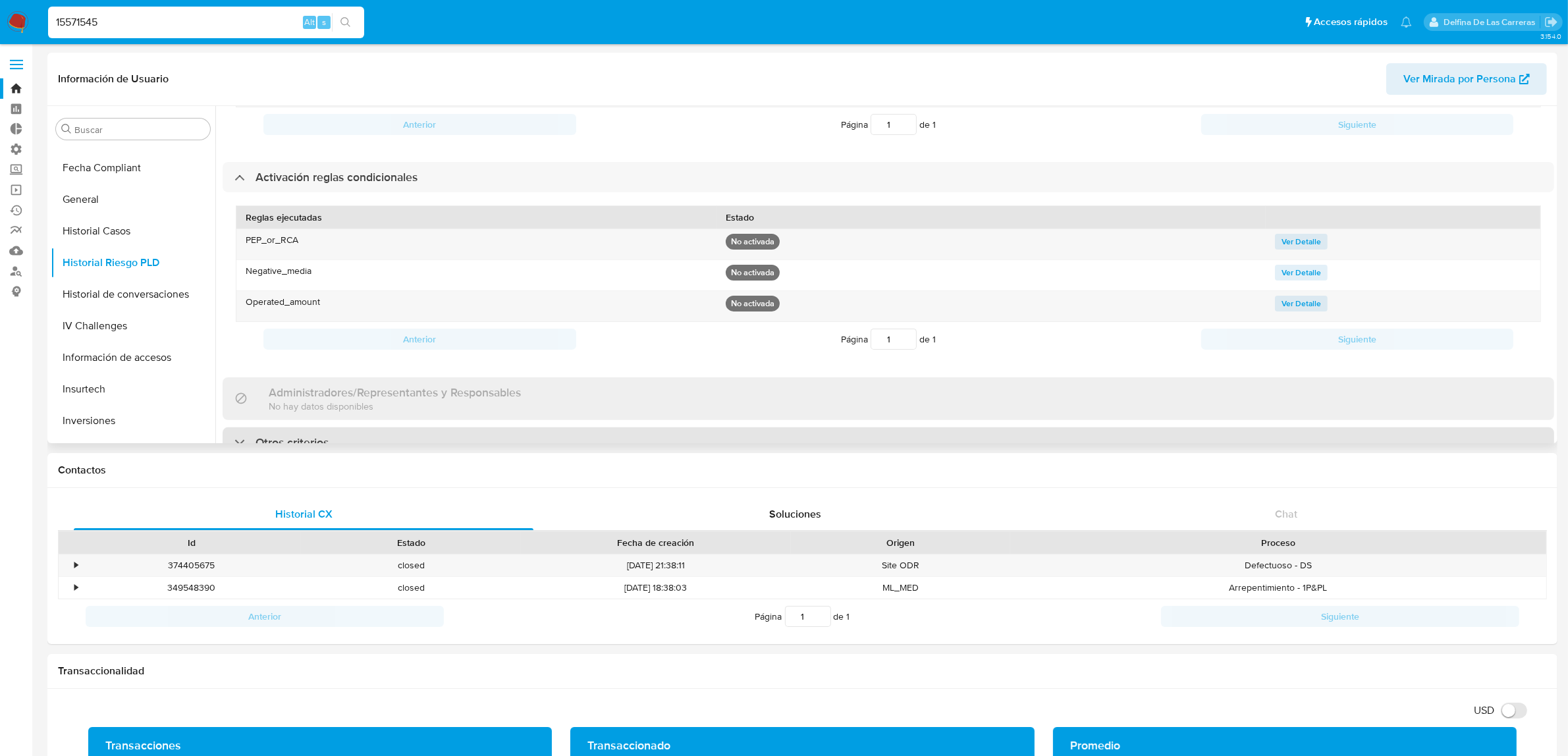
click at [378, 429] on div "Otros criterios" at bounding box center [888, 442] width 1332 height 31
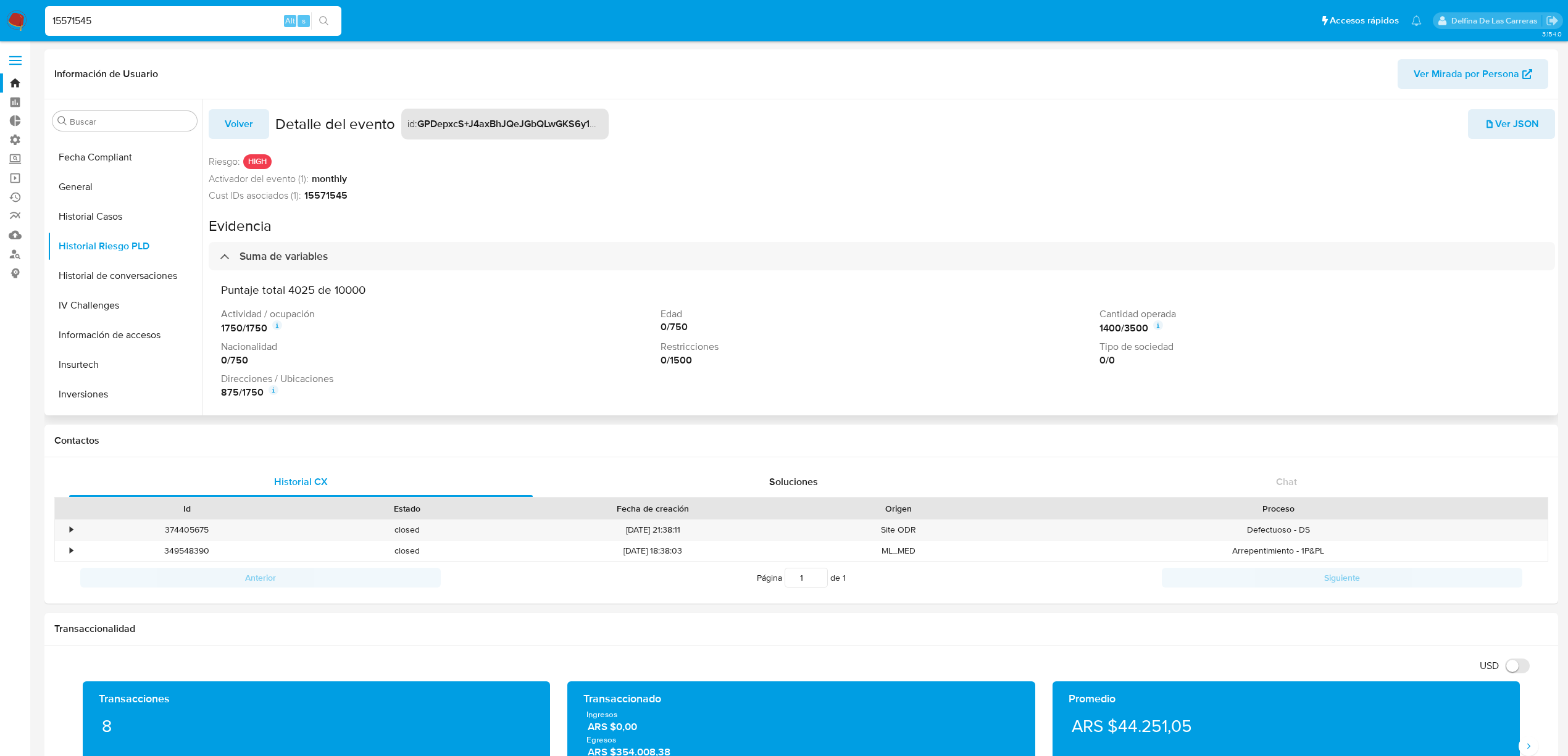
click at [1477, 71] on span "Ver Mirada por Persona" at bounding box center [1467, 74] width 105 height 29
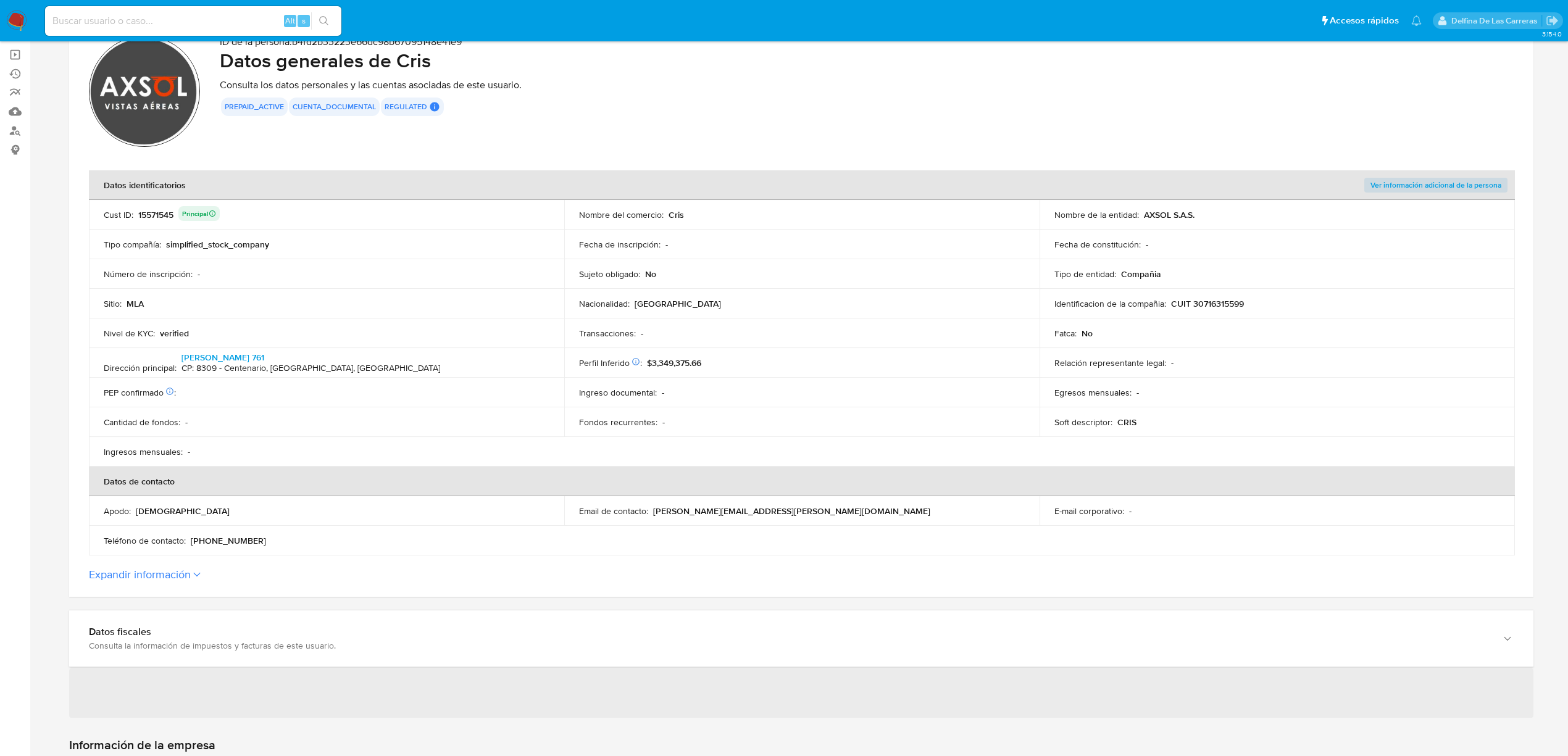
scroll to position [164, 0]
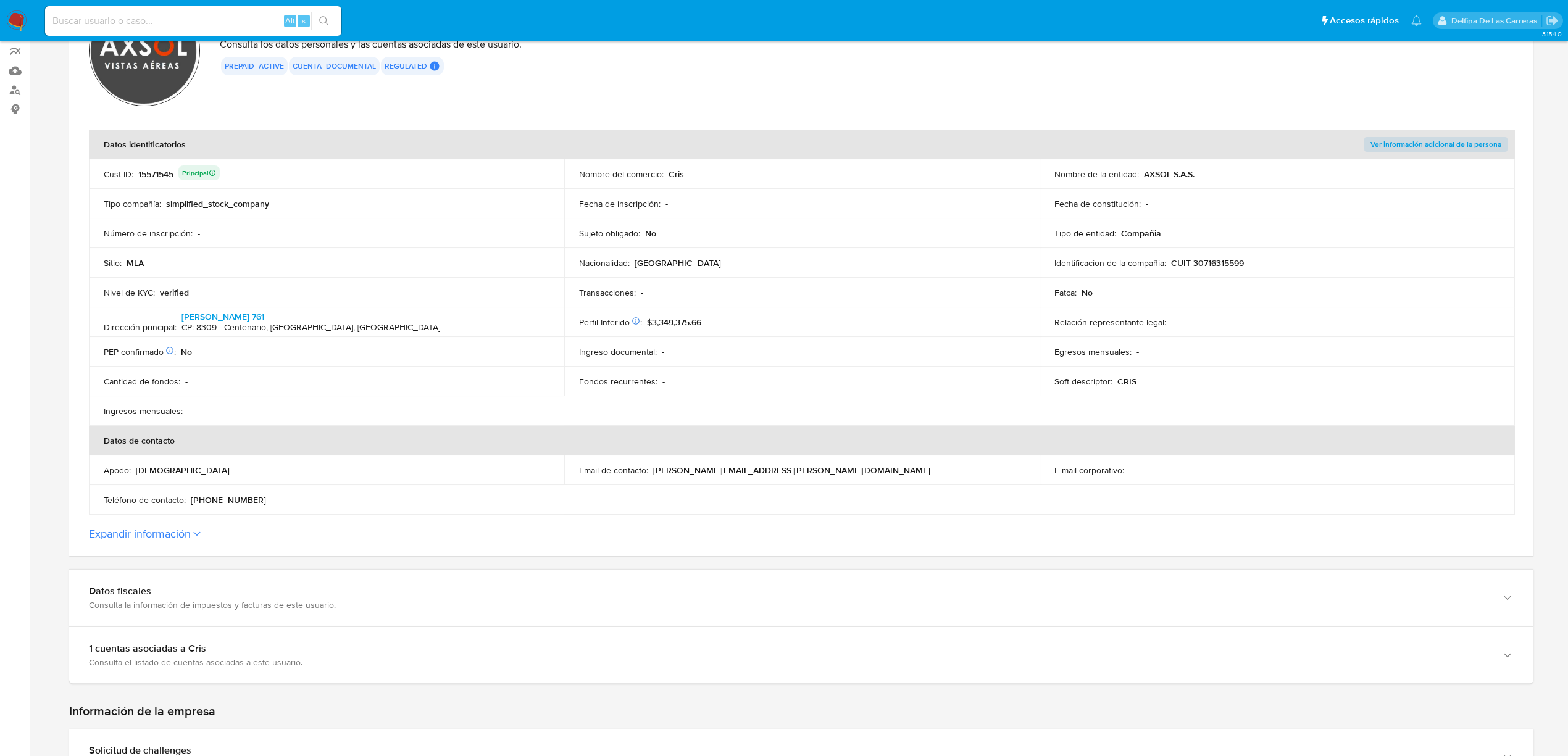
drag, startPoint x: 271, startPoint y: 205, endPoint x: 166, endPoint y: 203, distance: 105.0
click at [166, 203] on div "Tipo compañía : simplified_stock_company" at bounding box center [327, 203] width 446 height 11
click at [179, 529] on button "Expandir información" at bounding box center [139, 534] width 102 height 13
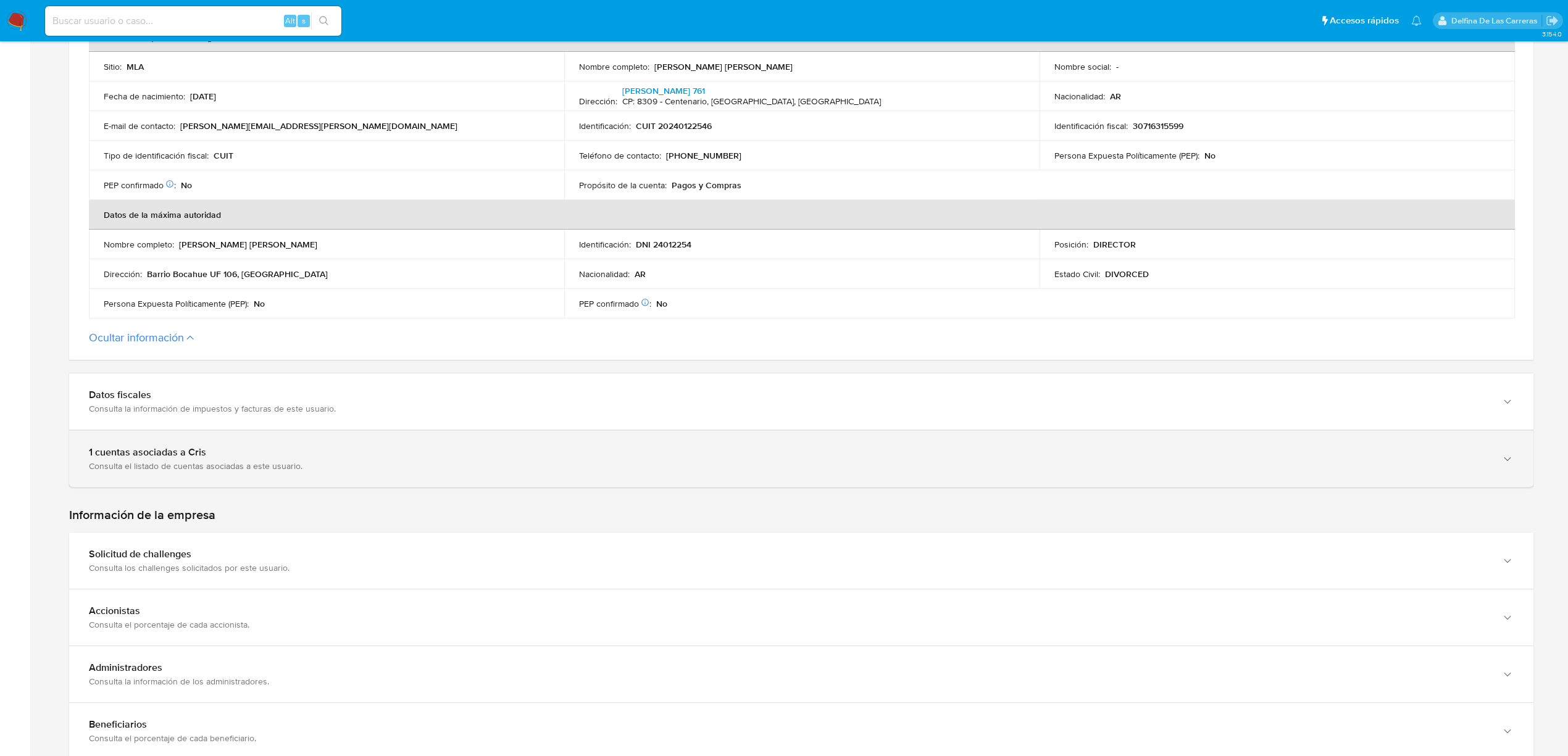
scroll to position [658, 0]
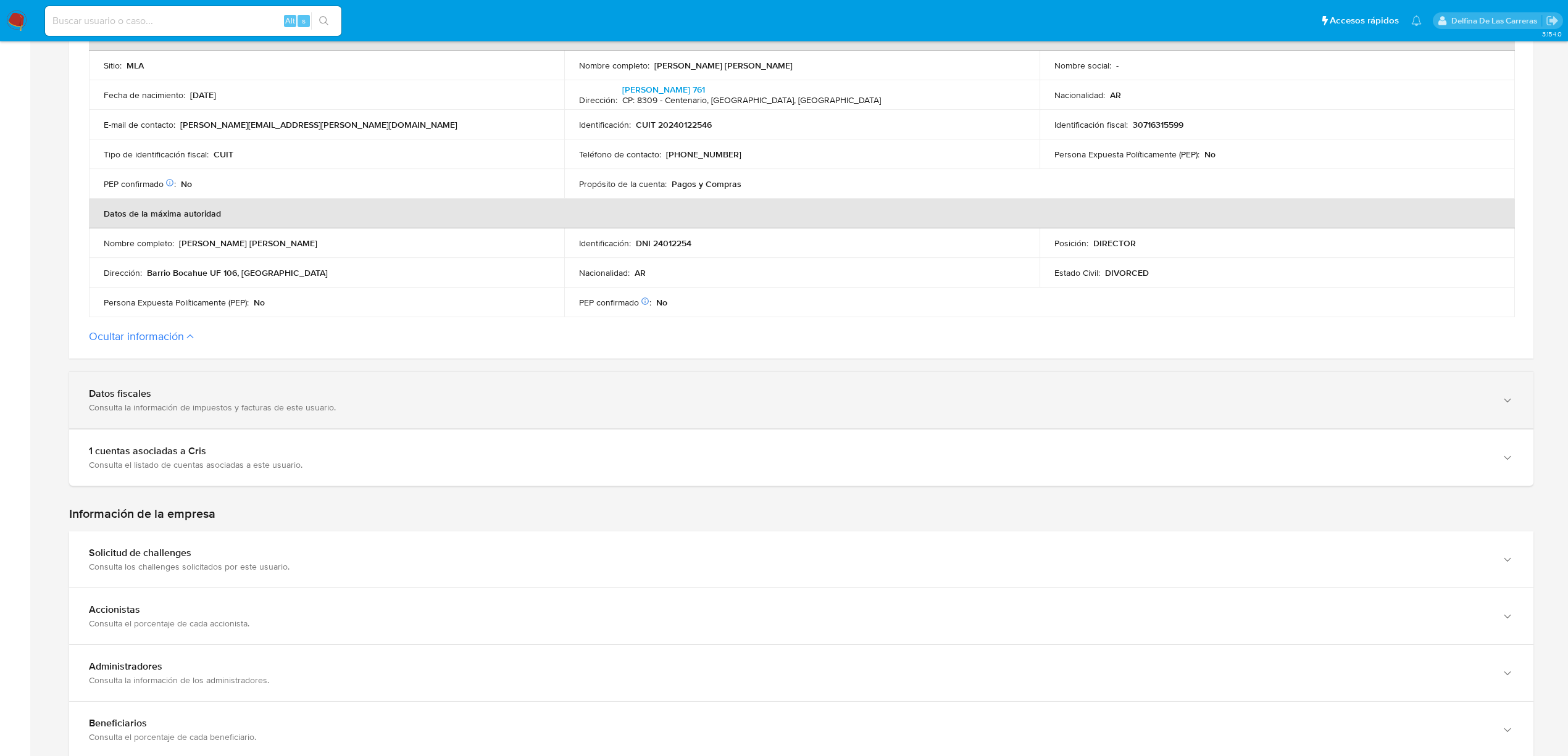
click at [135, 400] on div "Datos fiscales" at bounding box center [789, 394] width 1400 height 13
